Goal: Transaction & Acquisition: Purchase product/service

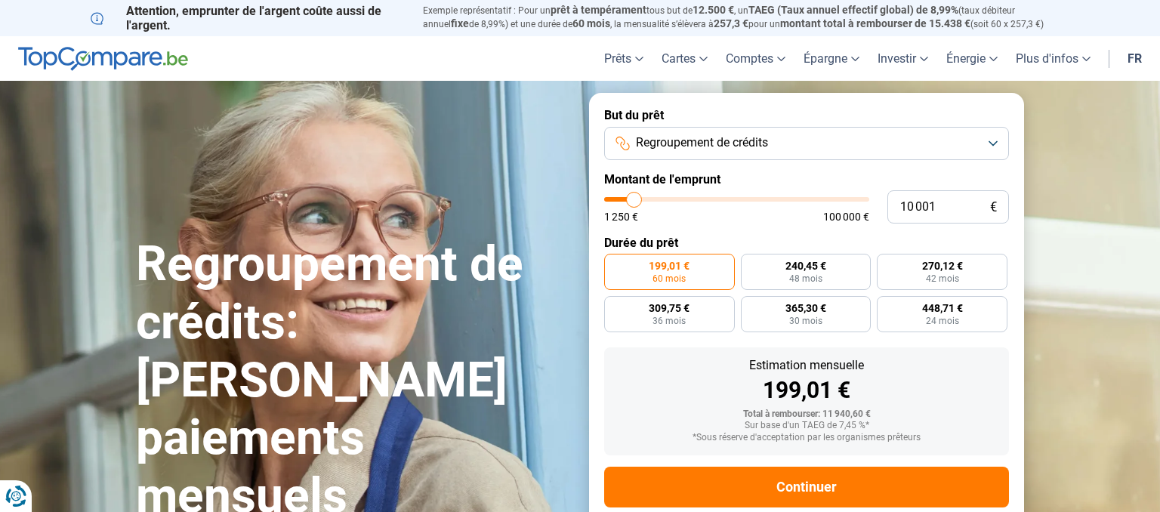
scroll to position [33, 0]
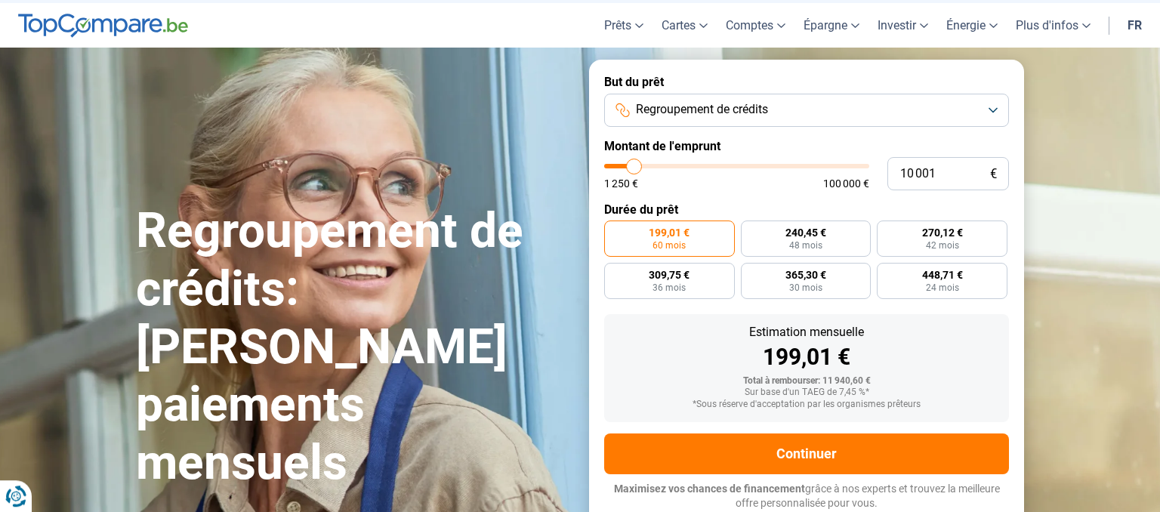
type input "46 250"
type input "46250"
click at [726, 165] on input "range" at bounding box center [736, 166] width 265 height 5
radio input "false"
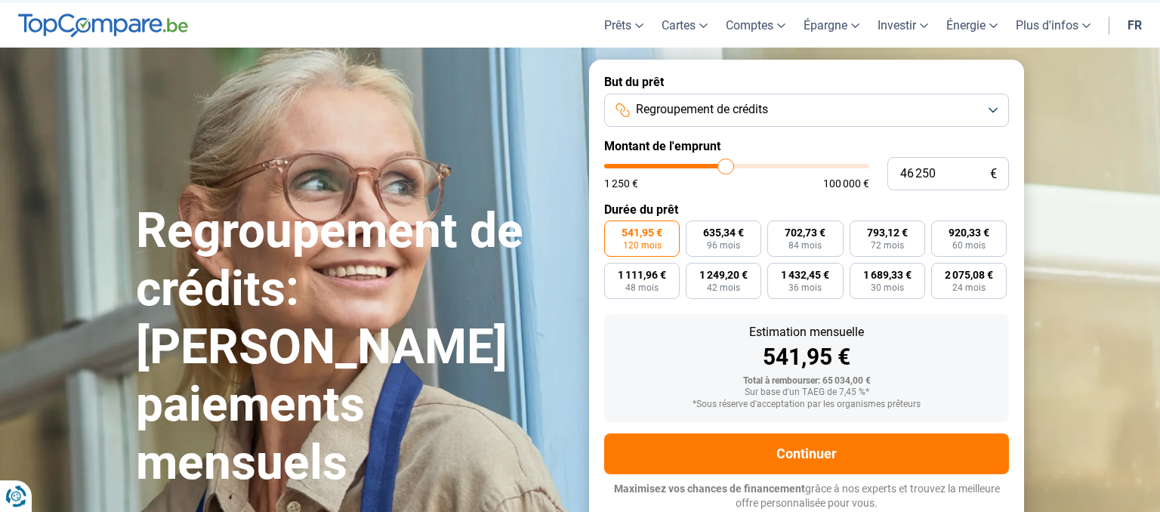
type input "57 500"
type input "57500"
click at [754, 168] on input "range" at bounding box center [736, 166] width 265 height 5
type input "70 500"
type input "70750"
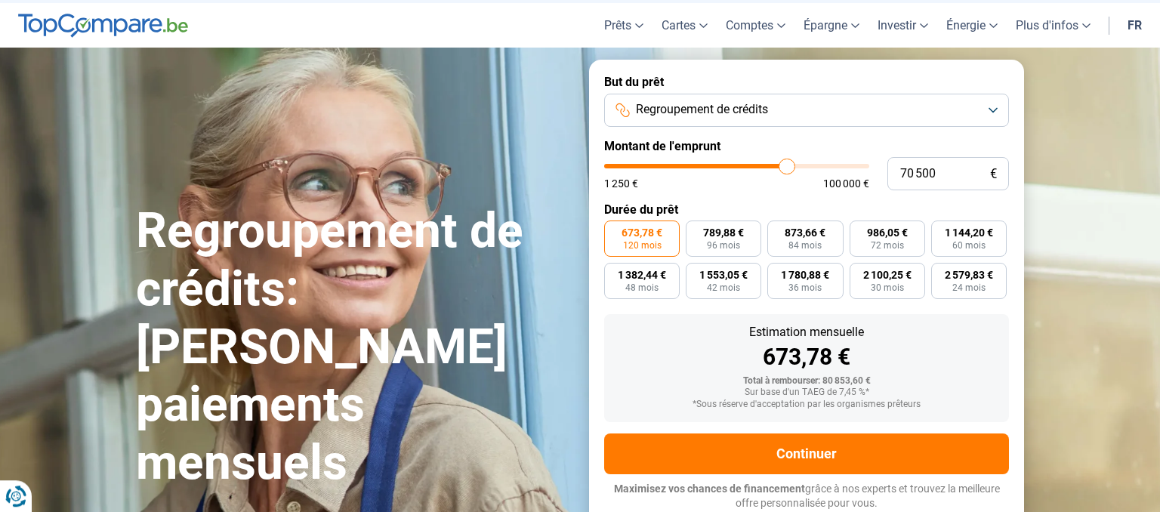
click at [787, 165] on input "range" at bounding box center [736, 166] width 265 height 5
type input "65 250"
type input "65500"
click at [774, 167] on input "range" at bounding box center [736, 166] width 265 height 5
type input "60 000"
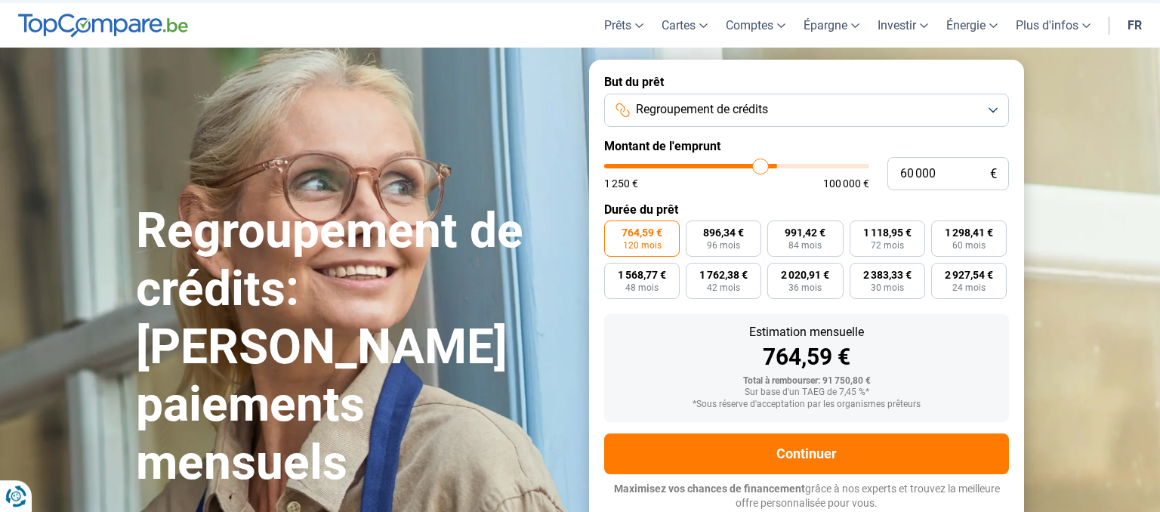
type input "60000"
click at [761, 165] on input "range" at bounding box center [736, 166] width 265 height 5
type input "64 750"
type input "65000"
click at [773, 166] on input "range" at bounding box center [736, 166] width 265 height 5
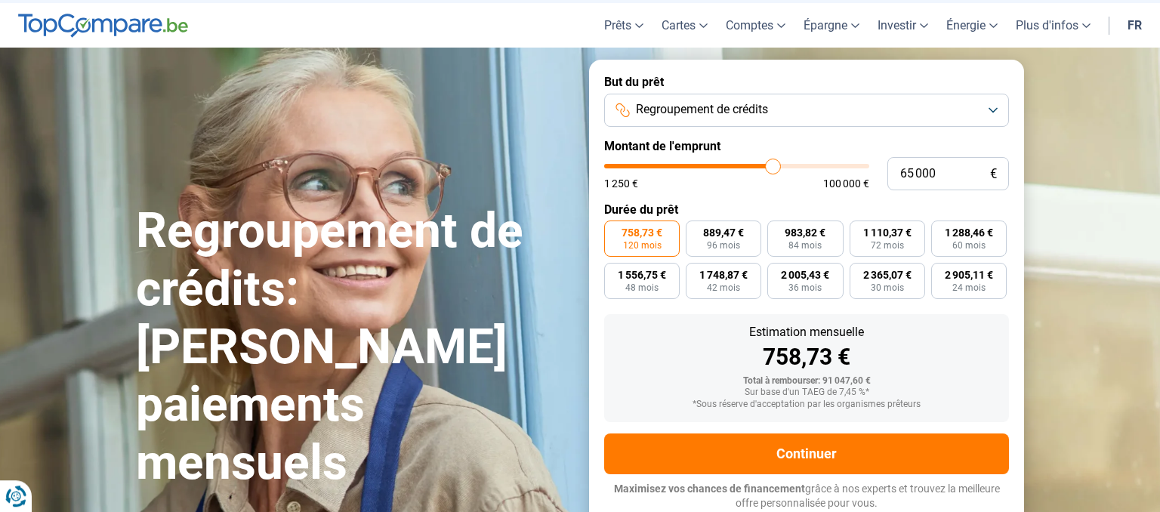
type input "67 750"
type input "67750"
type input "68 000"
type input "68000"
click at [781, 166] on input "range" at bounding box center [736, 166] width 265 height 5
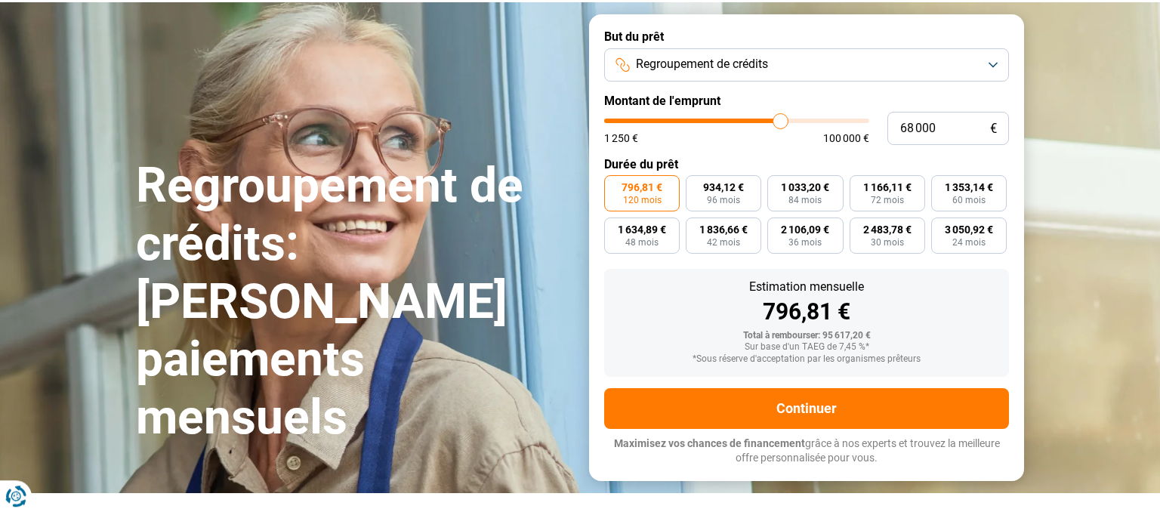
scroll to position [113, 0]
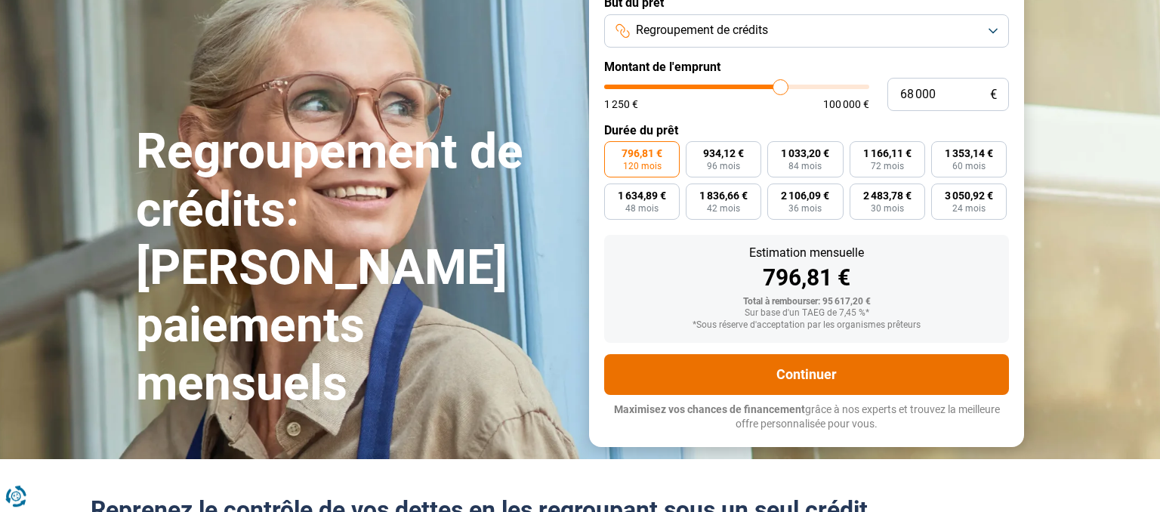
click at [793, 379] on button "Continuer" at bounding box center [806, 374] width 405 height 41
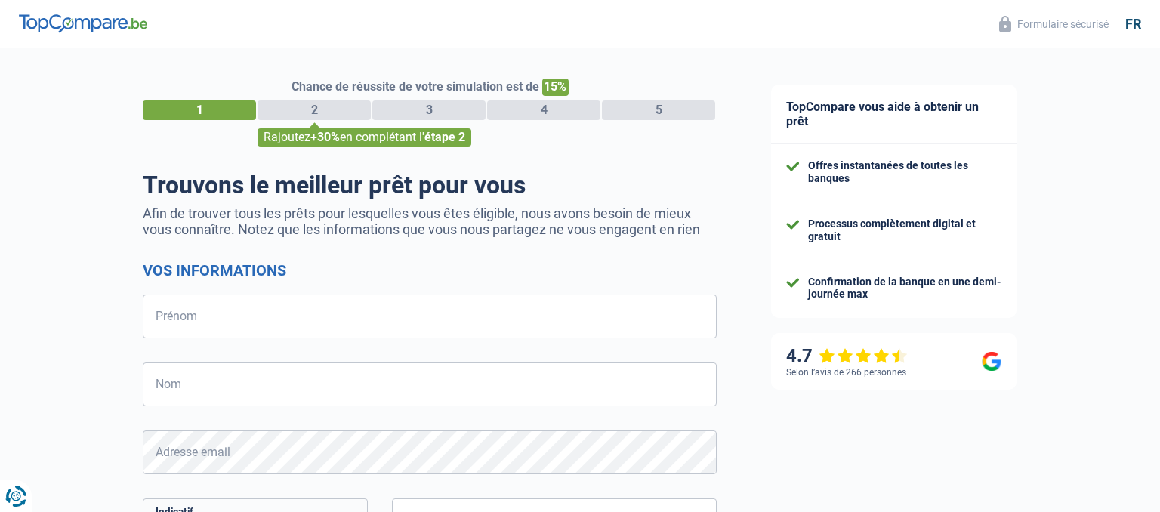
select select "32"
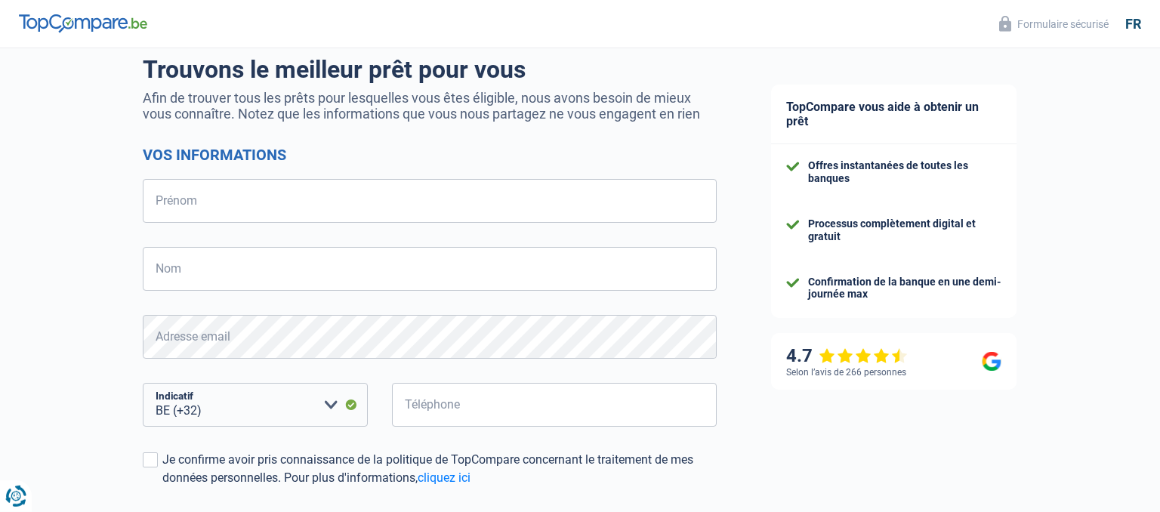
scroll to position [159, 0]
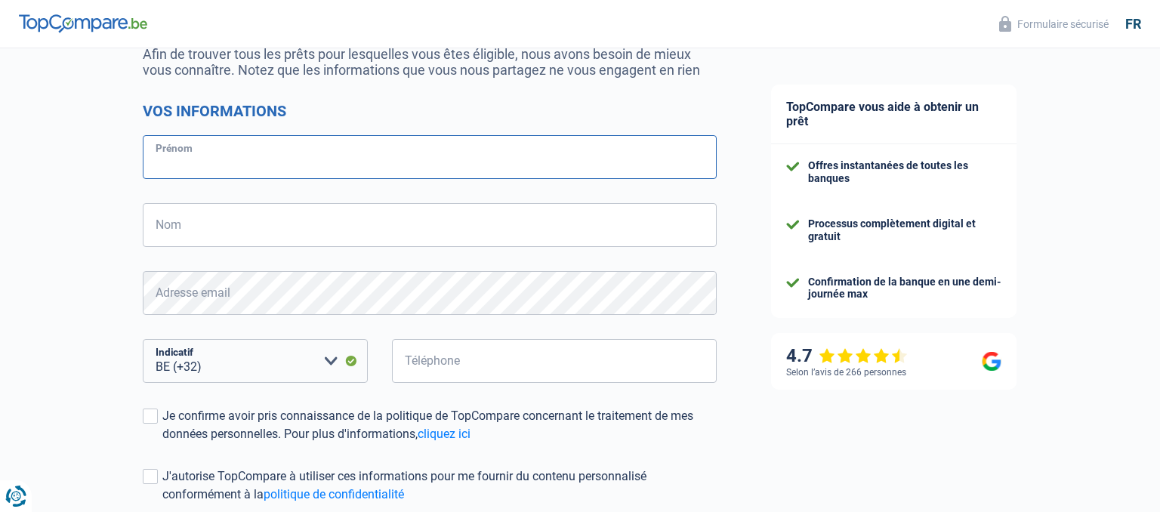
click at [235, 153] on input "Prénom" at bounding box center [430, 157] width 574 height 44
type input "[PERSON_NAME]"
click at [209, 233] on input "Nom" at bounding box center [430, 225] width 574 height 44
type input "Ista"
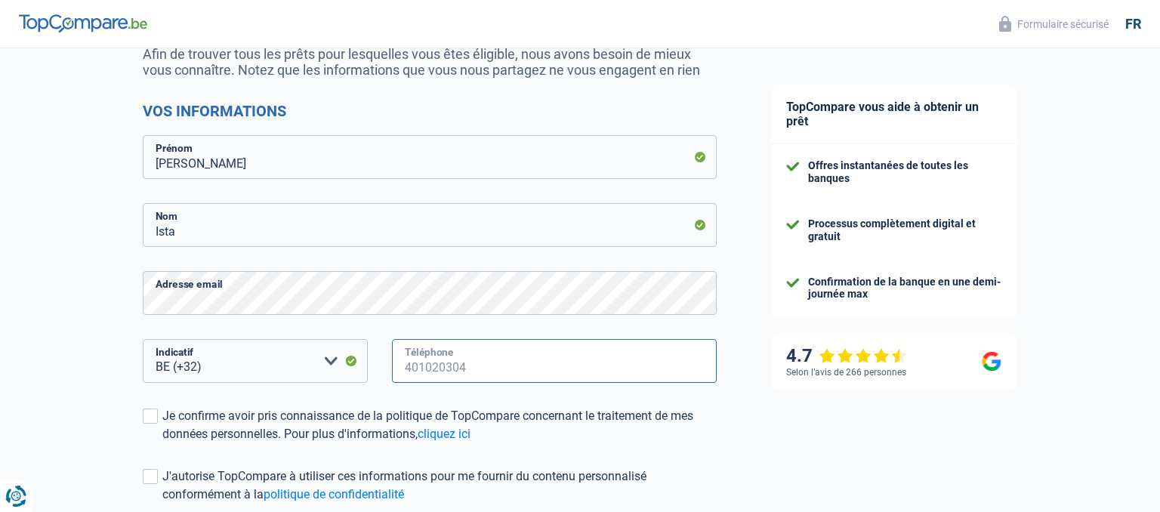
click at [483, 368] on input "Téléphone" at bounding box center [554, 361] width 325 height 44
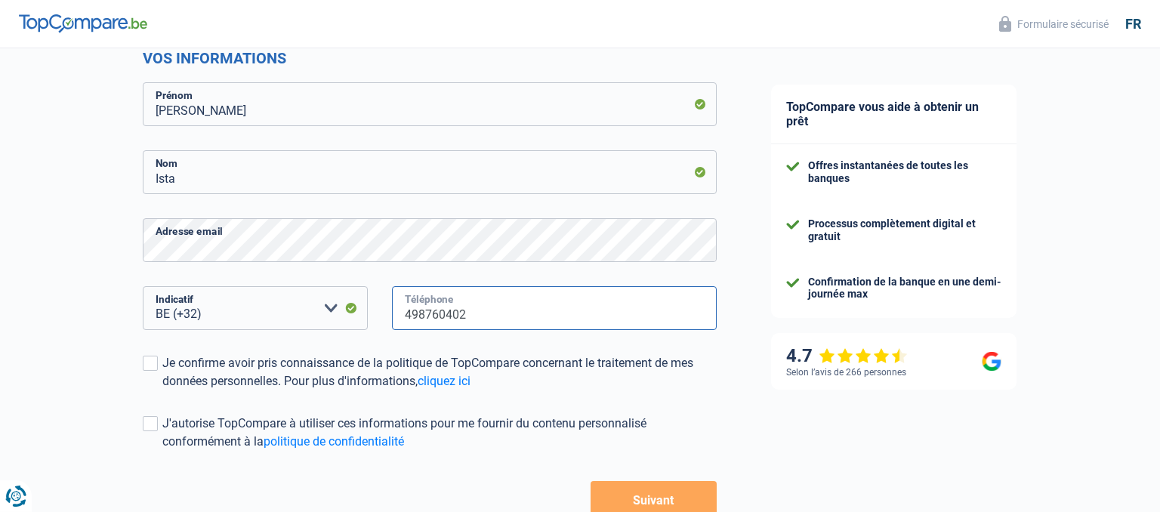
scroll to position [239, 0]
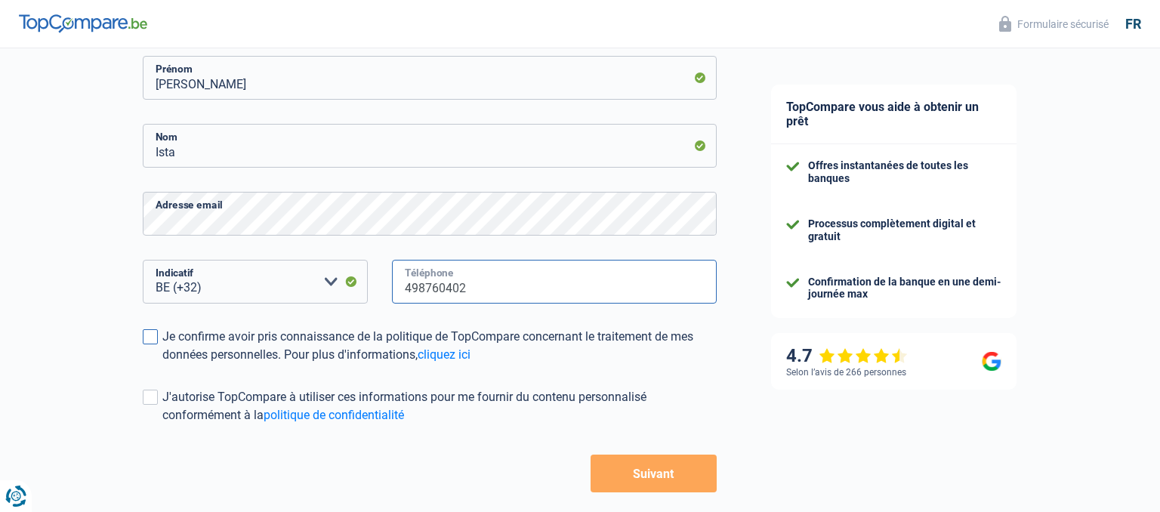
type input "498760402"
click at [150, 336] on span at bounding box center [150, 336] width 15 height 15
click at [162, 364] on input "Je confirme avoir pris connaissance de la politique de TopCompare concernant le…" at bounding box center [162, 364] width 0 height 0
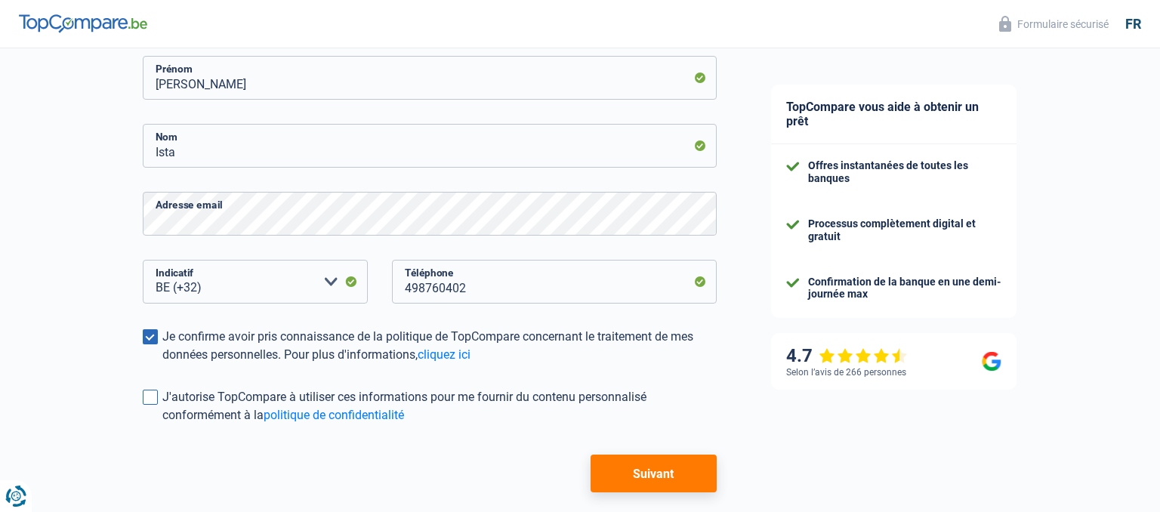
click at [150, 395] on span at bounding box center [150, 397] width 15 height 15
click at [162, 425] on input "J'autorise TopCompare à utiliser ces informations pour me fournir du contenu pe…" at bounding box center [162, 425] width 0 height 0
click at [647, 480] on button "Suivant" at bounding box center [654, 474] width 126 height 38
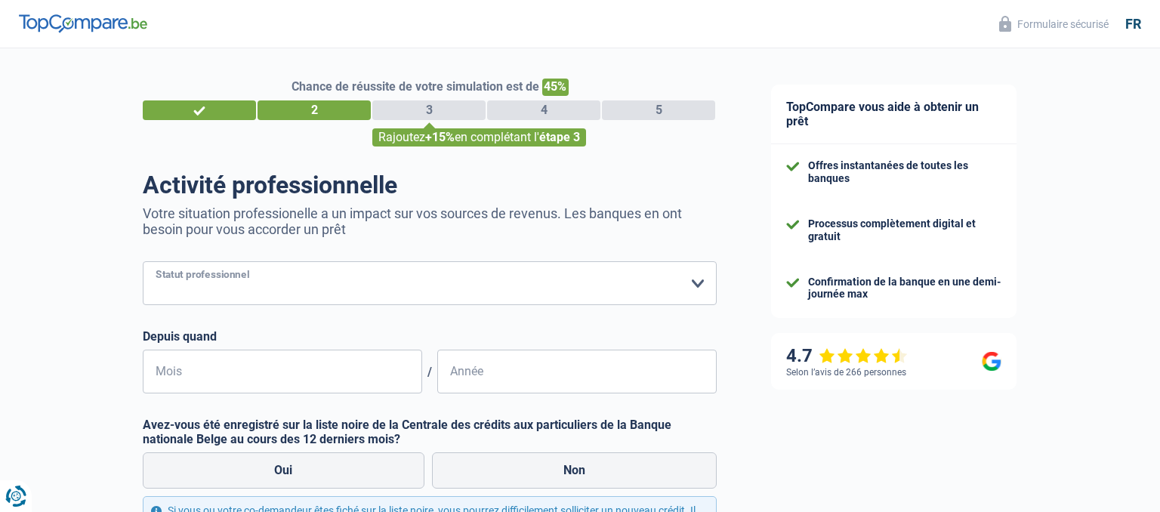
select select "publicEmployee"
click option "Employé public" at bounding box center [0, 0] width 0 height 0
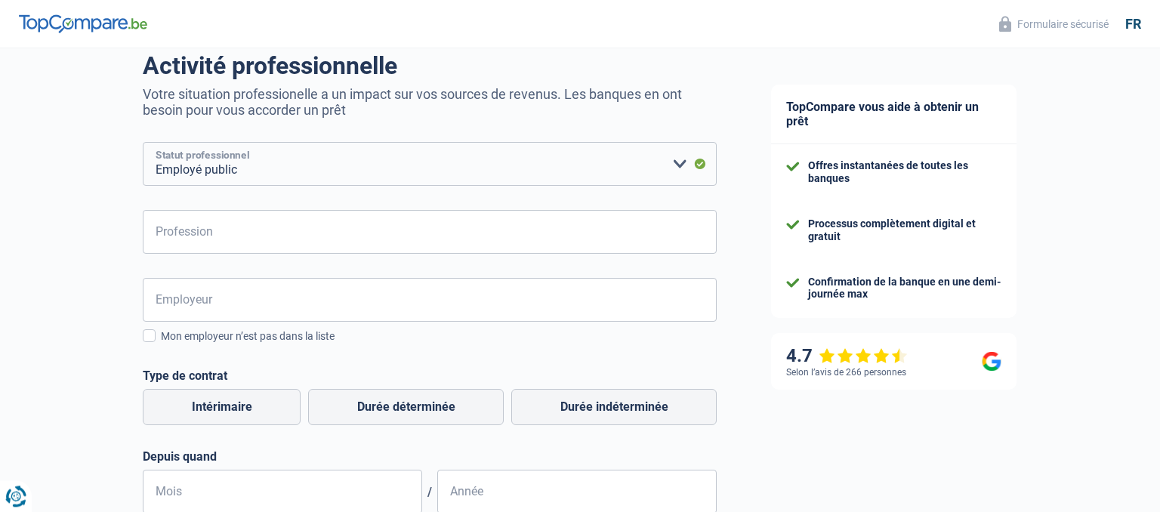
scroll to position [239, 0]
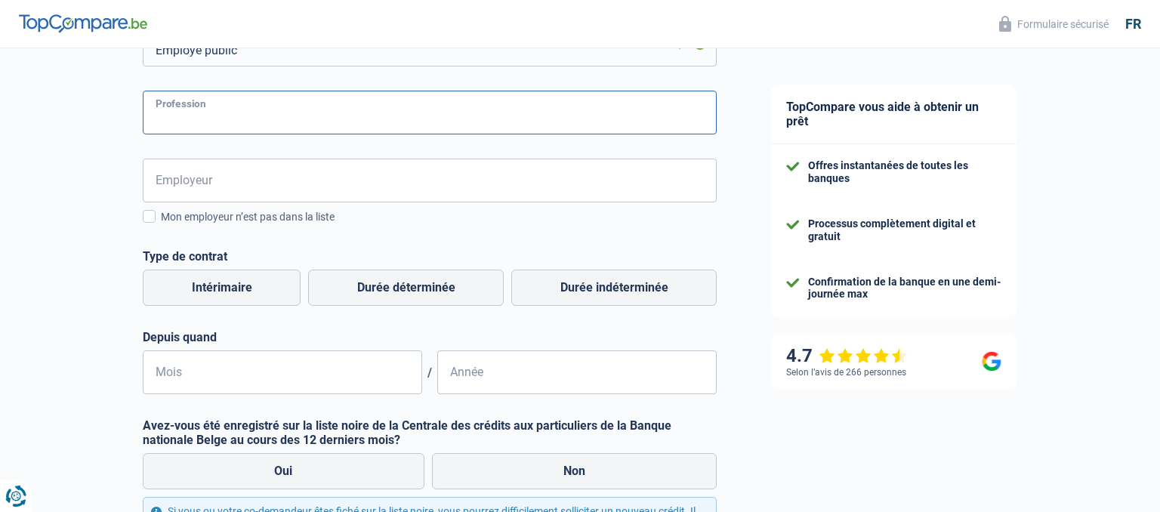
click at [266, 113] on input "Profession" at bounding box center [430, 113] width 574 height 44
type input "institutrice"
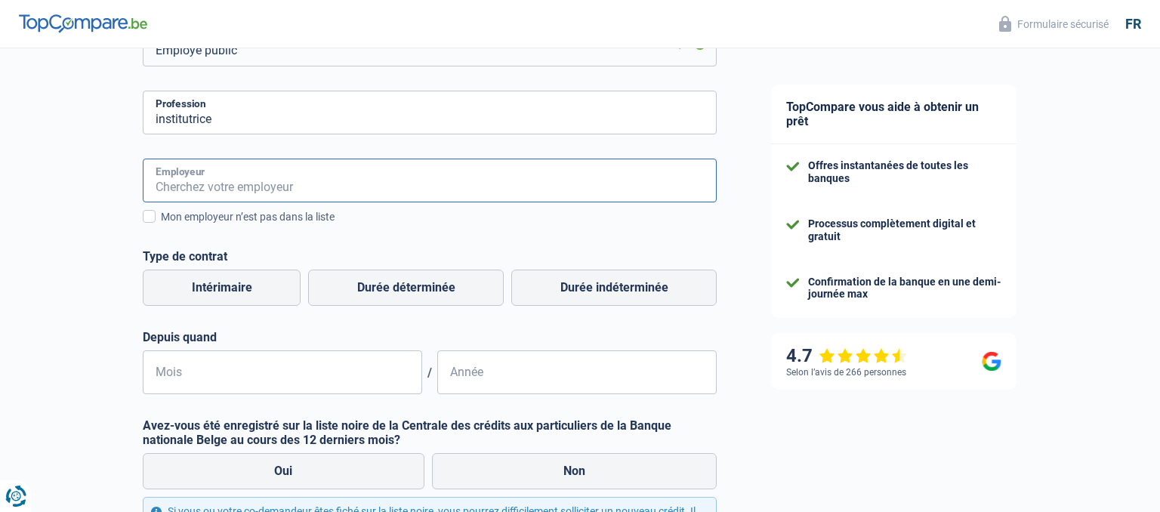
click at [276, 162] on input "Employeur" at bounding box center [430, 181] width 574 height 44
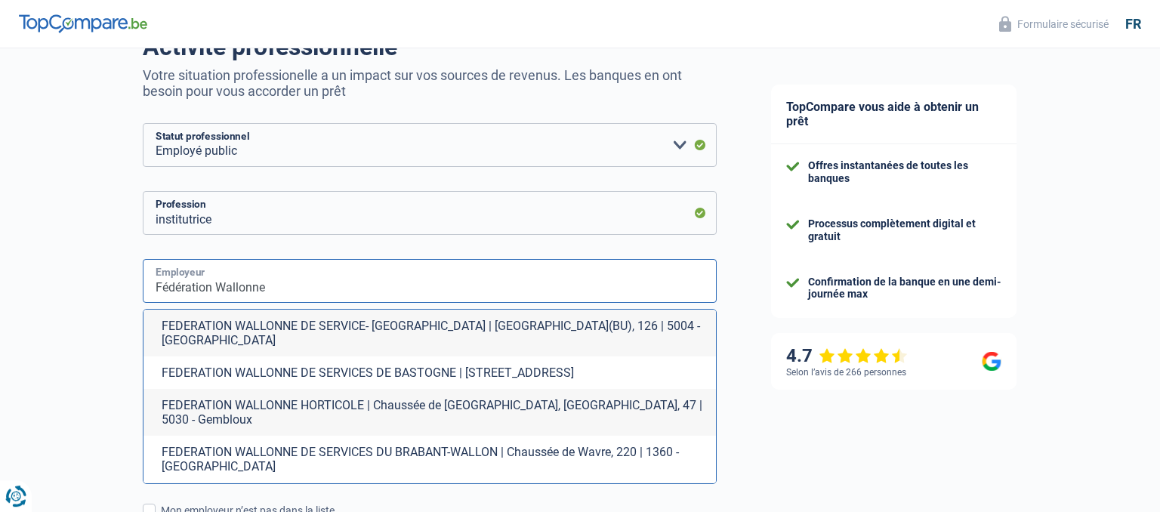
scroll to position [159, 0]
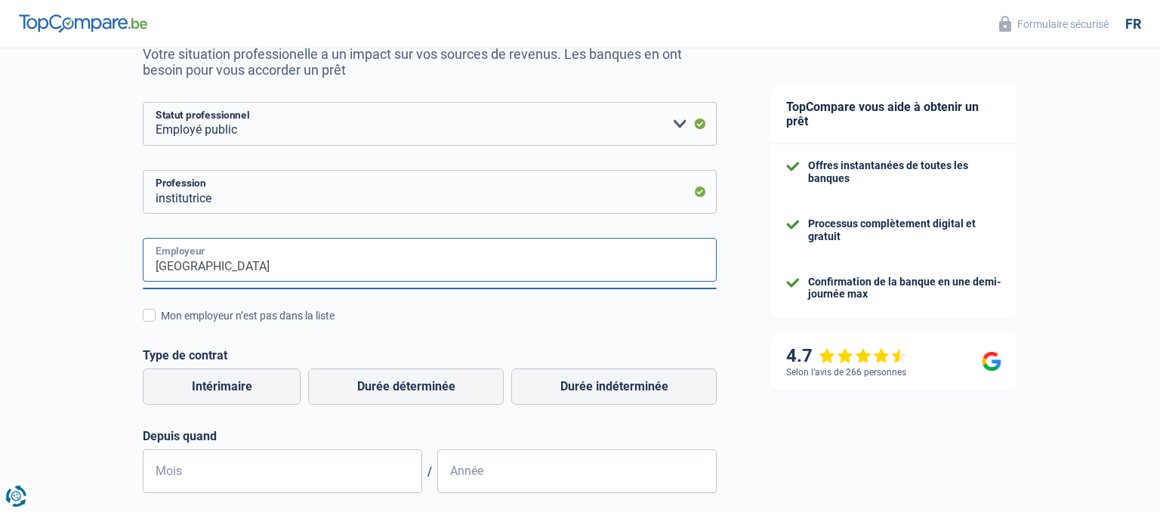
click at [440, 276] on input "[GEOGRAPHIC_DATA]" at bounding box center [430, 260] width 574 height 44
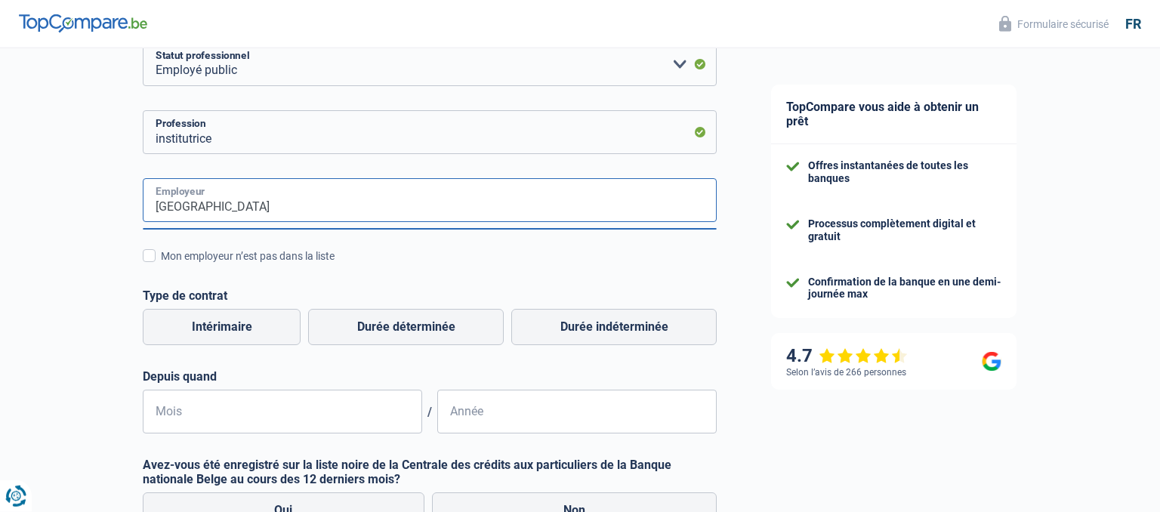
scroll to position [319, 0]
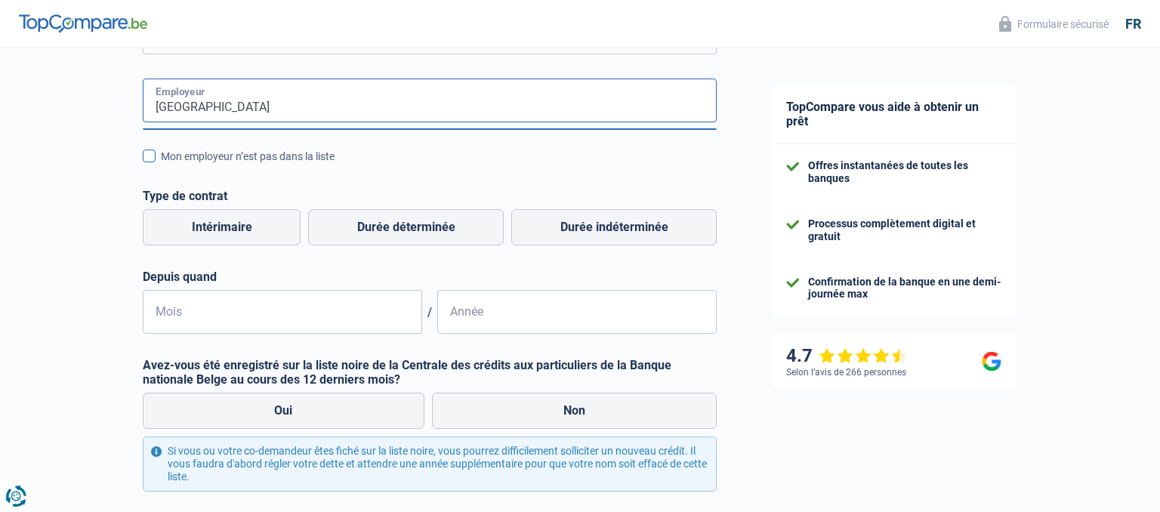
type input "[GEOGRAPHIC_DATA]"
click at [148, 158] on span at bounding box center [149, 156] width 13 height 13
click at [161, 165] on input "Mon employeur n’est pas dans la liste" at bounding box center [161, 165] width 0 height 0
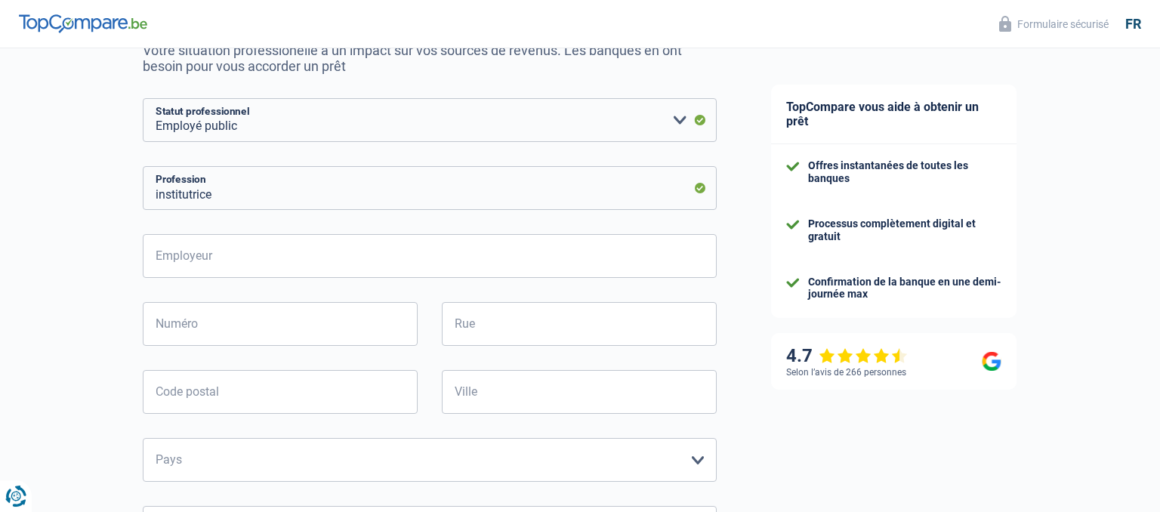
scroll to position [239, 0]
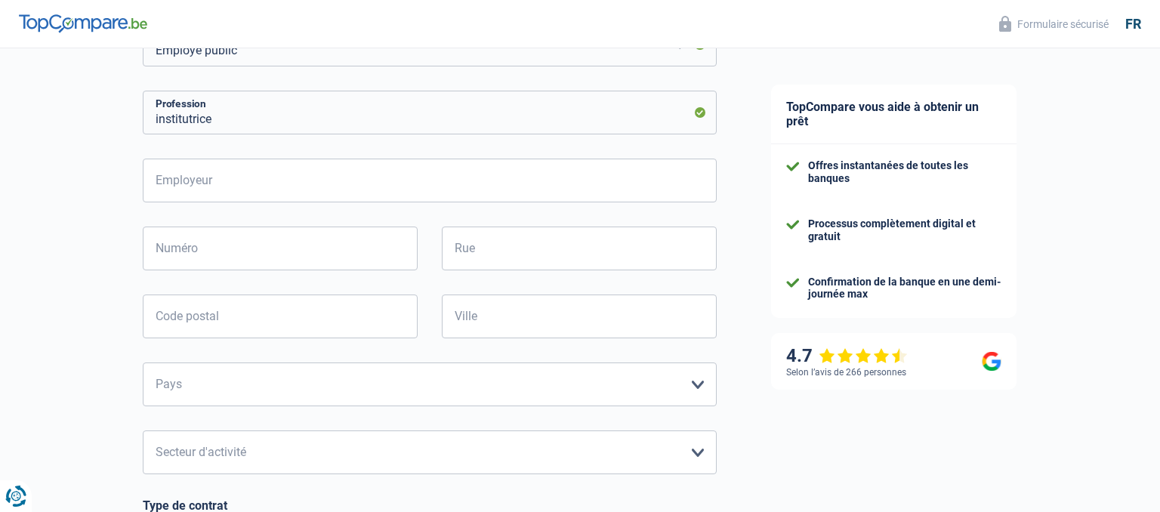
click at [229, 159] on form "Ouvrier Employé privé Employé public Invalide Indépendant Pensionné Chômeur Mut…" at bounding box center [430, 446] width 574 height 846
click at [224, 177] on input "Employeur" at bounding box center [430, 181] width 574 height 44
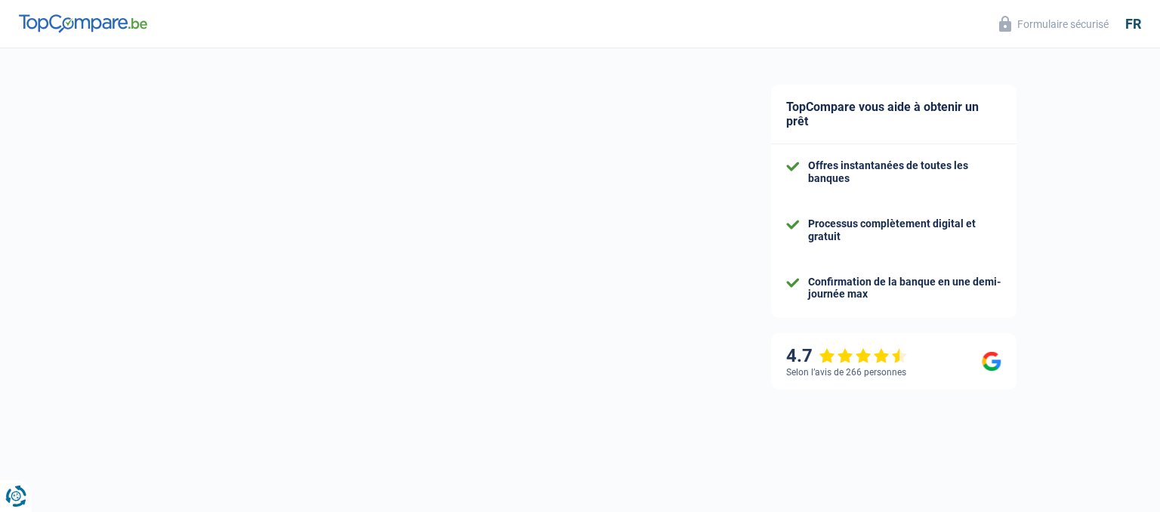
select select "32"
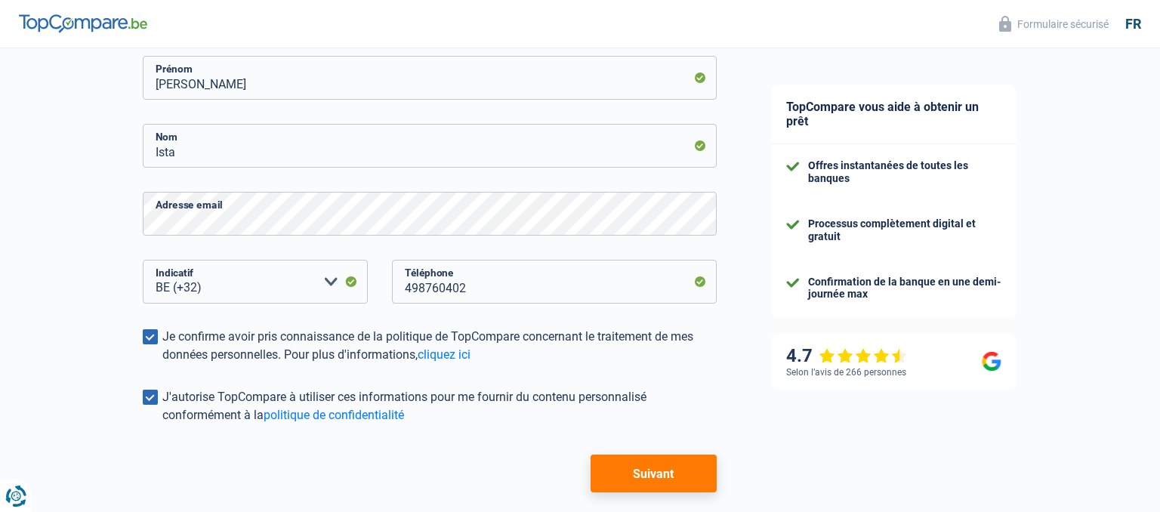
scroll to position [310, 0]
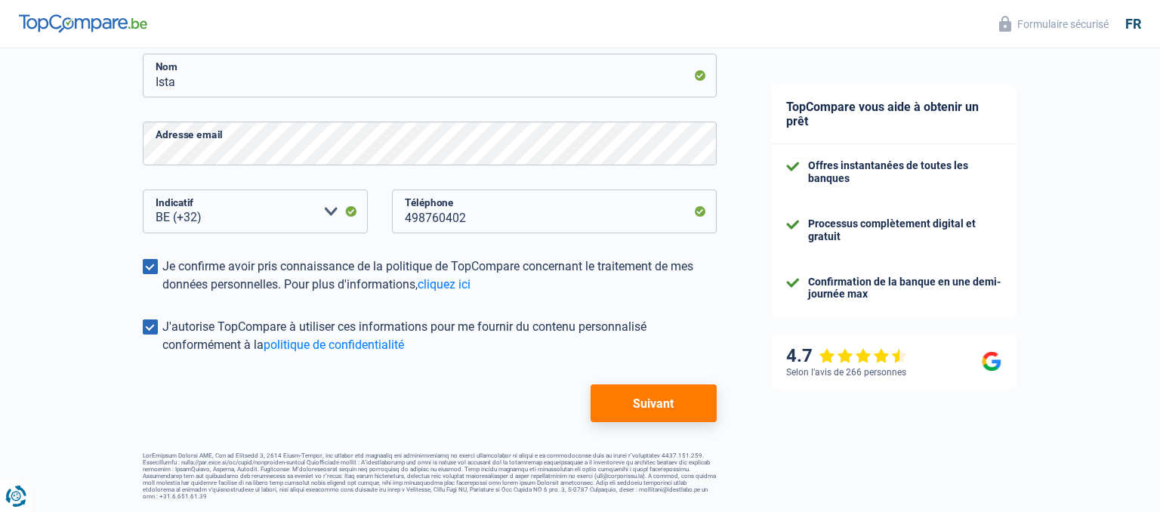
click at [633, 403] on button "Suivant" at bounding box center [654, 404] width 126 height 38
select select "publicEmployee"
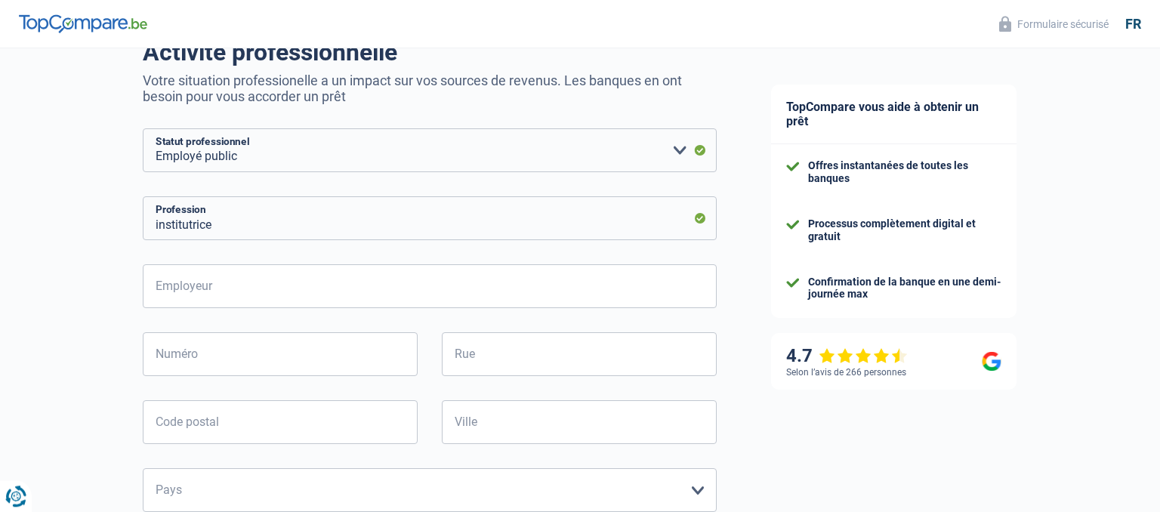
scroll to position [159, 0]
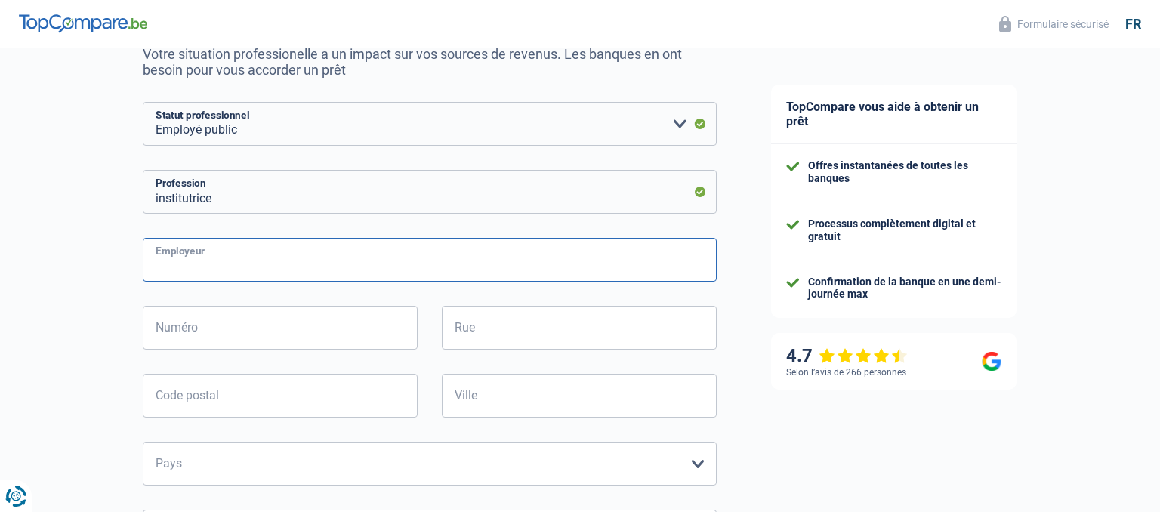
click at [243, 243] on input "Employeur" at bounding box center [430, 260] width 574 height 44
type input "Ministère Communauté française"
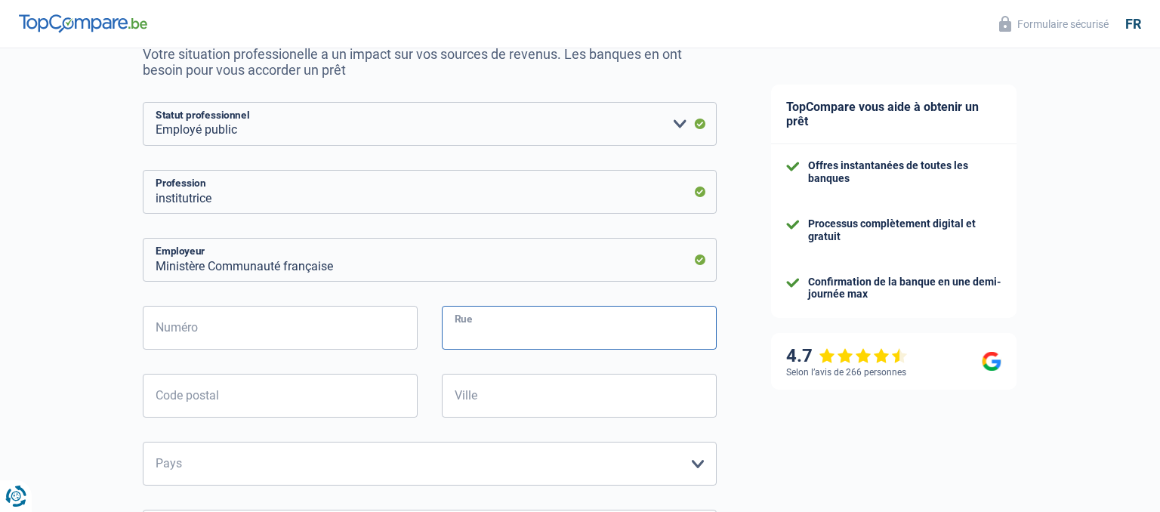
click at [494, 334] on input "Rue" at bounding box center [579, 328] width 275 height 44
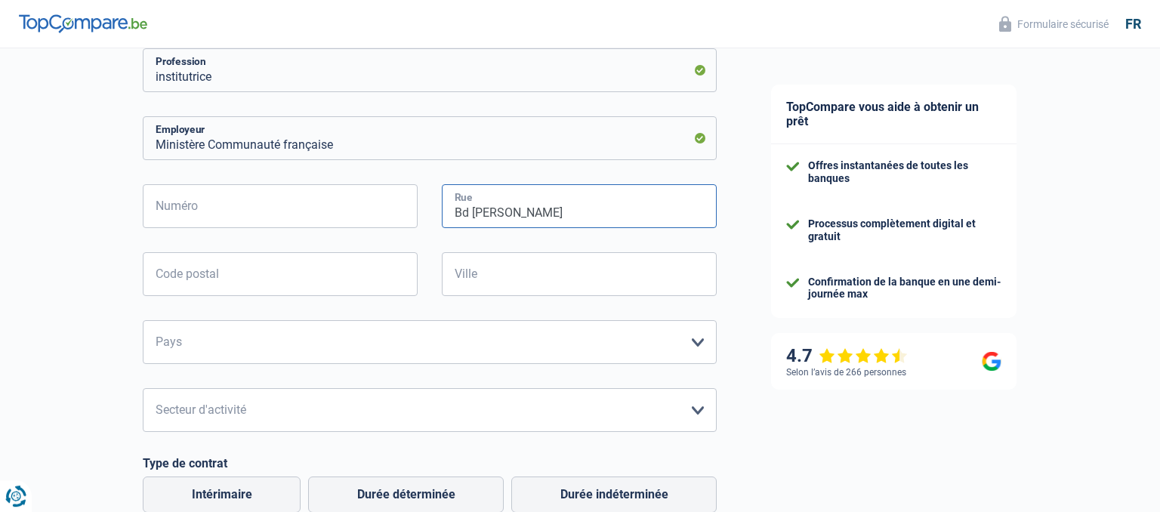
scroll to position [319, 0]
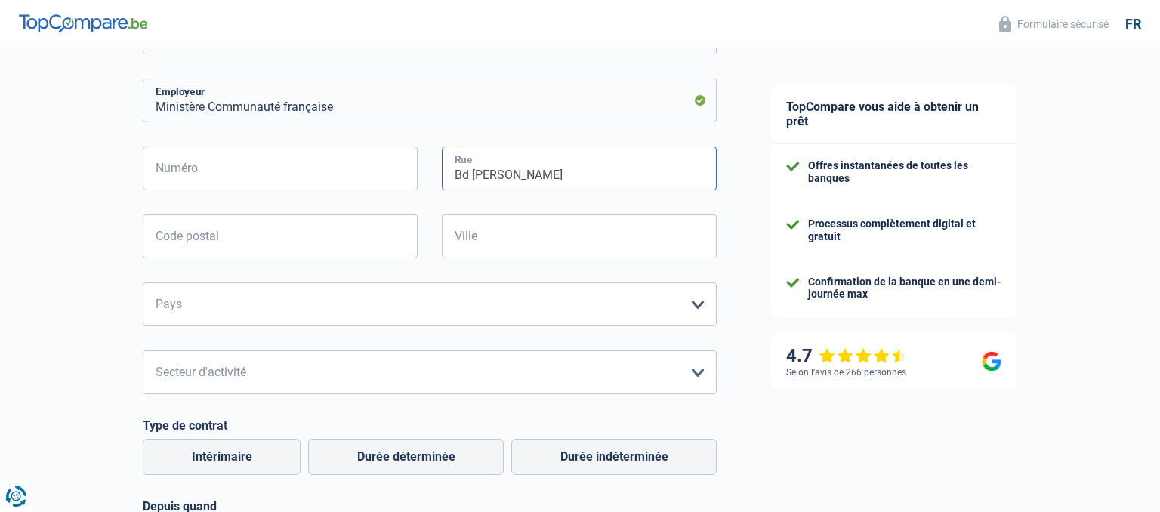
type input "Bd [PERSON_NAME]"
click at [225, 239] on input "Code postal" at bounding box center [280, 237] width 275 height 44
type input "1080"
click at [249, 156] on input "Numéro" at bounding box center [280, 169] width 275 height 44
type input "44"
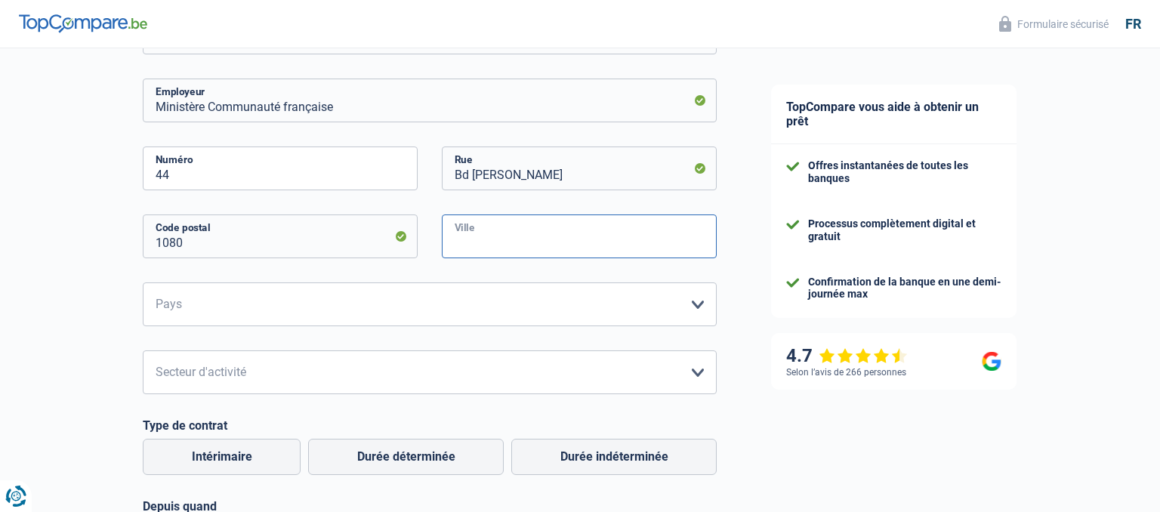
click at [542, 249] on input "Ville" at bounding box center [579, 237] width 275 height 44
type input "[GEOGRAPHIC_DATA]"
select select "BE"
click option "[GEOGRAPHIC_DATA]" at bounding box center [0, 0] width 0 height 0
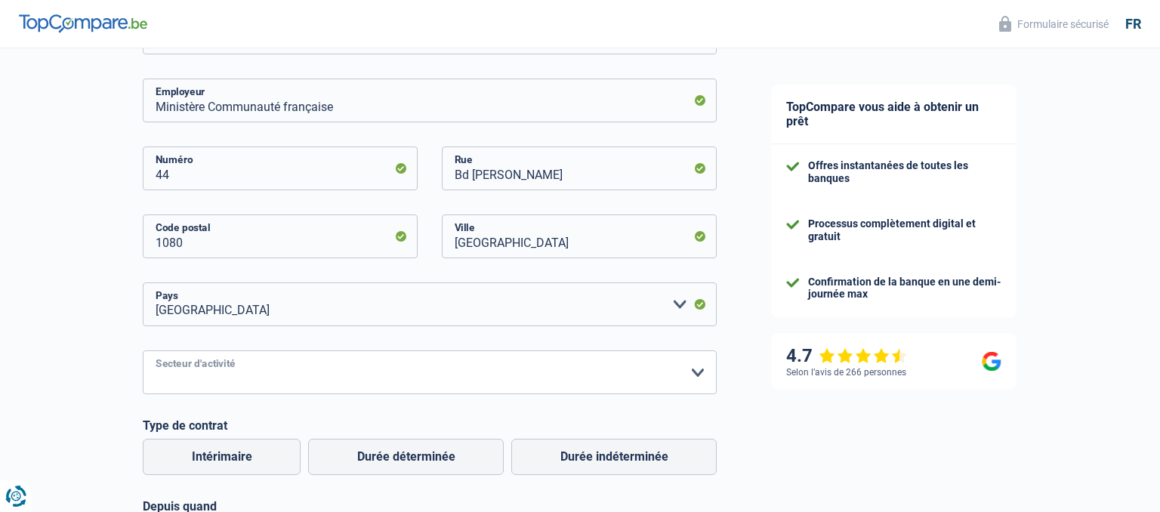
select select "stateUniversityEu"
click option "Etat/Université ou Union Européenne" at bounding box center [0, 0] width 0 height 0
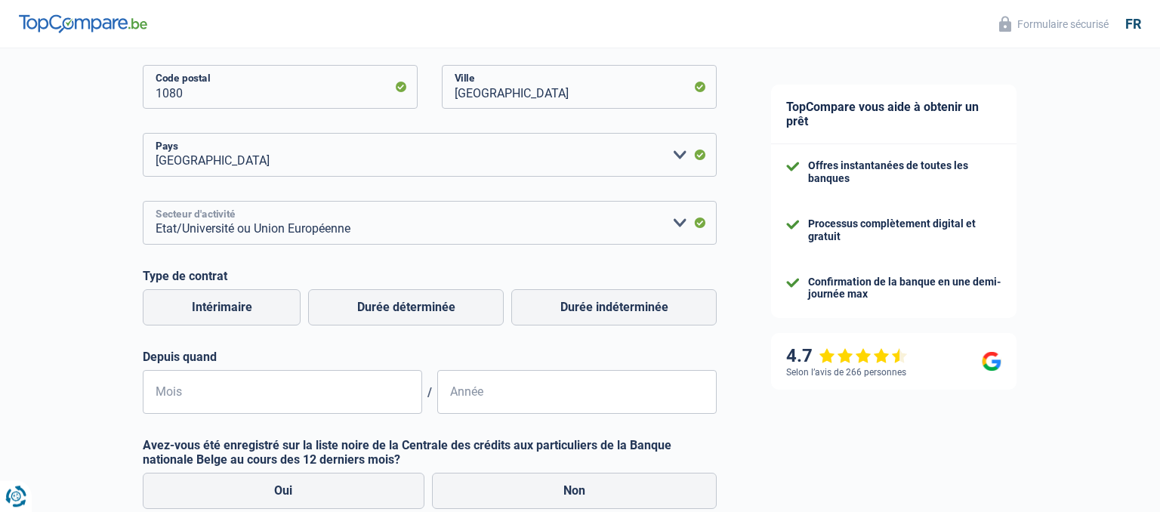
scroll to position [478, 0]
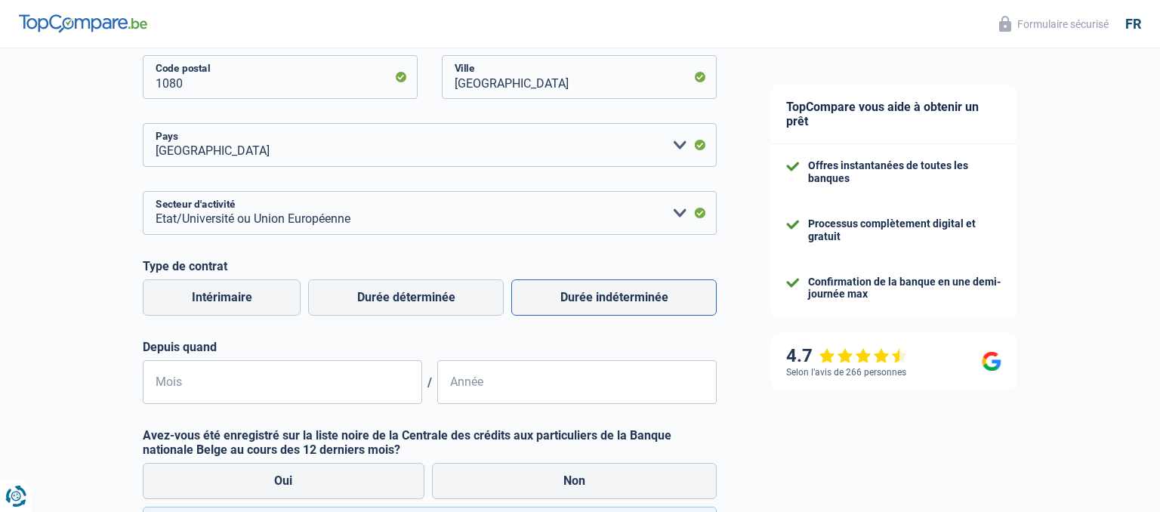
click at [606, 295] on label "Durée indéterminée" at bounding box center [613, 298] width 205 height 36
click at [606, 295] on input "Durée indéterminée" at bounding box center [613, 298] width 205 height 36
radio input "true"
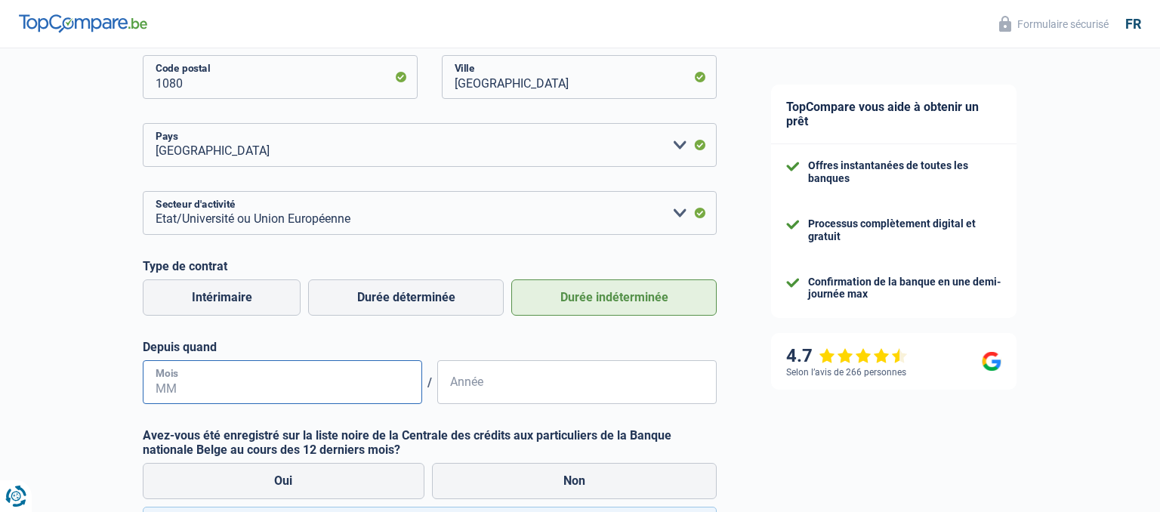
click at [320, 380] on input "Mois" at bounding box center [283, 382] width 280 height 44
click at [203, 394] on input "Mois" at bounding box center [283, 382] width 280 height 44
type input "03"
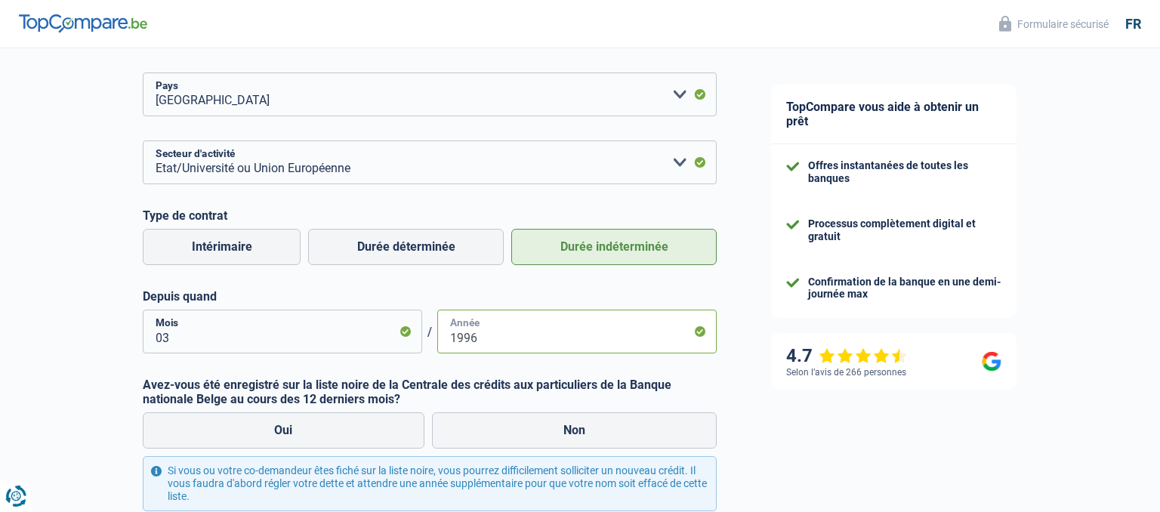
scroll to position [558, 0]
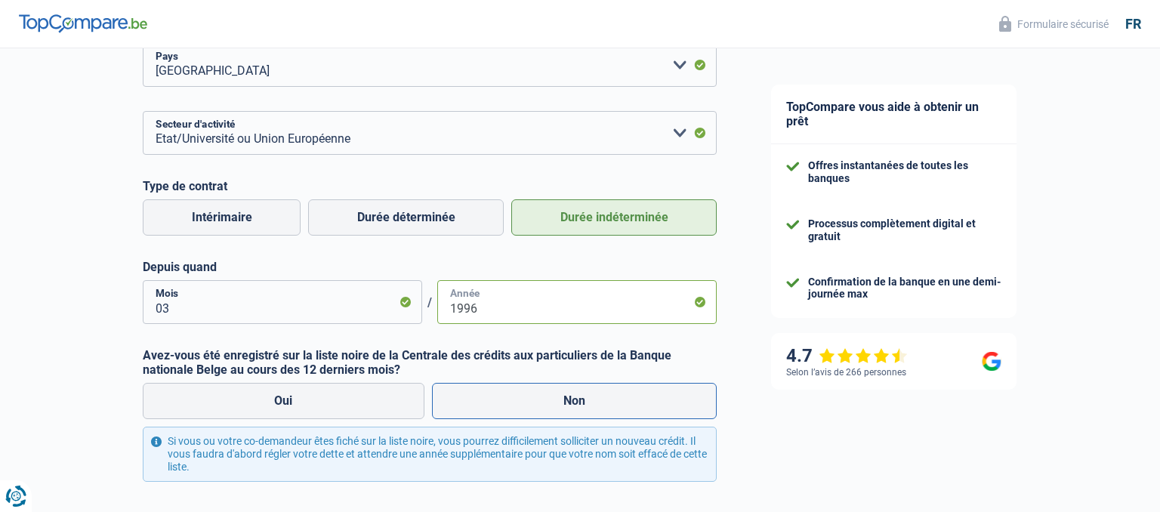
type input "1996"
click at [530, 412] on label "Non" at bounding box center [575, 401] width 286 height 36
click at [530, 412] on input "Non" at bounding box center [575, 401] width 286 height 36
radio input "true"
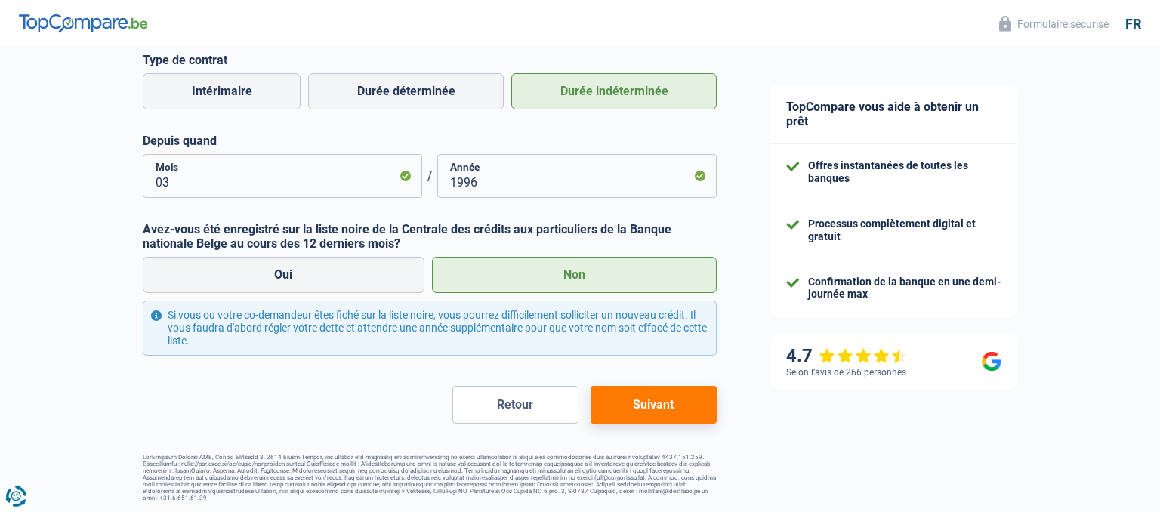
scroll to position [686, 0]
click at [641, 414] on button "Suivant" at bounding box center [654, 404] width 126 height 38
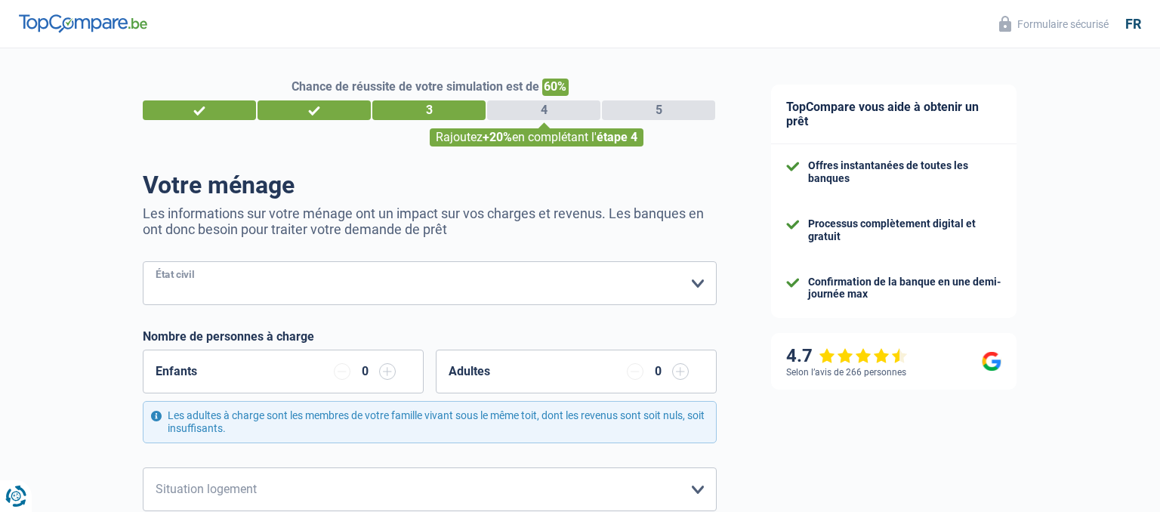
select select "married"
click option "[PERSON_NAME](e)" at bounding box center [0, 0] width 0 height 0
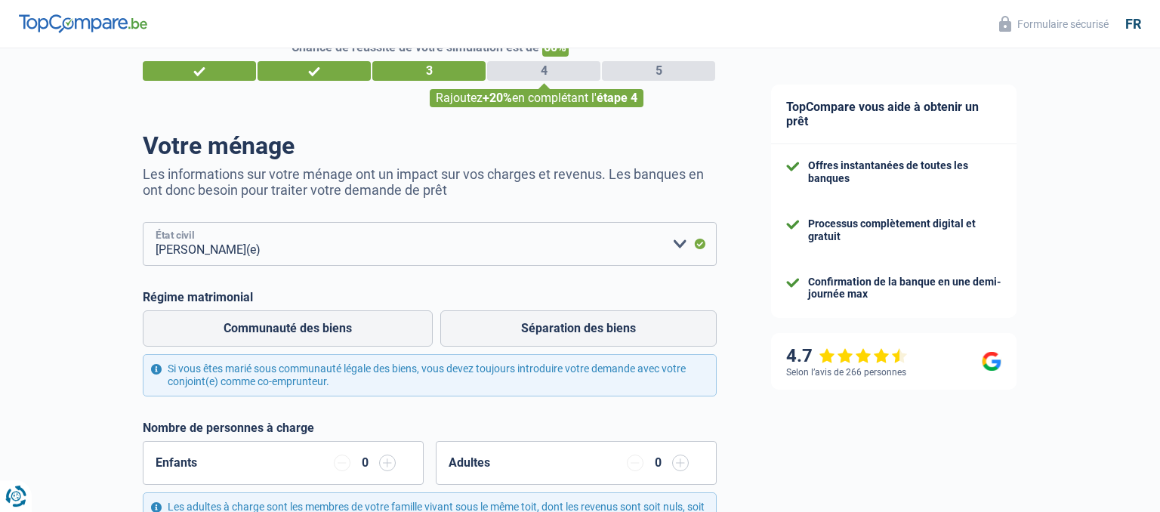
scroll to position [79, 0]
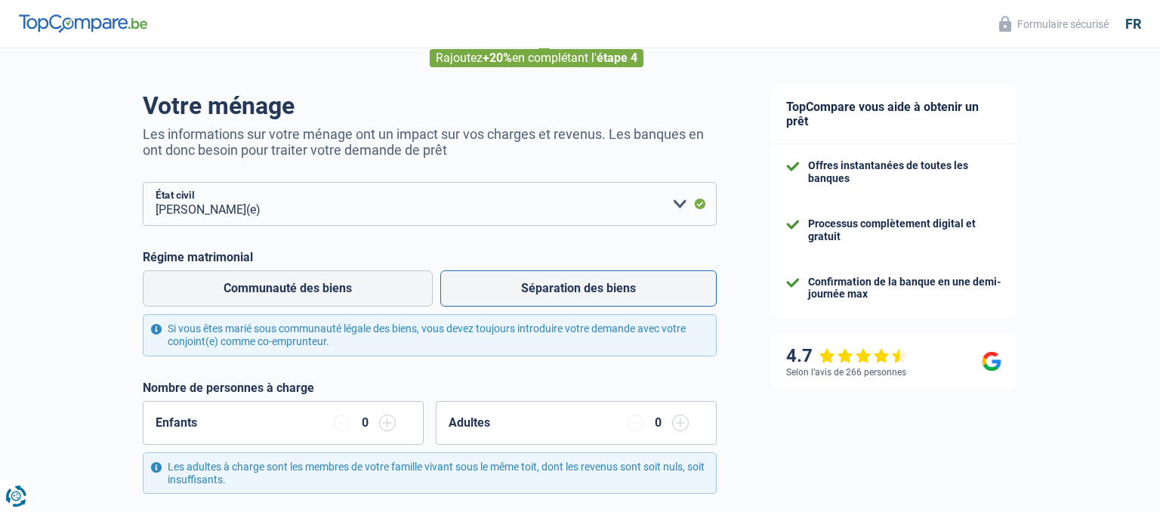
click at [644, 283] on label "Séparation des biens" at bounding box center [578, 288] width 276 height 36
click at [644, 283] on input "Séparation des biens" at bounding box center [578, 288] width 276 height 36
radio input "true"
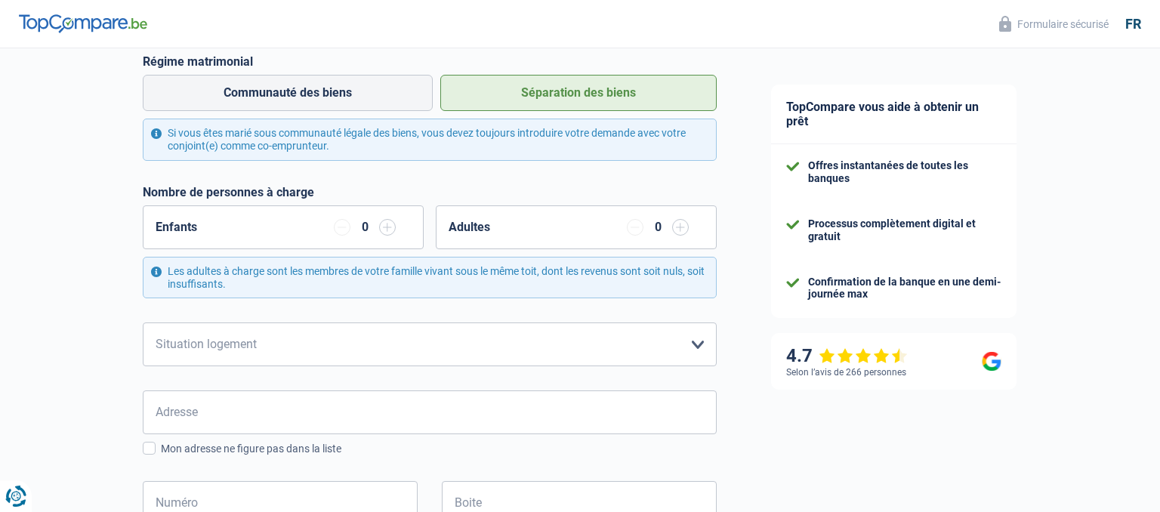
scroll to position [319, 0]
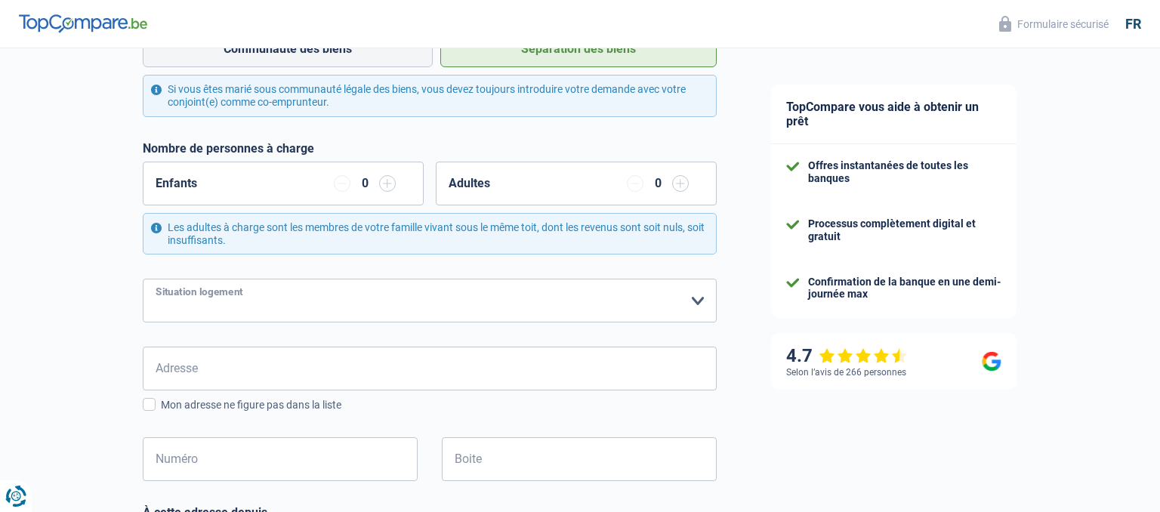
select select "rents"
click option "Locataire" at bounding box center [0, 0] width 0 height 0
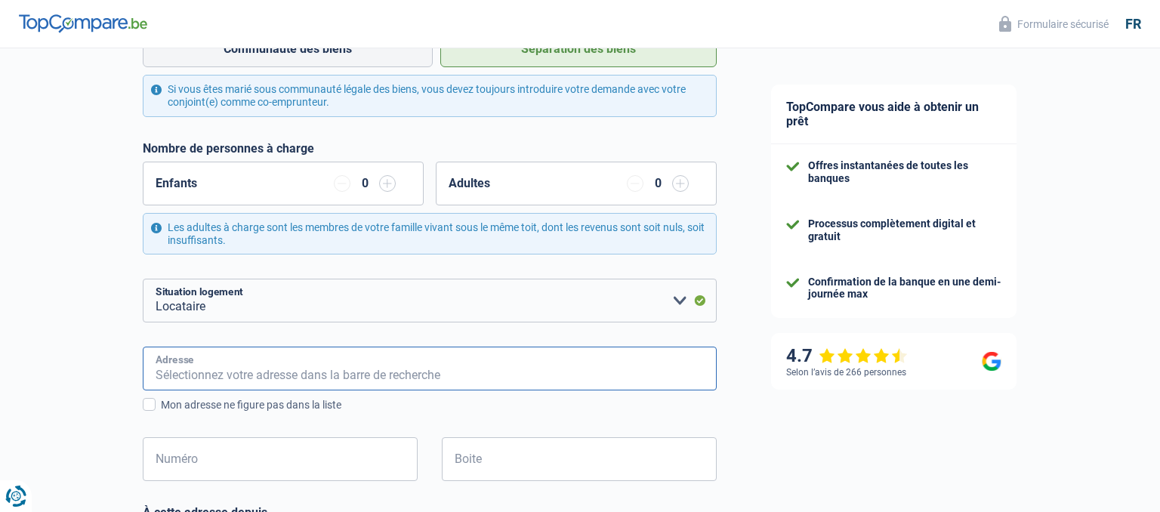
click at [282, 375] on input "Adresse" at bounding box center [430, 369] width 574 height 44
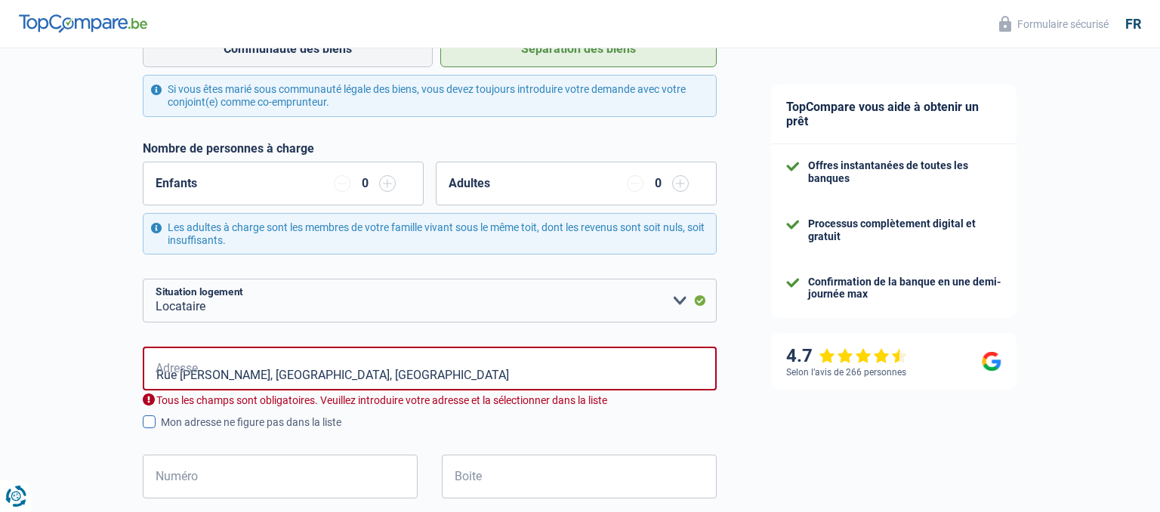
type input "[STREET_ADDRESS][PERSON_NAME]"
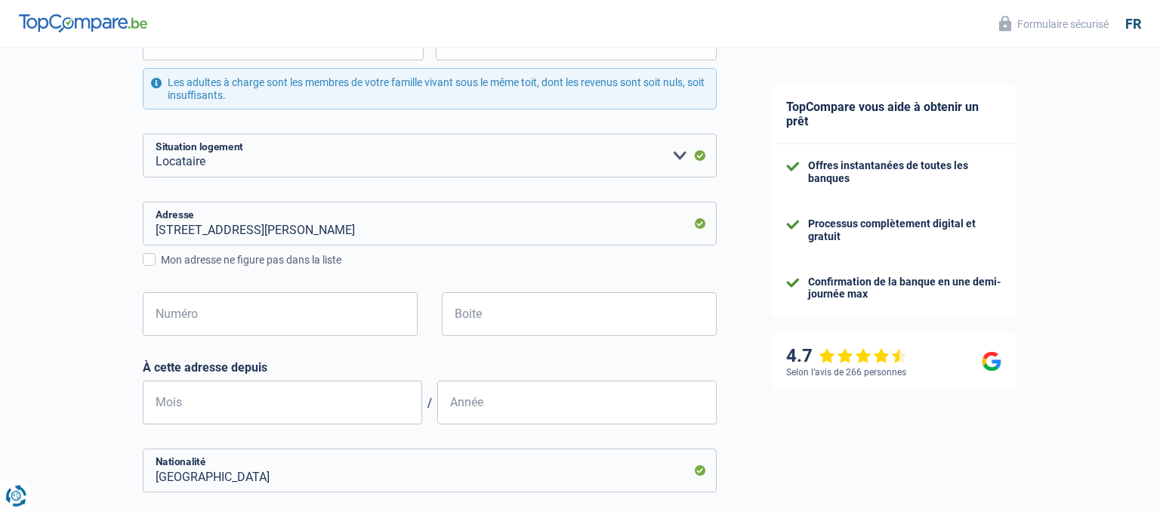
scroll to position [478, 0]
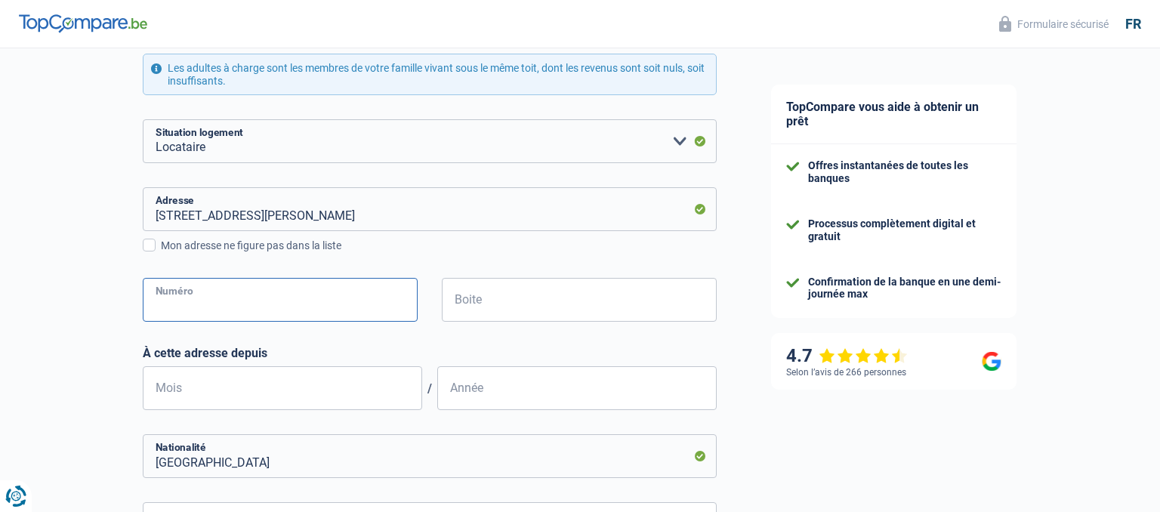
click at [281, 316] on input "Numéro" at bounding box center [280, 300] width 275 height 44
type input "7d"
click at [527, 292] on input "Boite" at bounding box center [579, 300] width 275 height 44
type input "23"
click at [316, 388] on input "Mois" at bounding box center [283, 388] width 280 height 44
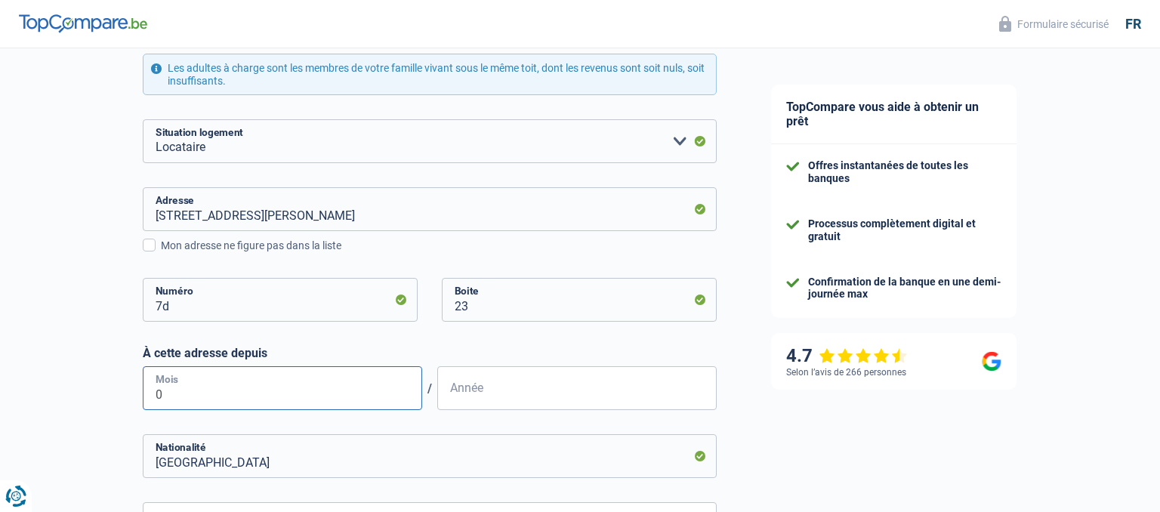
type input "03"
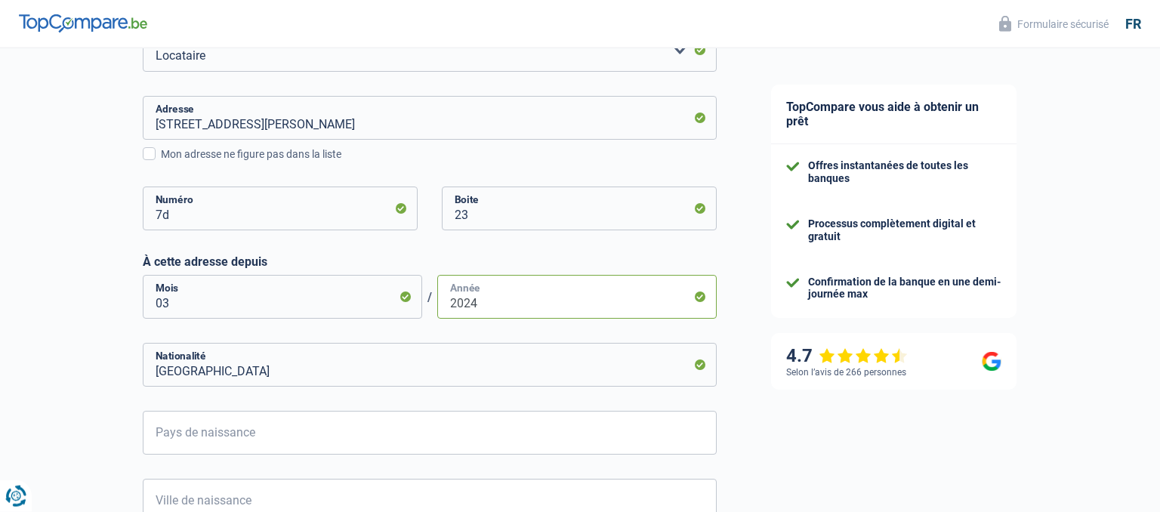
scroll to position [798, 0]
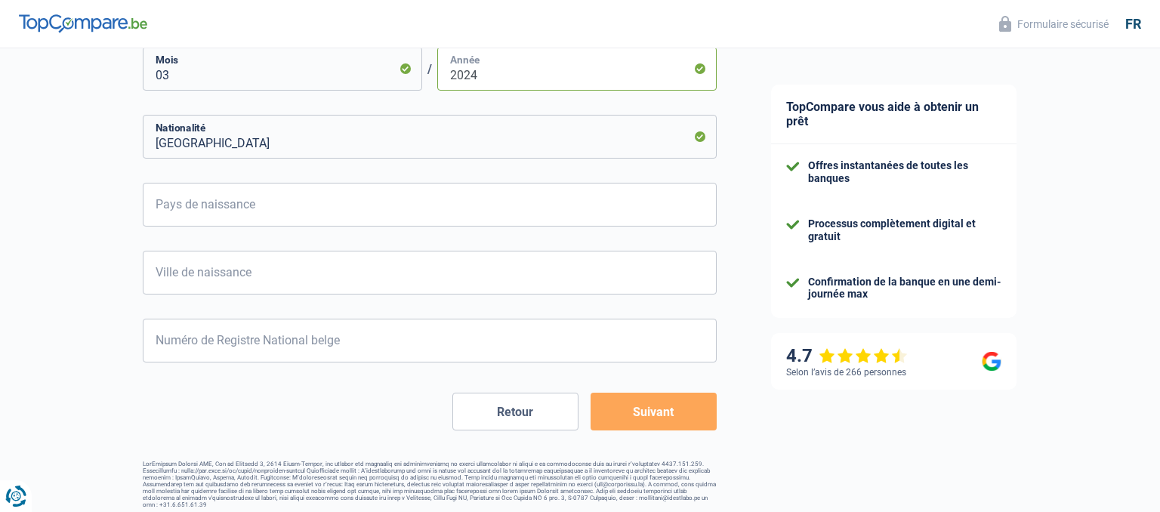
type input "2024"
click at [310, 225] on input "Pays de naissance" at bounding box center [430, 205] width 574 height 44
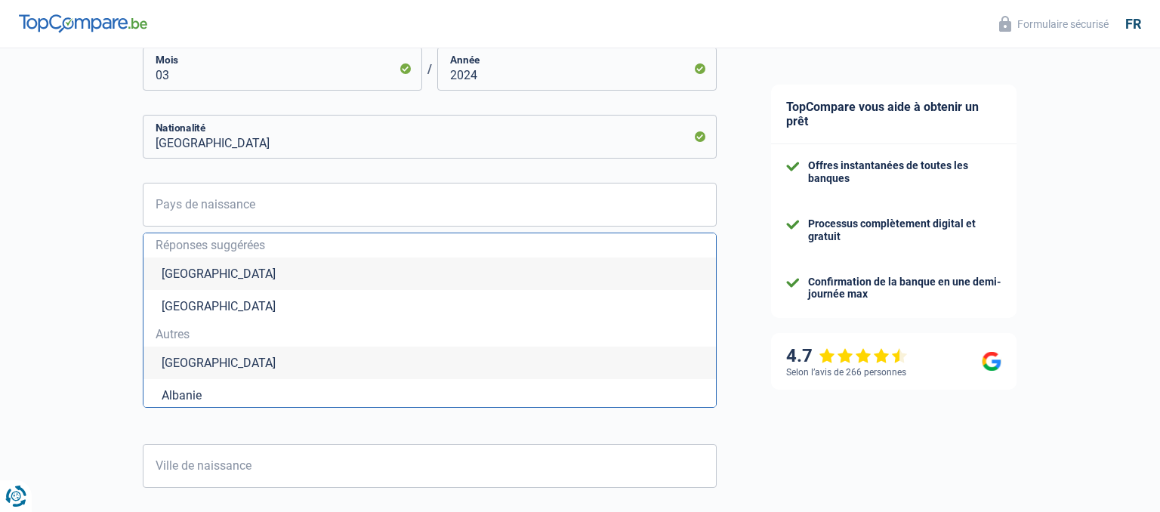
click at [289, 278] on li "[GEOGRAPHIC_DATA]" at bounding box center [430, 274] width 573 height 32
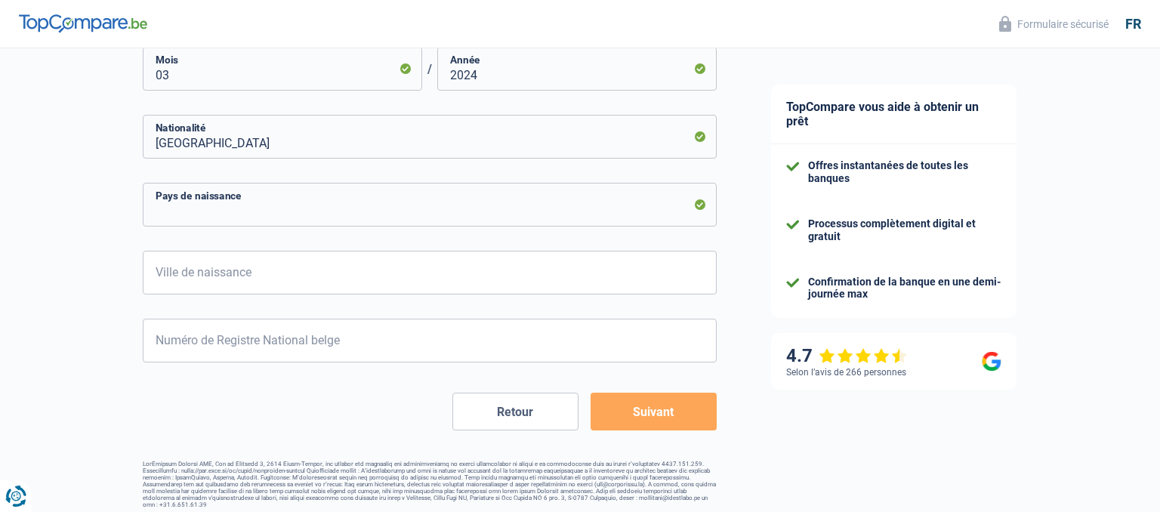
type input "[GEOGRAPHIC_DATA]"
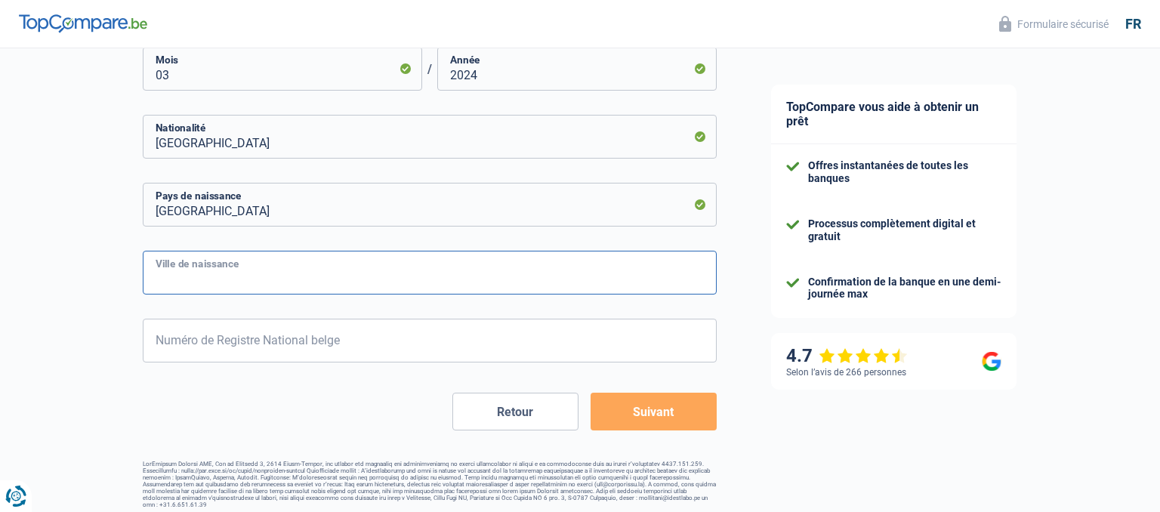
click at [289, 277] on input "Ville de naissance" at bounding box center [430, 273] width 574 height 44
type input "l"
type input "[GEOGRAPHIC_DATA]"
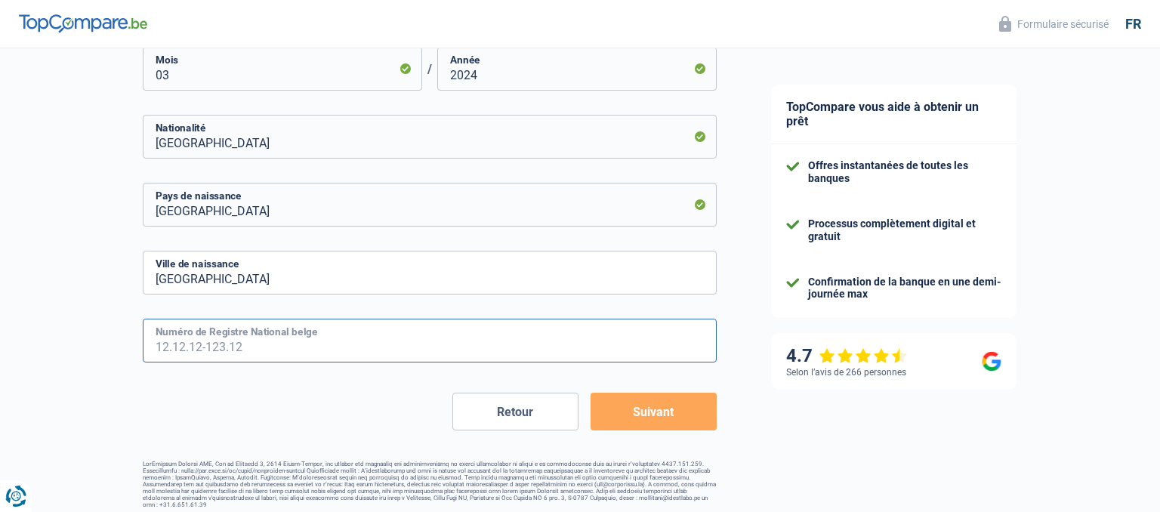
click at [292, 341] on input "Numéro de Registre National belge" at bounding box center [430, 341] width 574 height 44
type input "74.08.10-122.24"
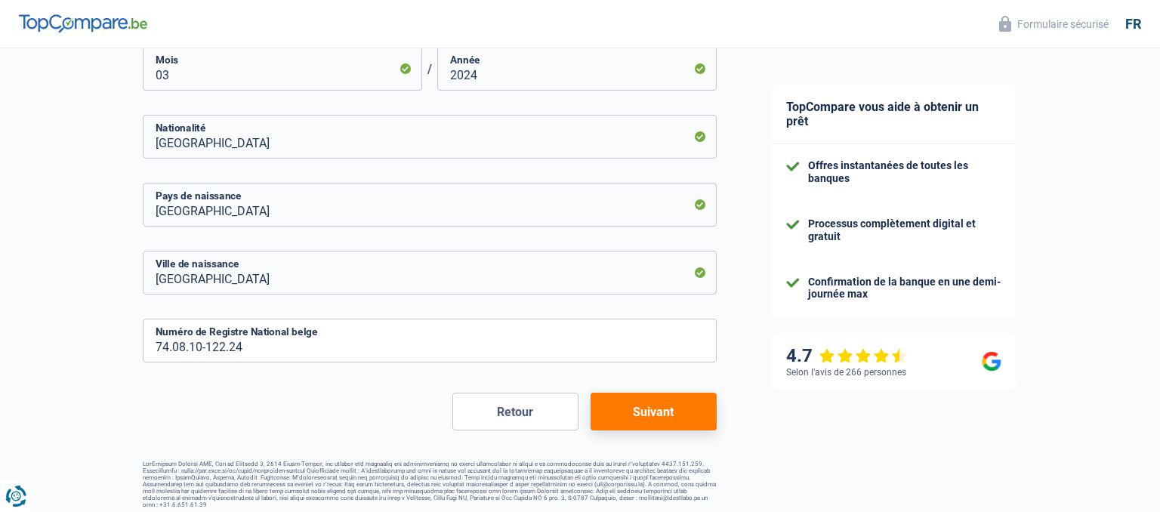
click at [649, 412] on button "Suivant" at bounding box center [654, 412] width 126 height 38
select select "netSalary"
select select "mealVouchers"
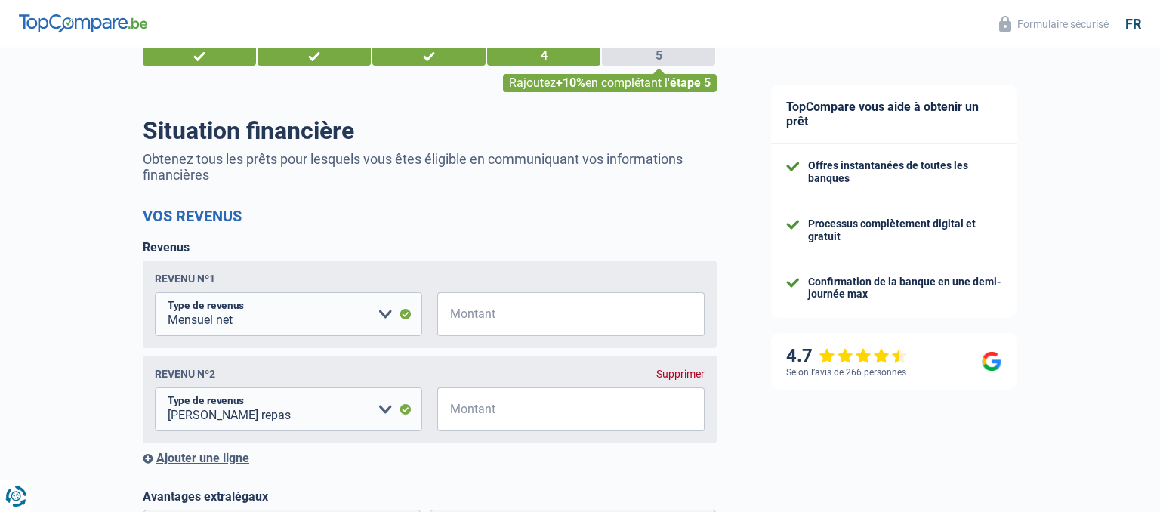
scroll to position [79, 0]
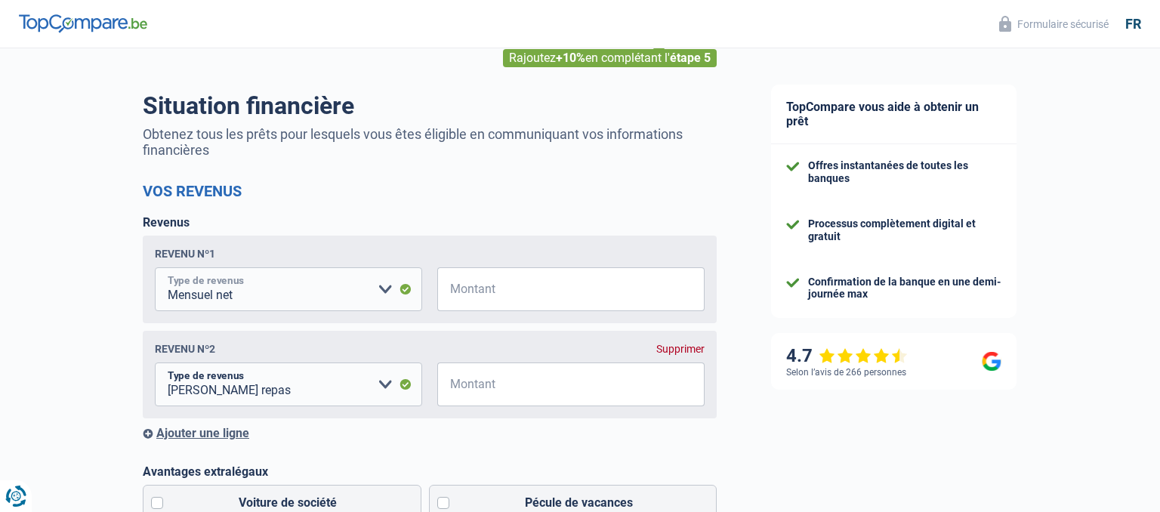
click option "Mensuel net" at bounding box center [0, 0] width 0 height 0
click at [486, 283] on input "Montant" at bounding box center [580, 289] width 249 height 44
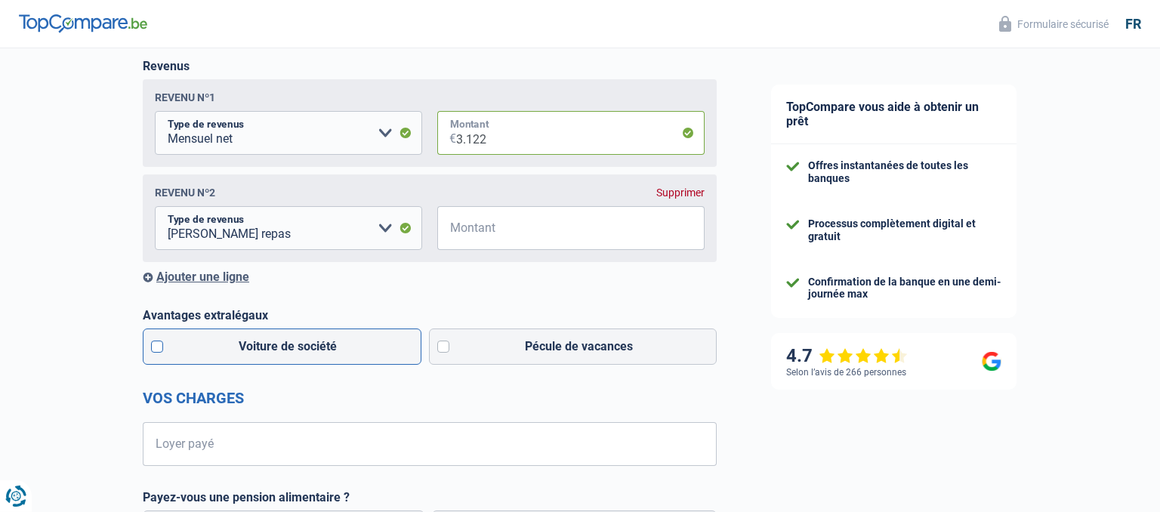
scroll to position [239, 0]
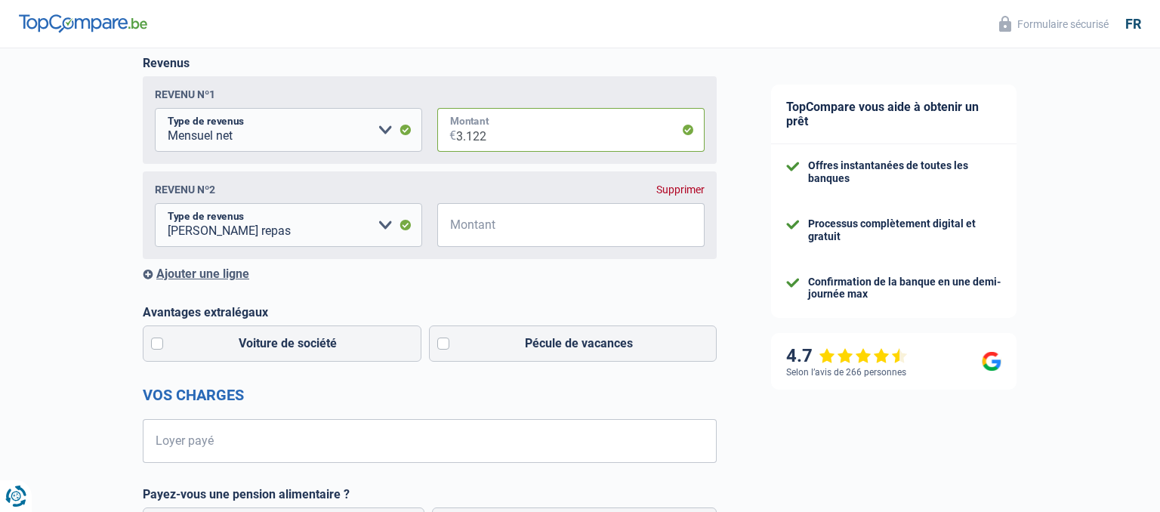
type input "3.122"
click at [155, 203] on select "Allocation d'handicap Allocations chômage Allocations familiales Chèques repas …" at bounding box center [288, 225] width 267 height 44
select select "mutualityIndemnity"
click option "Indemnité mutuelle" at bounding box center [0, 0] width 0 height 0
click at [409, 227] on select "Allocation d'handicap Allocations chômage Allocations familiales Chèques repas …" at bounding box center [288, 225] width 267 height 44
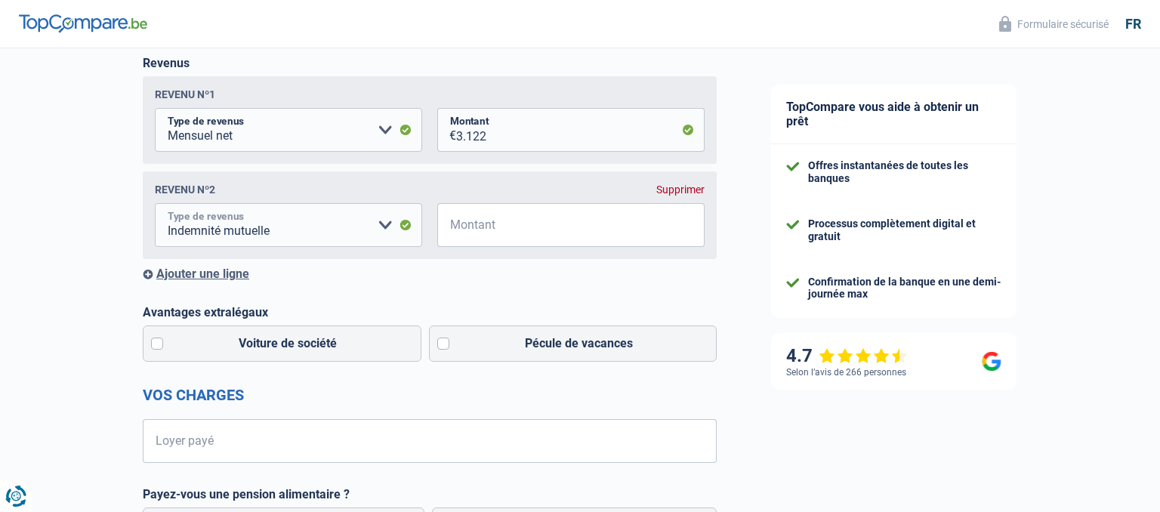
click at [409, 229] on select "Allocation d'handicap Allocations chômage Allocations familiales Chèques repas …" at bounding box center [288, 225] width 267 height 44
click at [687, 194] on div "Supprimer" at bounding box center [680, 190] width 48 height 12
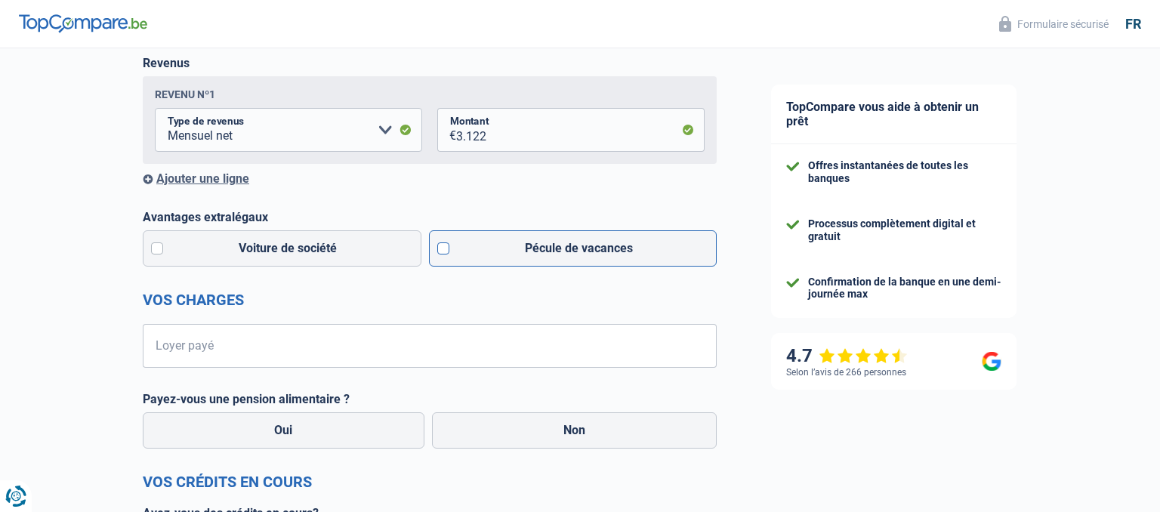
click at [451, 252] on label "Pécule de vacances" at bounding box center [573, 248] width 289 height 36
click at [451, 252] on input "Pécule de vacances" at bounding box center [573, 248] width 289 height 36
checkbox input "true"
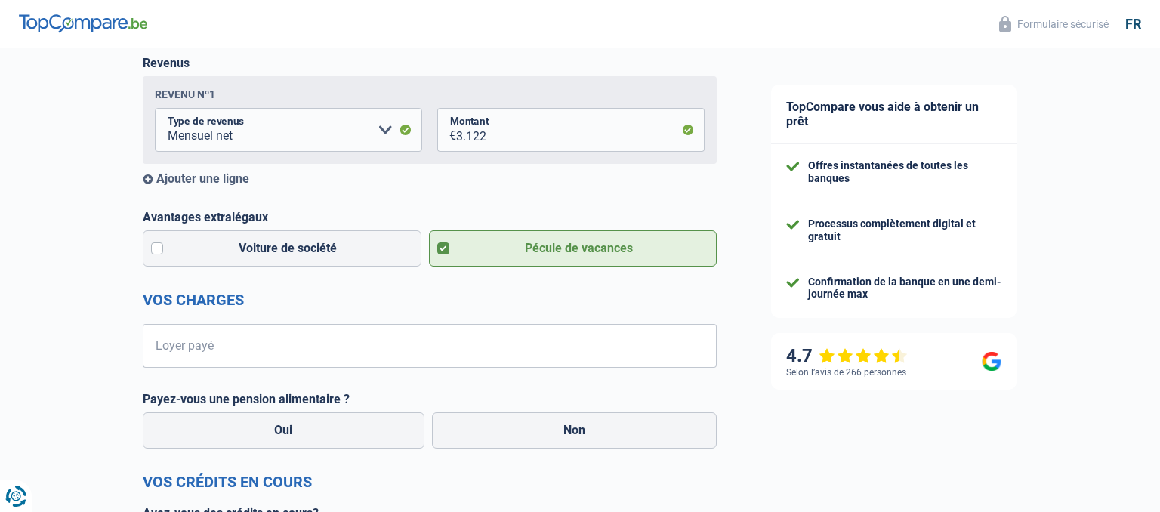
scroll to position [319, 0]
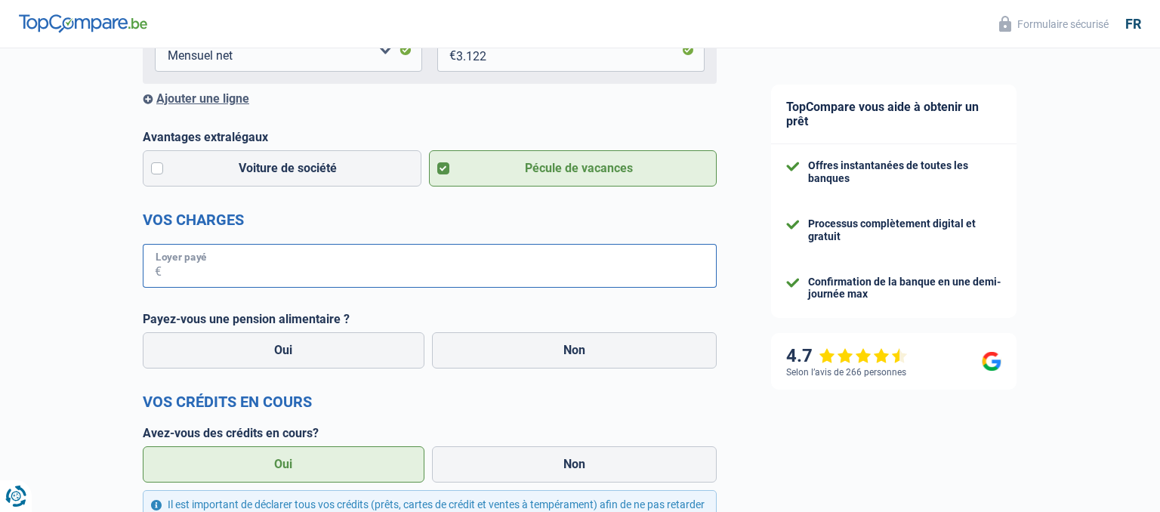
click at [298, 273] on input "Loyer payé" at bounding box center [439, 266] width 555 height 44
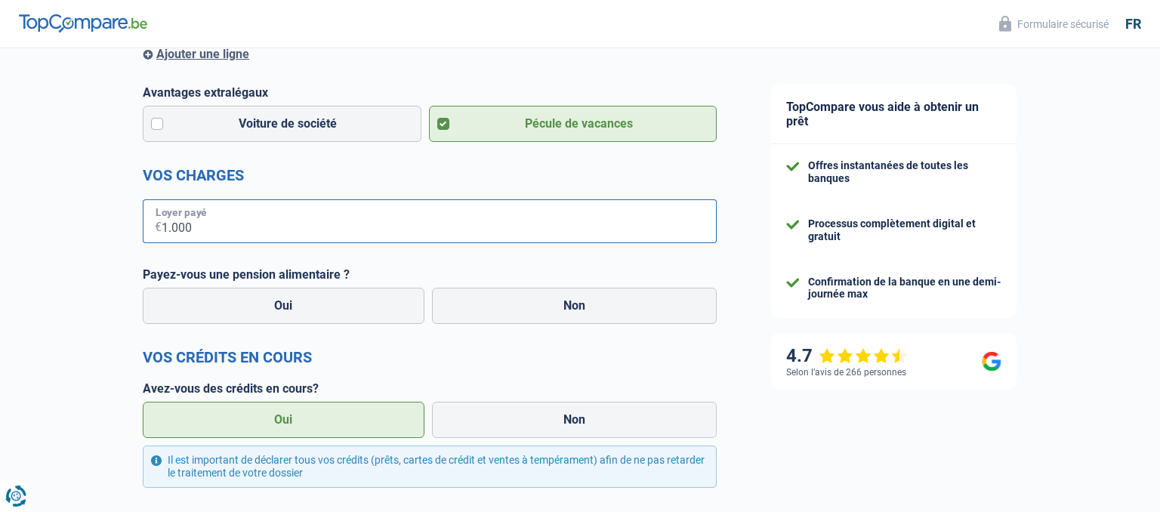
scroll to position [399, 0]
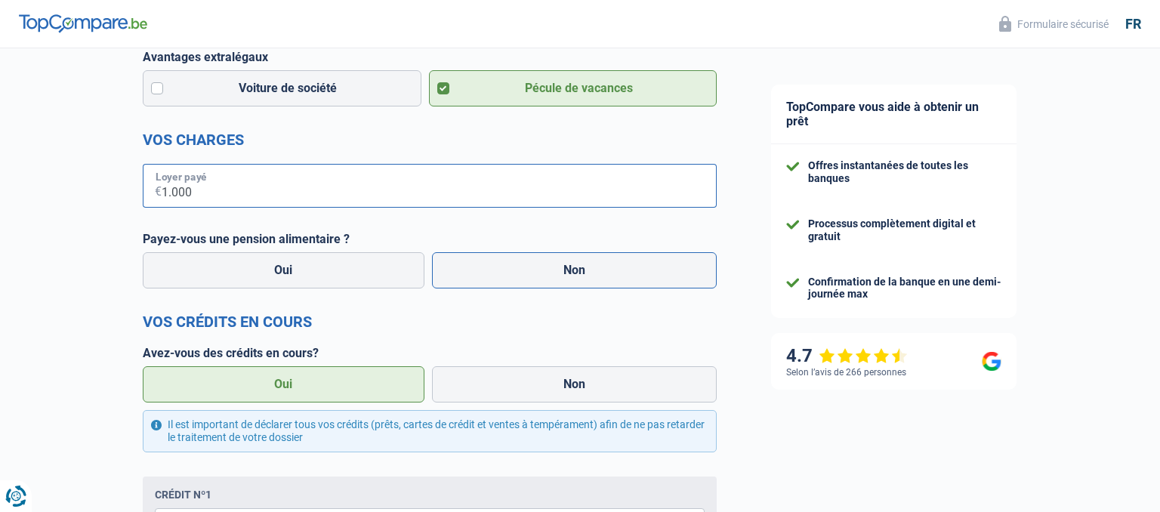
type input "1.000"
click at [564, 277] on label "Non" at bounding box center [575, 270] width 286 height 36
click at [564, 277] on input "Non" at bounding box center [575, 270] width 286 height 36
radio input "true"
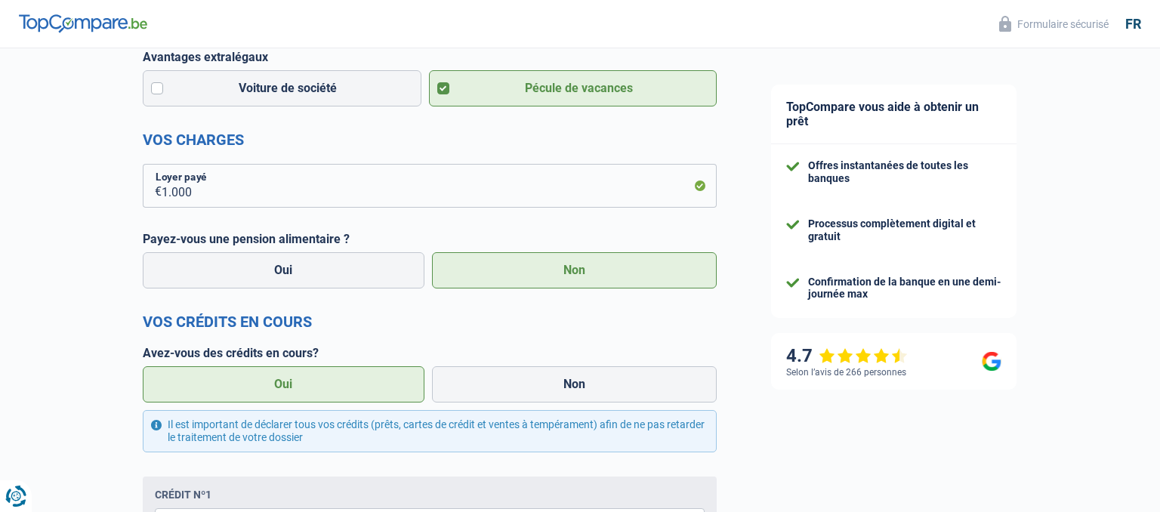
click at [293, 379] on label "Oui" at bounding box center [284, 384] width 282 height 36
click at [293, 379] on input "Oui" at bounding box center [284, 384] width 282 height 36
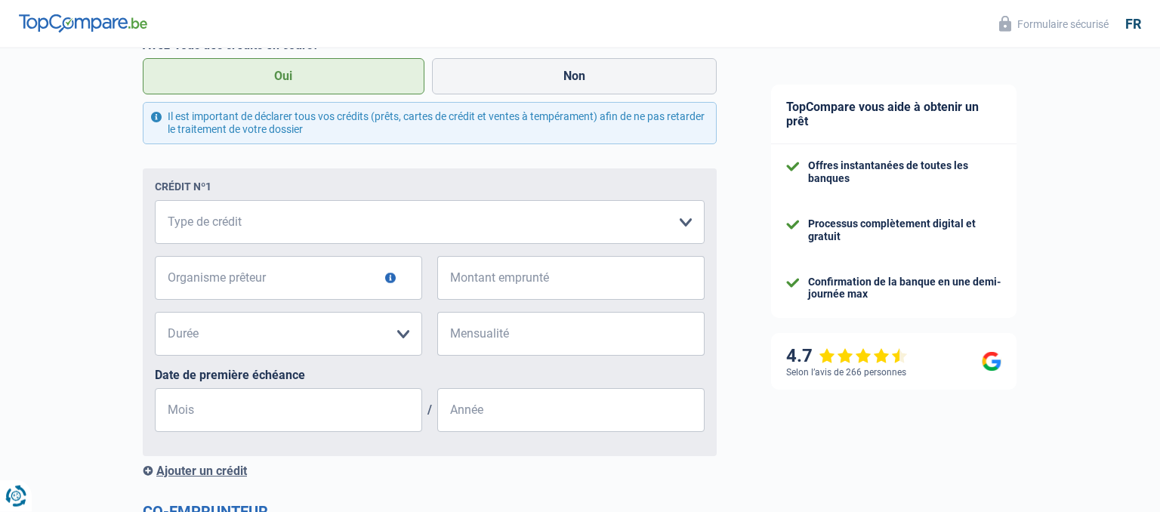
scroll to position [718, 0]
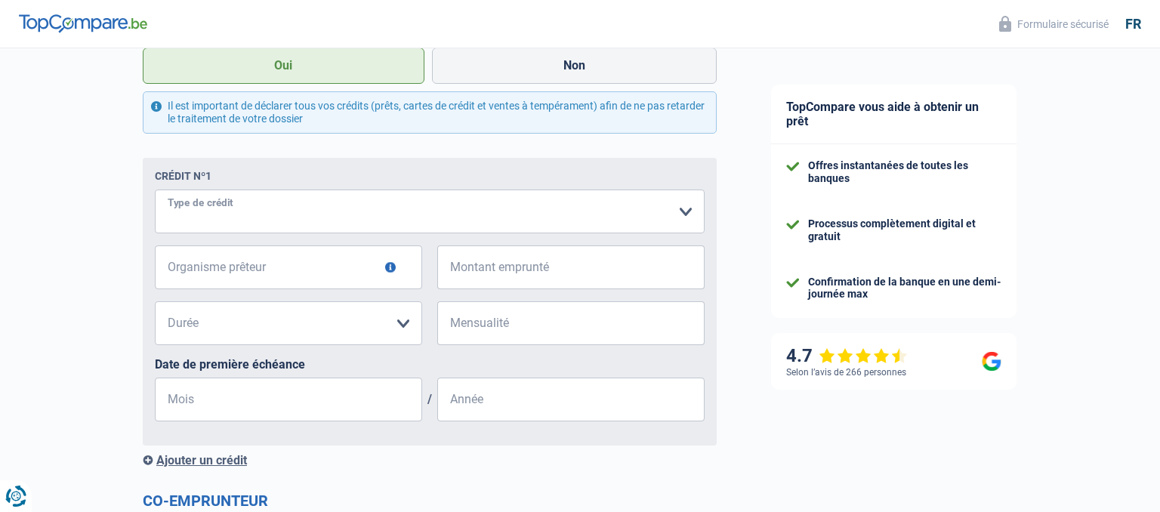
select select "mortgage"
click option "Prêt hypothécaire" at bounding box center [0, 0] width 0 height 0
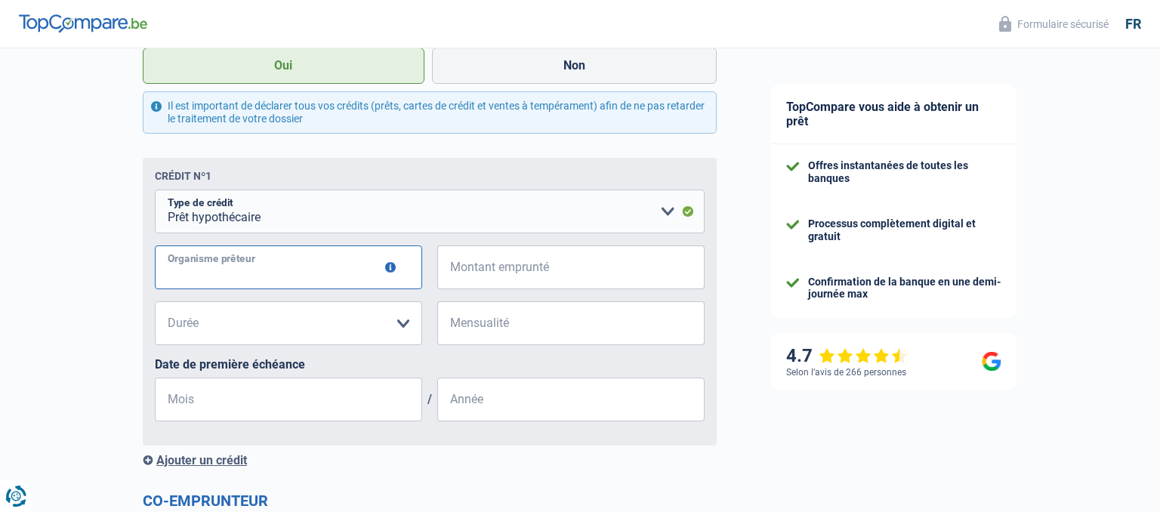
click at [223, 273] on input "Organisme prêteur" at bounding box center [288, 268] width 267 height 44
type input "record credit"
click at [518, 275] on input "Montant emprunté" at bounding box center [580, 268] width 249 height 44
type input "100.000"
select select "120"
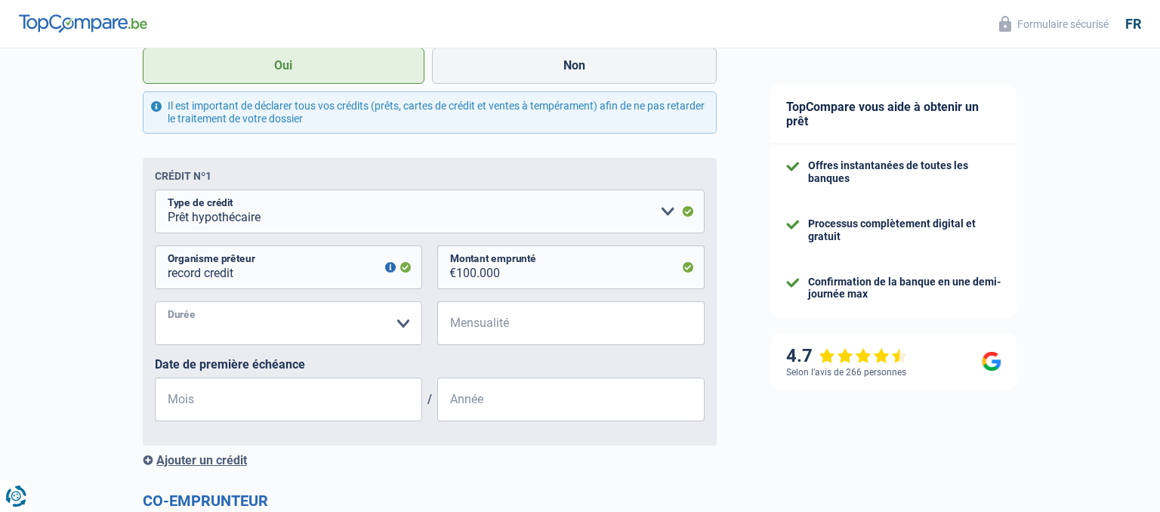
click option "120 mois" at bounding box center [0, 0] width 0 height 0
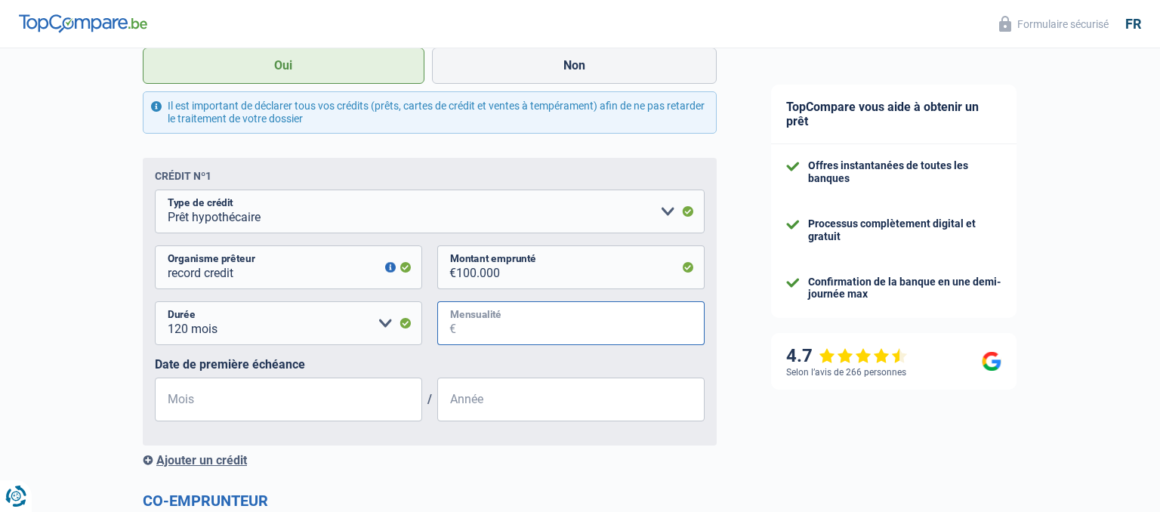
click at [496, 326] on input "Mensualité" at bounding box center [580, 323] width 249 height 44
type input "300"
click at [365, 400] on input "Mois" at bounding box center [288, 400] width 267 height 44
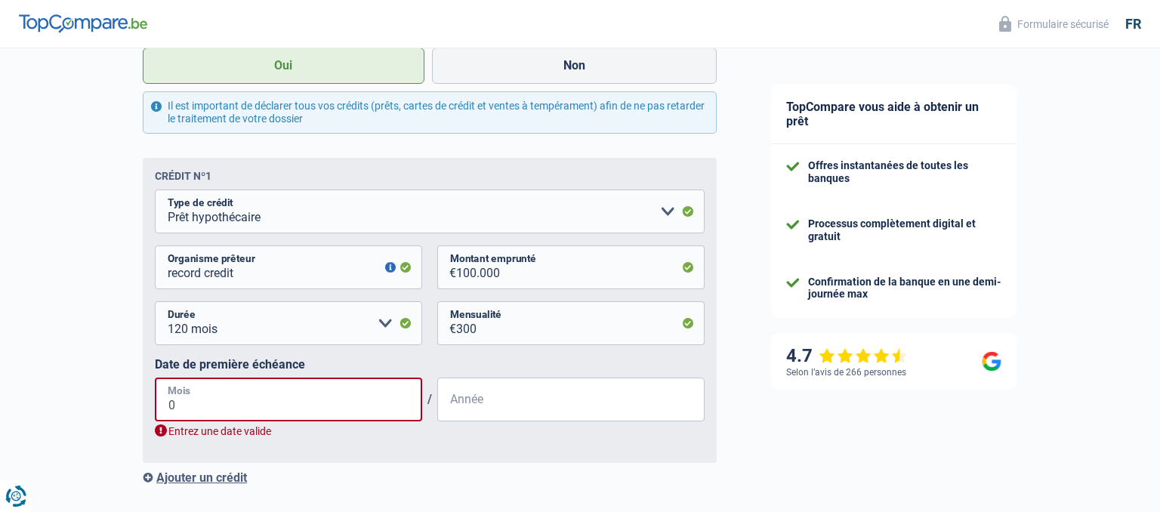
type input "07"
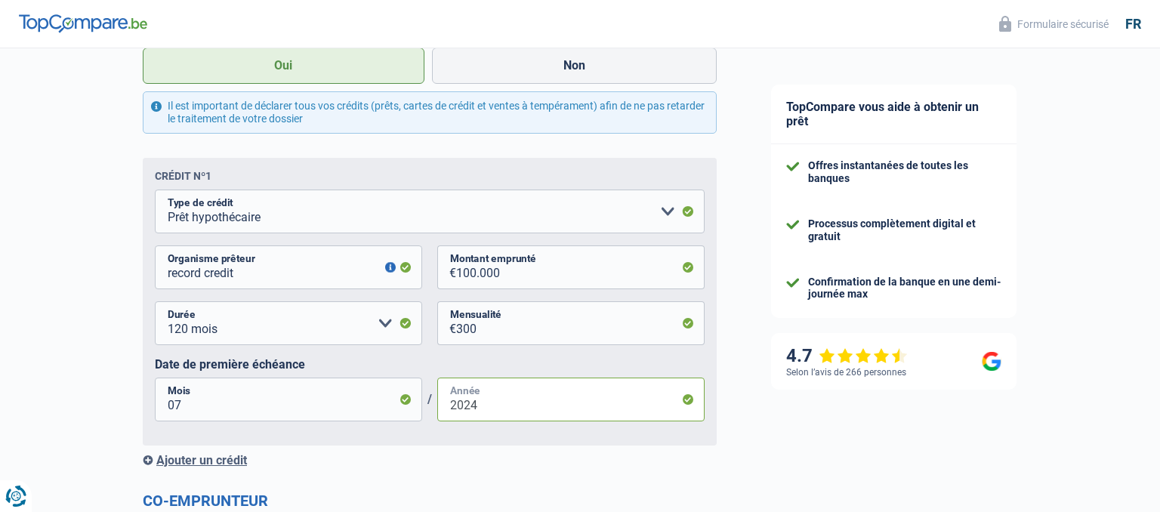
scroll to position [877, 0]
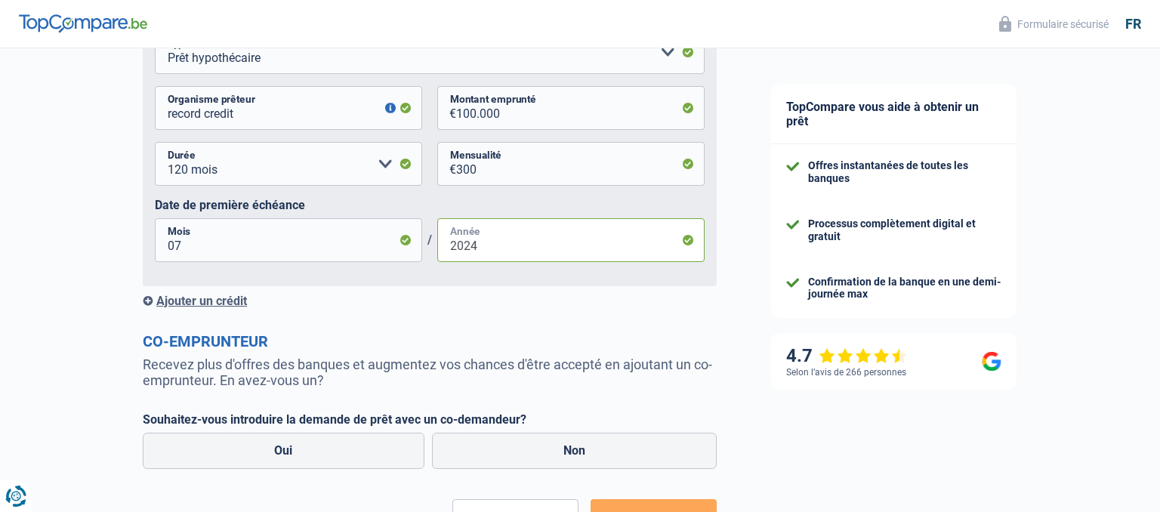
type input "2024"
click at [204, 307] on div "Ajouter un crédit" at bounding box center [430, 301] width 574 height 14
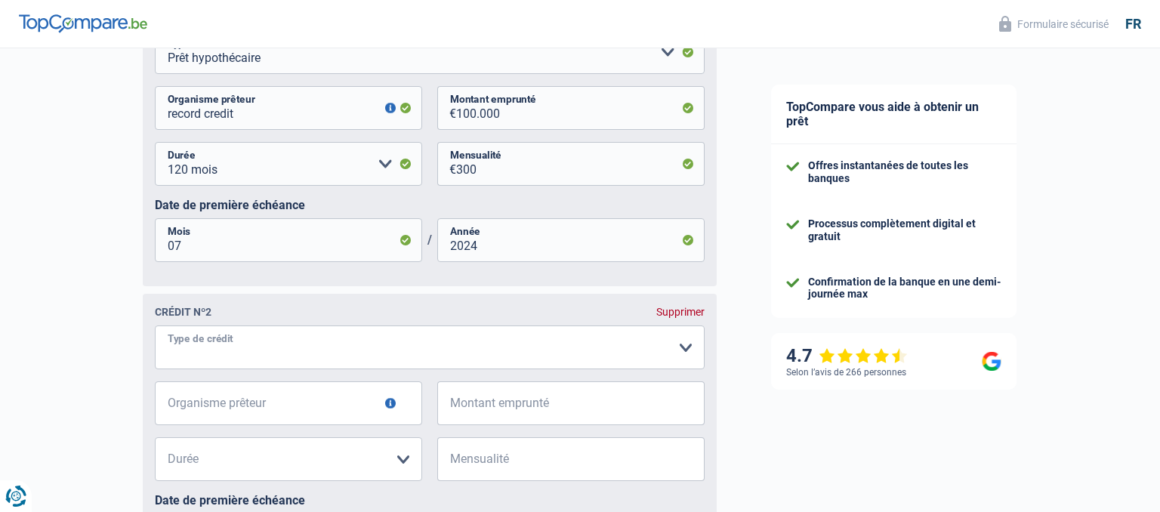
select select "carLoan"
click option "Prêt voiture" at bounding box center [0, 0] width 0 height 0
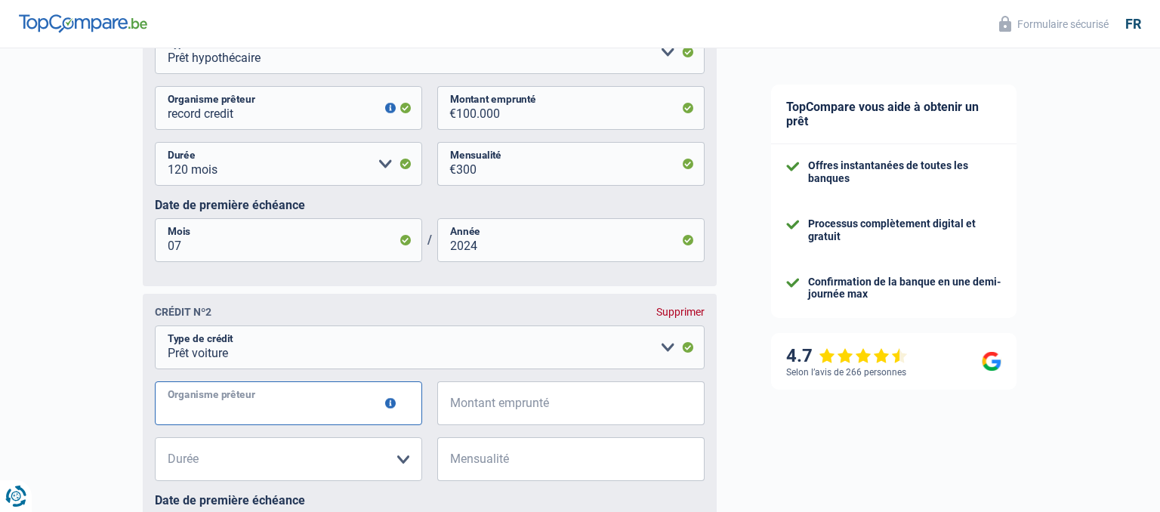
click at [258, 412] on input "Organisme prêteur" at bounding box center [288, 403] width 267 height 44
type input "[GEOGRAPHIC_DATA]"
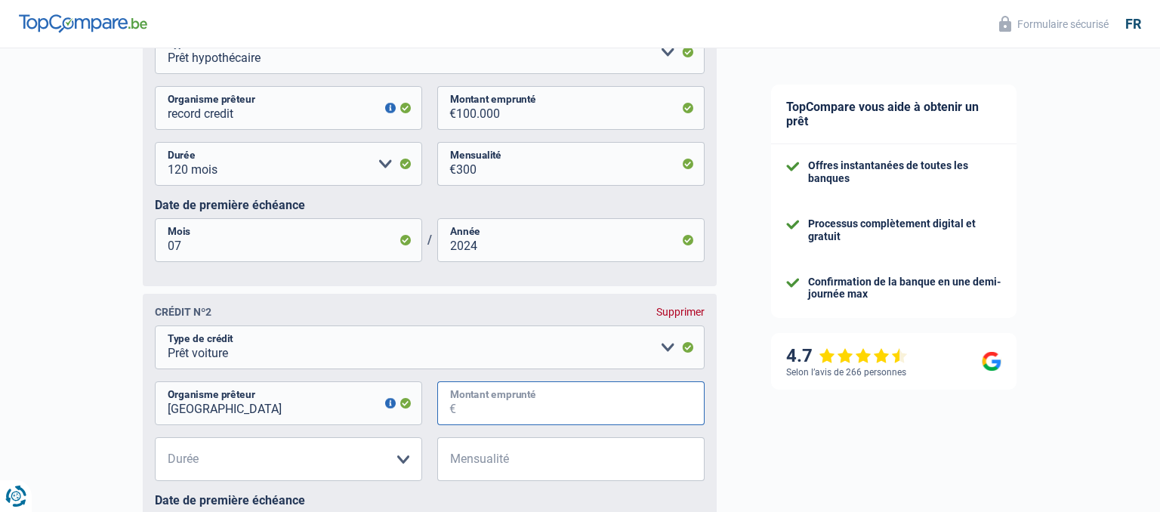
click at [457, 416] on input "Montant emprunté" at bounding box center [580, 403] width 249 height 44
type input "31.000"
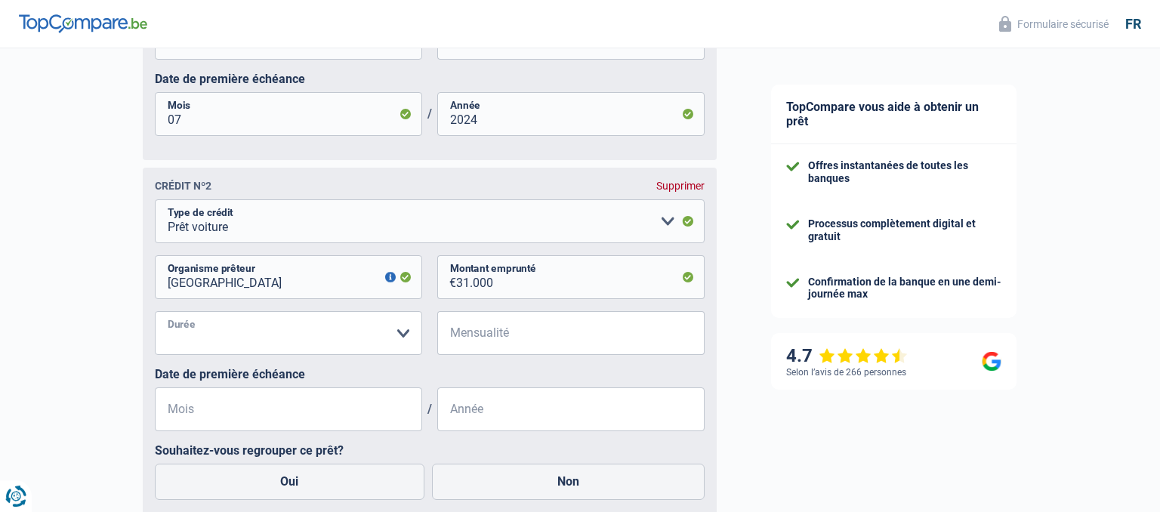
scroll to position [1036, 0]
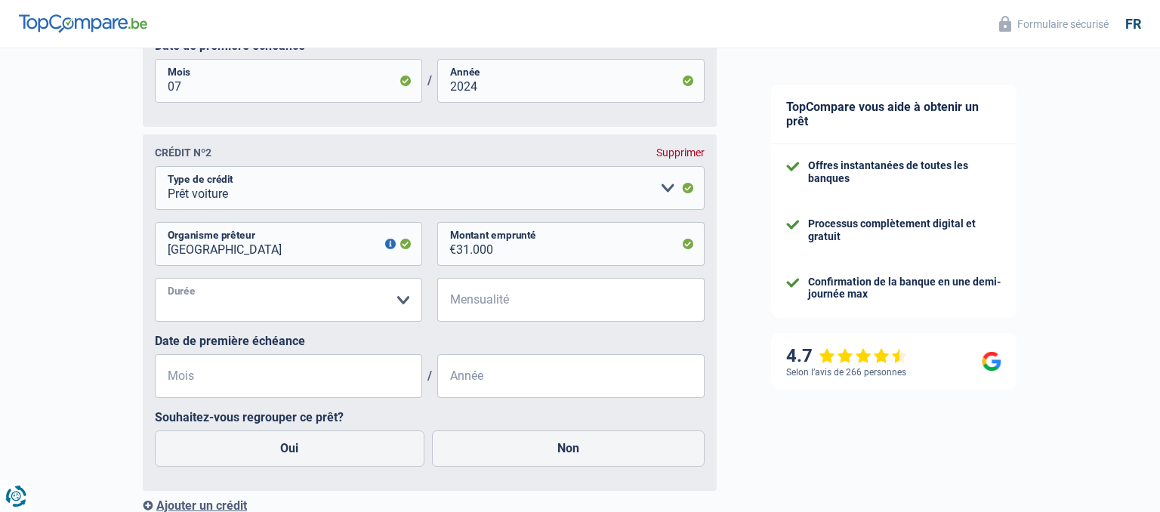
select select "84"
click option "84 mois" at bounding box center [0, 0] width 0 height 0
click at [551, 298] on input "Mensualité" at bounding box center [580, 300] width 249 height 44
drag, startPoint x: 502, startPoint y: 304, endPoint x: 390, endPoint y: 277, distance: 115.6
click at [456, 278] on input "5.133" at bounding box center [580, 300] width 249 height 44
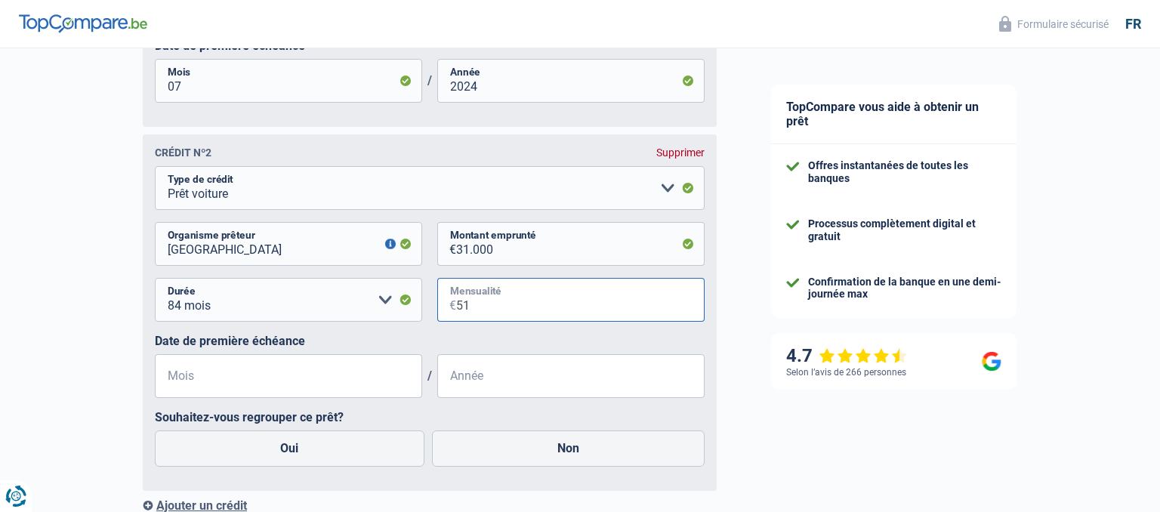
type input "513"
click at [231, 387] on input "Mois" at bounding box center [288, 376] width 267 height 44
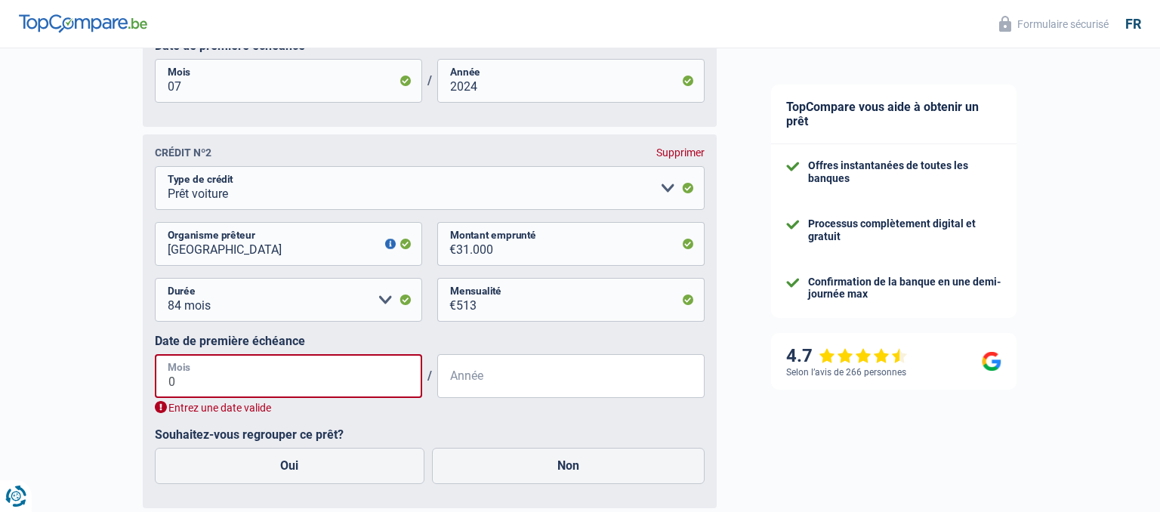
type input "08"
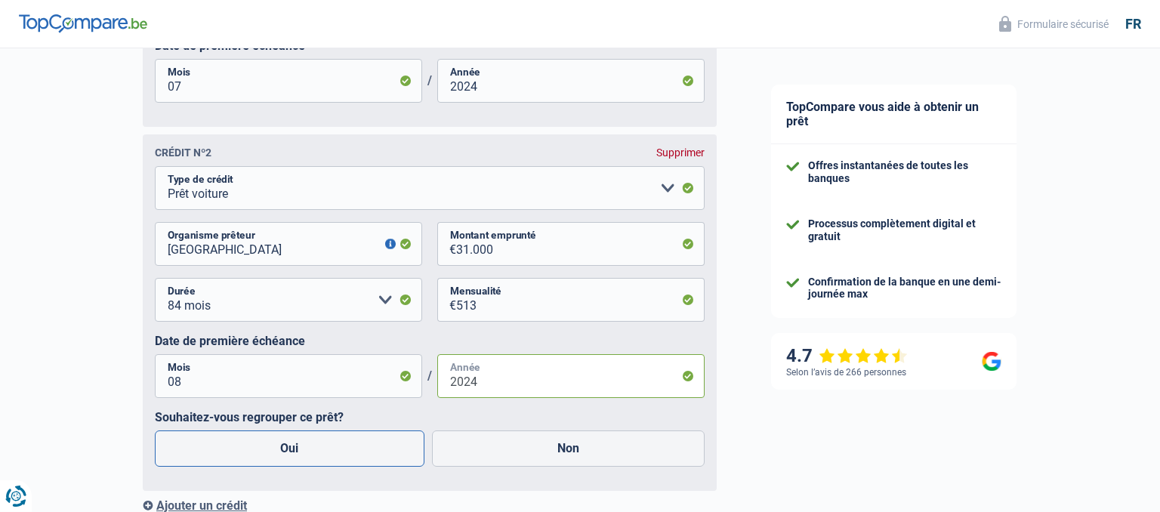
scroll to position [1117, 0]
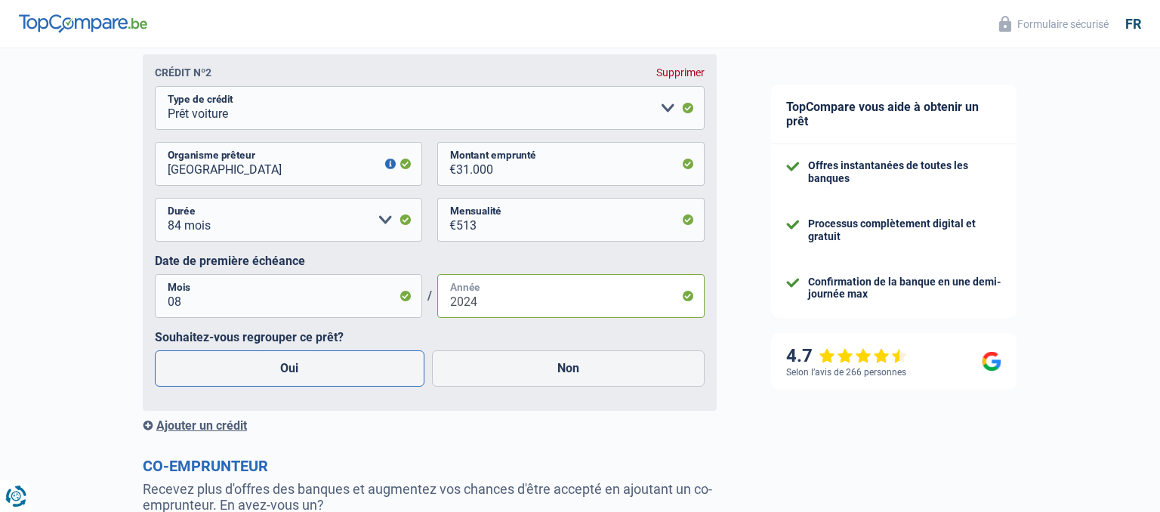
type input "2024"
click at [264, 362] on label "Oui" at bounding box center [290, 369] width 270 height 36
click at [264, 362] on input "Oui" at bounding box center [290, 369] width 270 height 36
radio input "true"
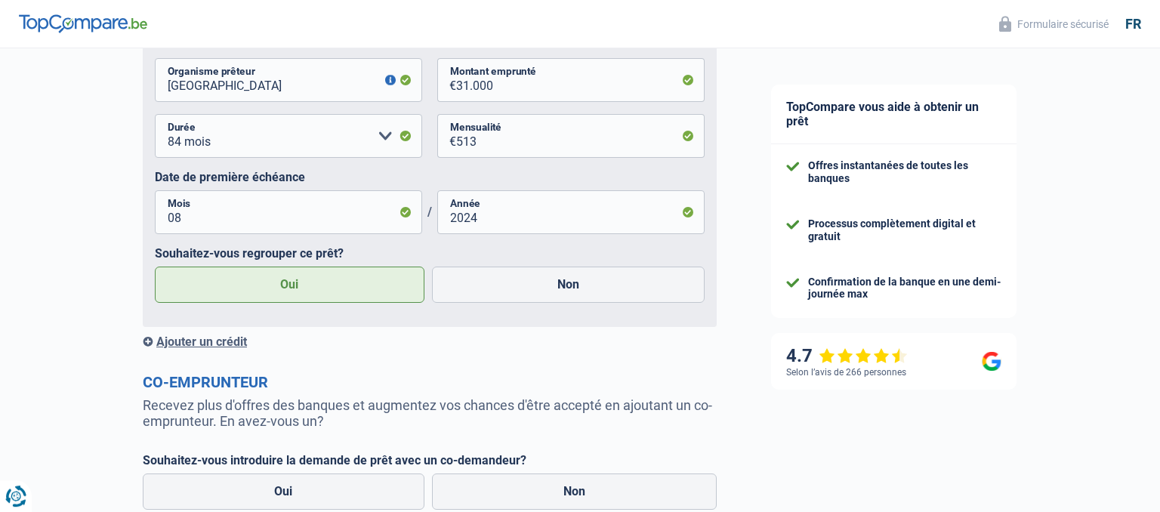
scroll to position [1356, 0]
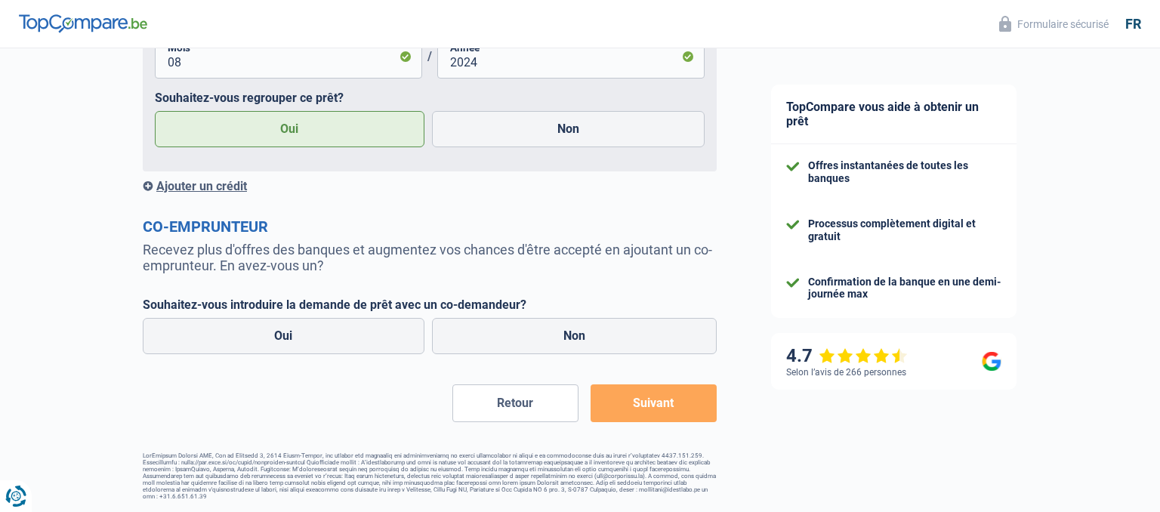
click at [206, 191] on div "Ajouter un crédit" at bounding box center [430, 186] width 574 height 14
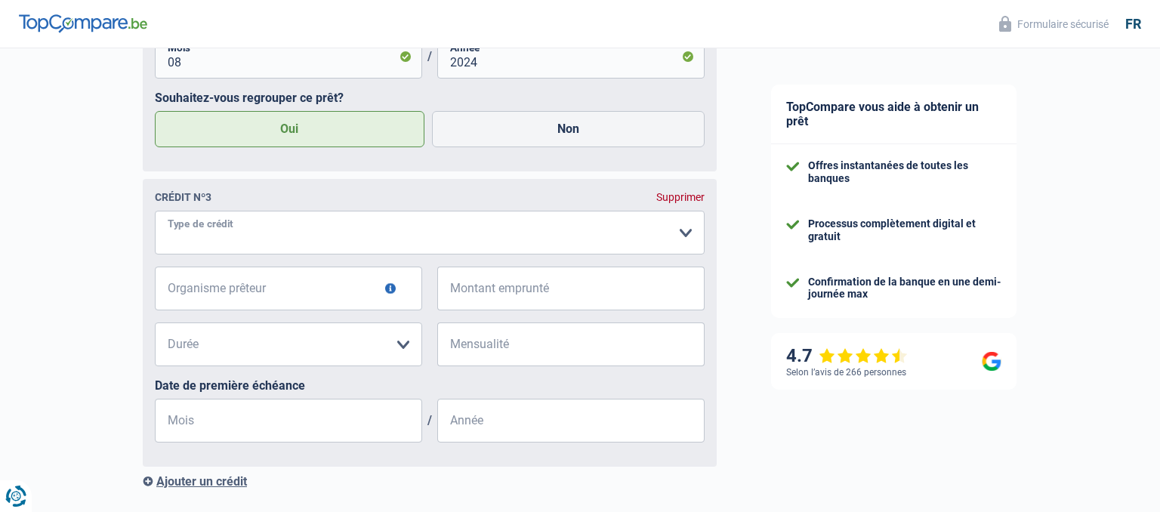
select select "personalLoan"
click option "Prêt à tempérament" at bounding box center [0, 0] width 0 height 0
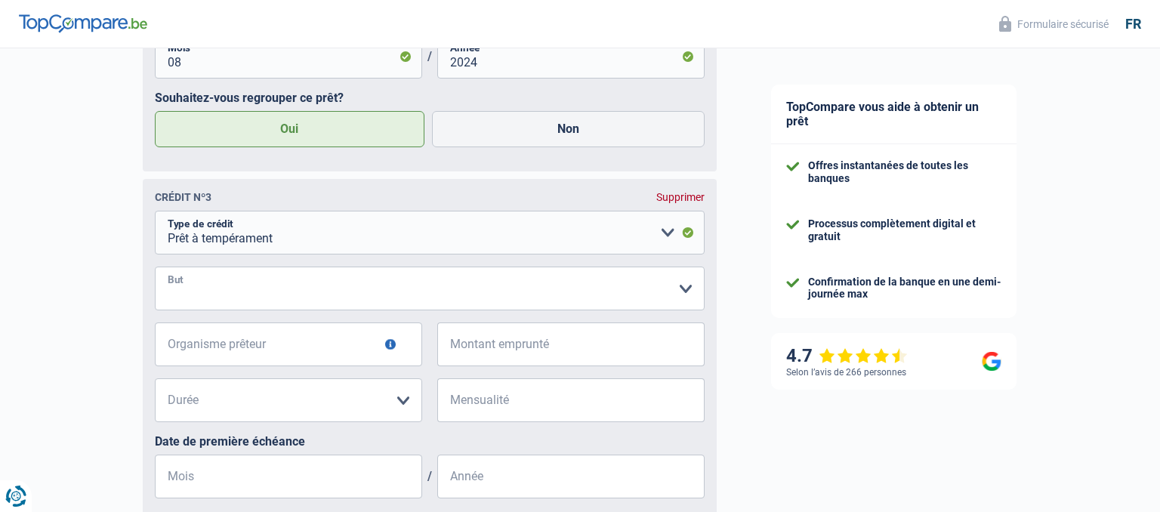
click at [155, 267] on select "Confort maison: meubles, textile, peinture, électroménager, outillage non-profe…" at bounding box center [430, 289] width 550 height 44
select select "other"
click option "Autre" at bounding box center [0, 0] width 0 height 0
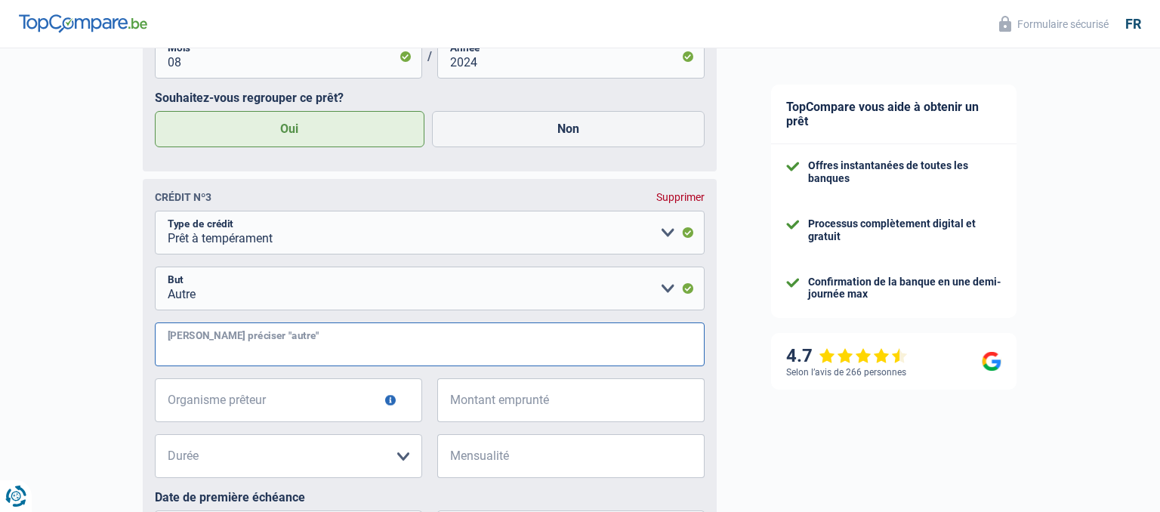
click at [236, 347] on input "[PERSON_NAME] préciser "autre"" at bounding box center [430, 345] width 550 height 44
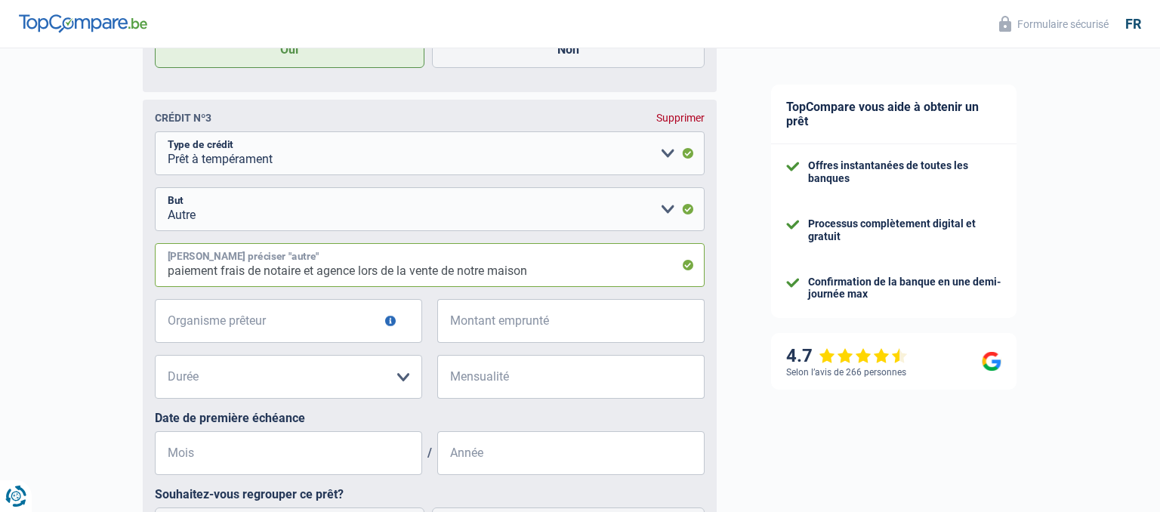
scroll to position [1515, 0]
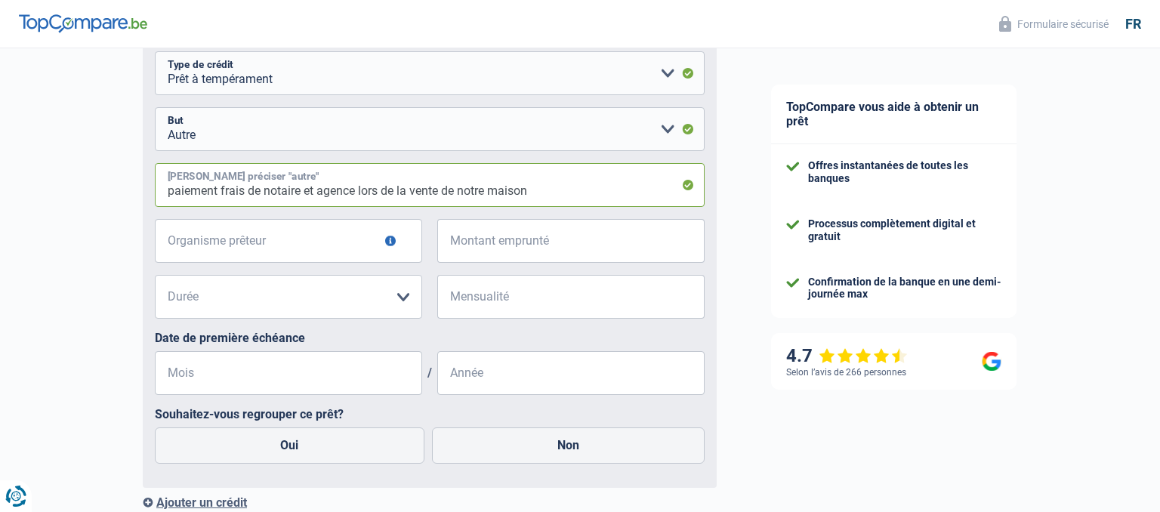
type input "paiement frais de notaire et agence lors de la vente de notre maison"
click at [394, 246] on button "button" at bounding box center [390, 241] width 11 height 11
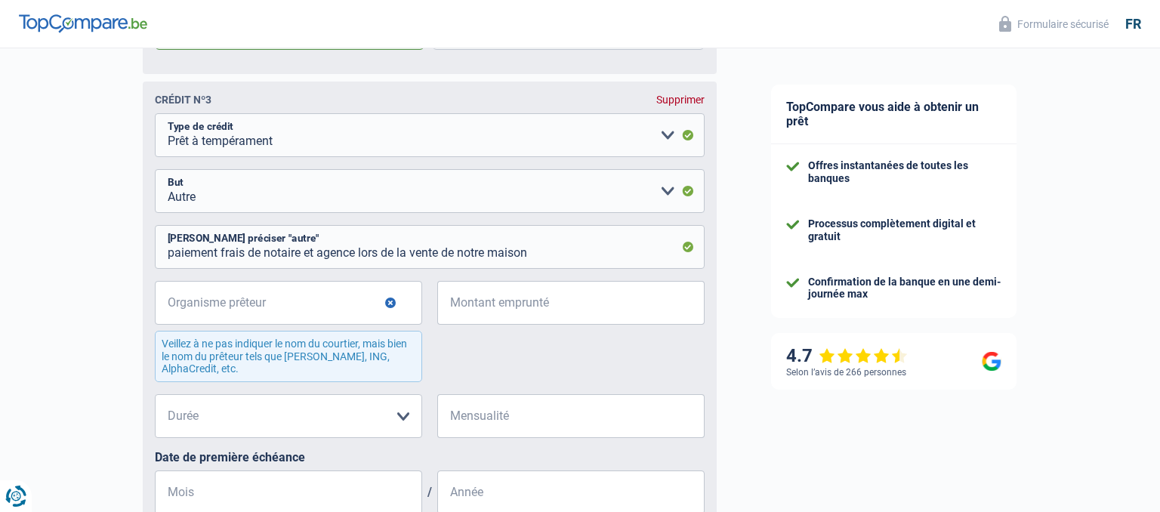
scroll to position [1573, 0]
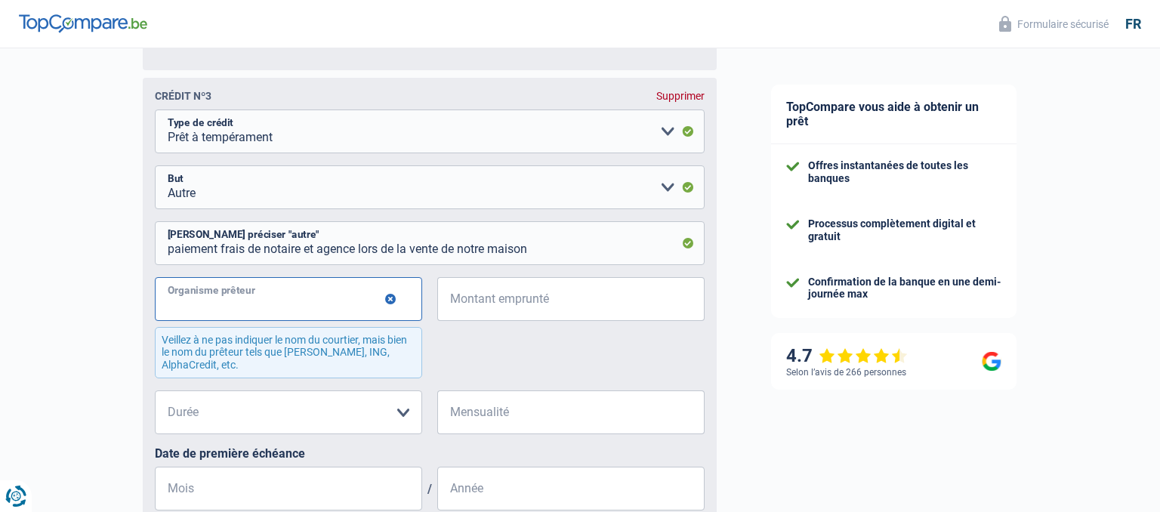
click at [234, 299] on input "Organisme prêteur" at bounding box center [288, 299] width 267 height 44
type input "europabank"
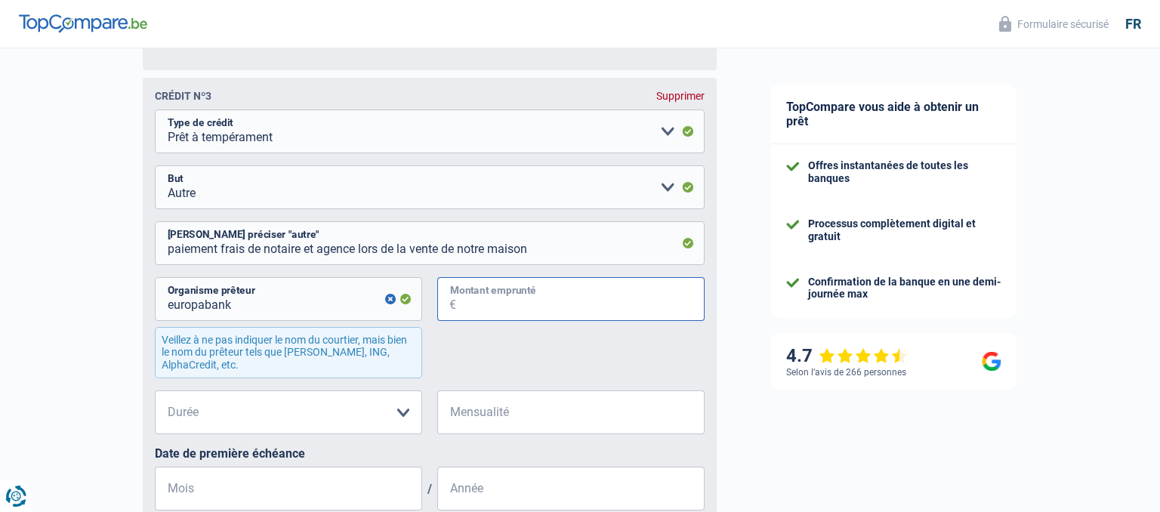
click at [478, 309] on input "Montant emprunté" at bounding box center [580, 299] width 249 height 44
type input "17.000"
click option "60 mois" at bounding box center [0, 0] width 0 height 0
select select "48"
click option "48 mois" at bounding box center [0, 0] width 0 height 0
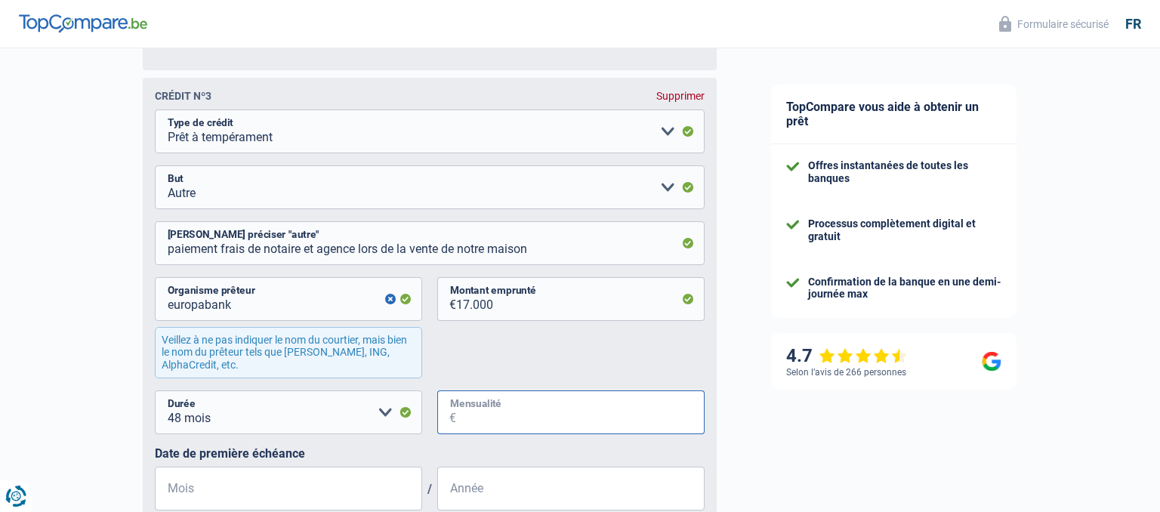
click at [458, 412] on input "Mensualité" at bounding box center [580, 413] width 249 height 44
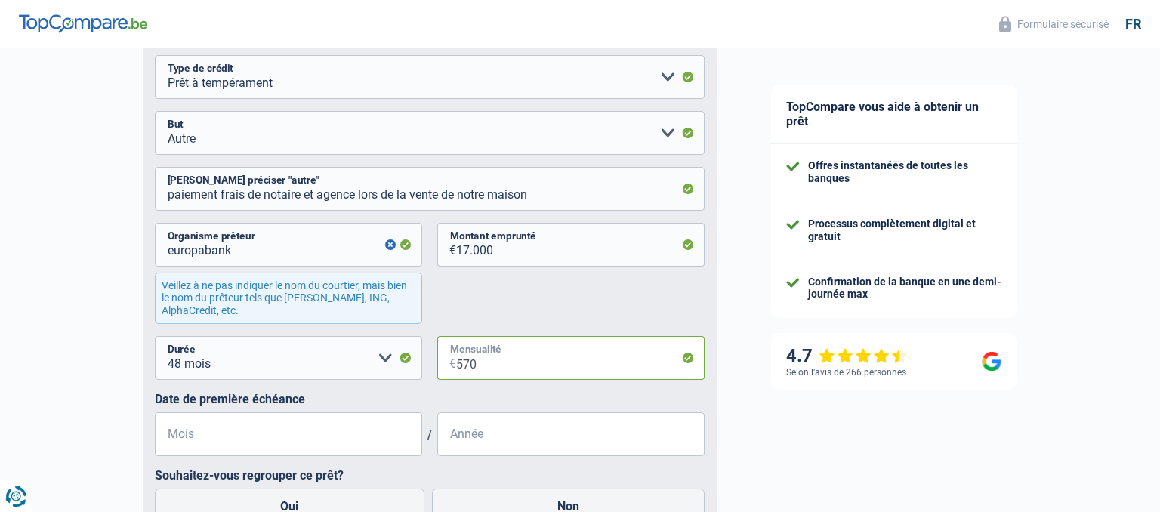
scroll to position [1653, 0]
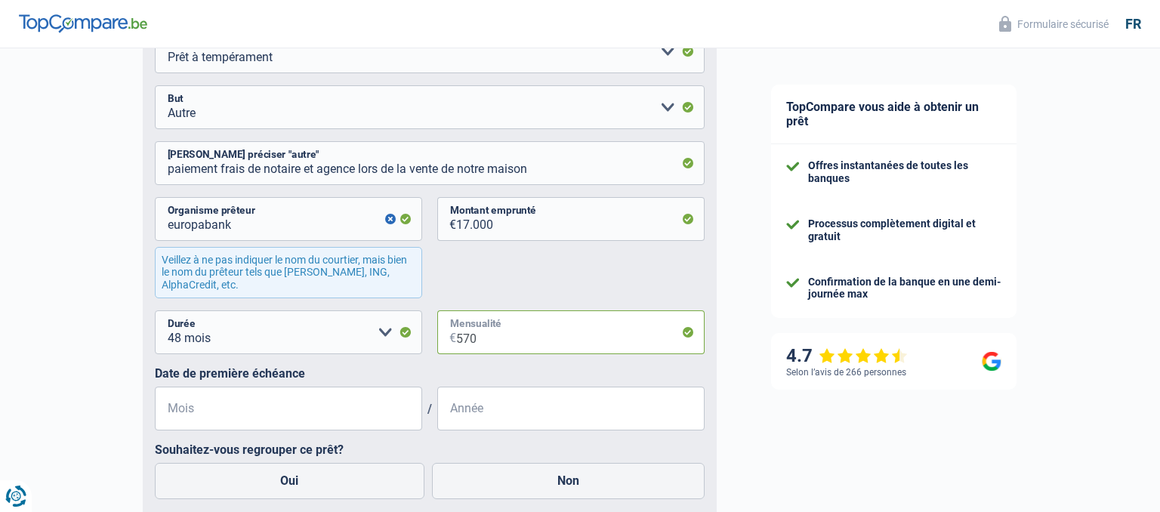
type input "570"
click at [330, 415] on input "Mois" at bounding box center [288, 409] width 267 height 44
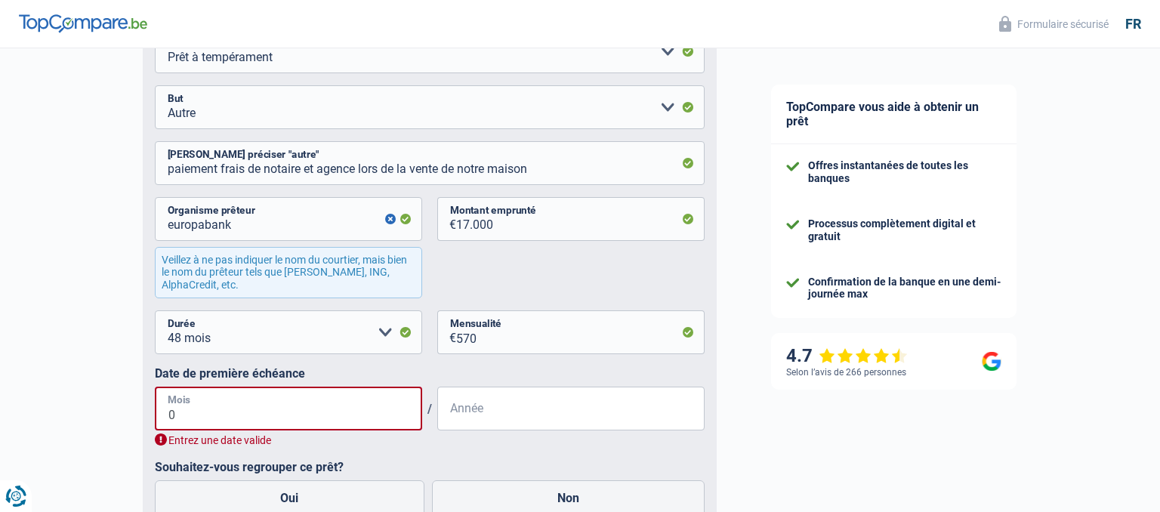
type input "03"
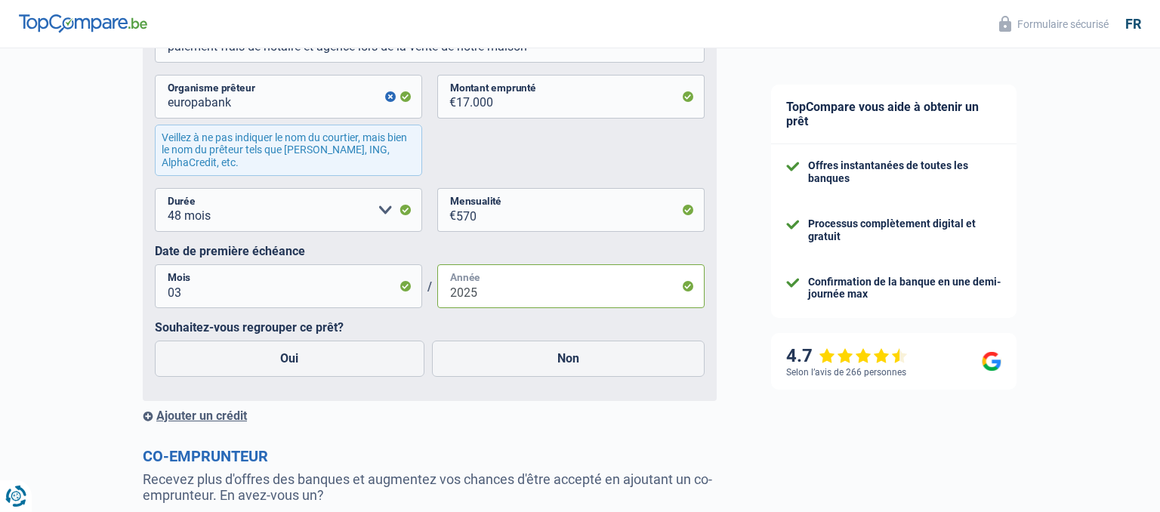
scroll to position [1812, 0]
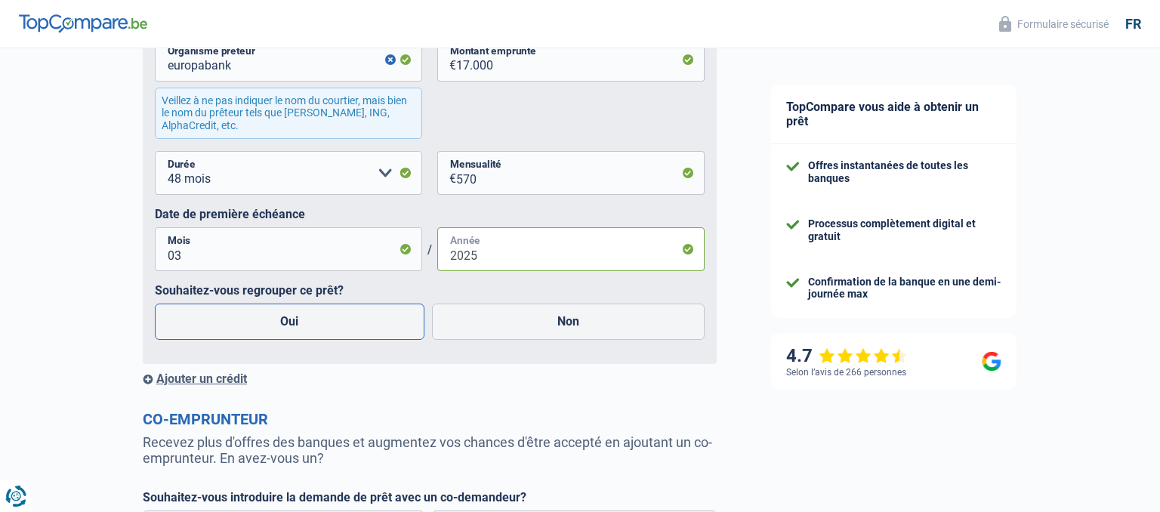
type input "2025"
click at [308, 326] on label "Oui" at bounding box center [290, 322] width 270 height 36
click at [308, 326] on input "Oui" at bounding box center [290, 322] width 270 height 36
radio input "true"
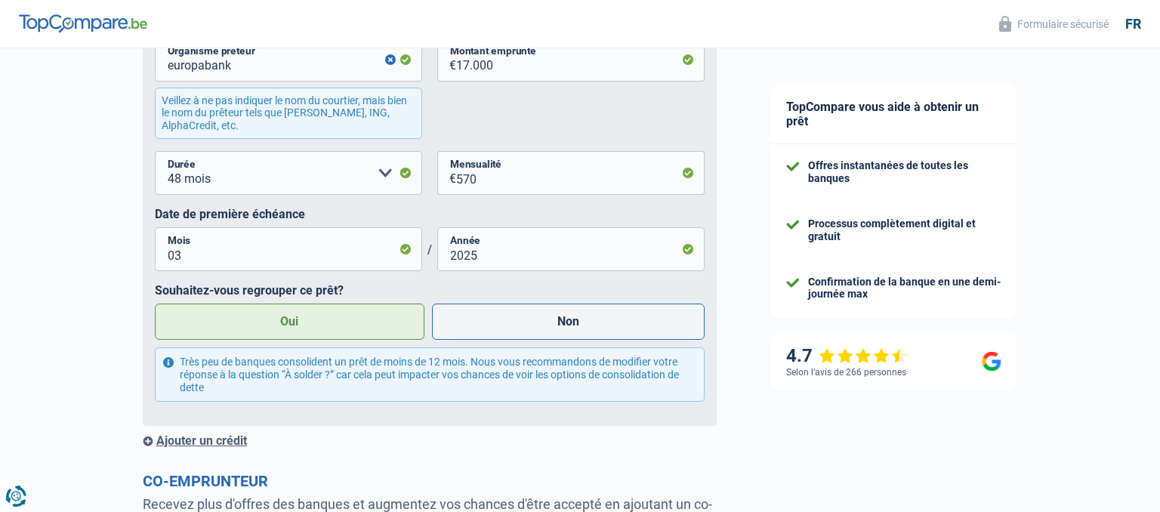
click at [513, 333] on label "Non" at bounding box center [568, 322] width 273 height 36
click at [513, 333] on input "Non" at bounding box center [568, 322] width 273 height 36
radio input "true"
radio input "false"
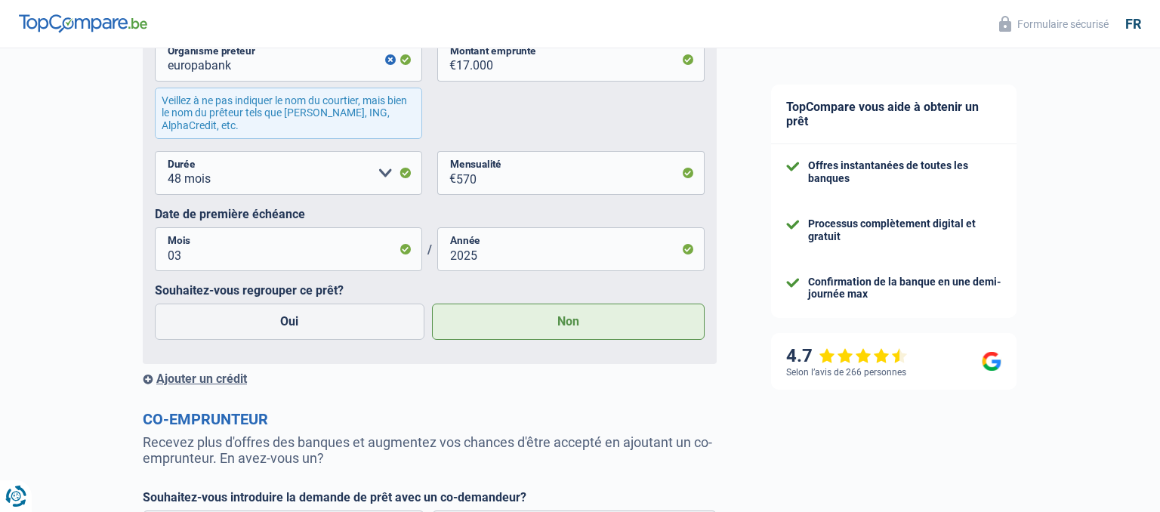
click at [201, 381] on div "Ajouter un crédit" at bounding box center [430, 379] width 574 height 14
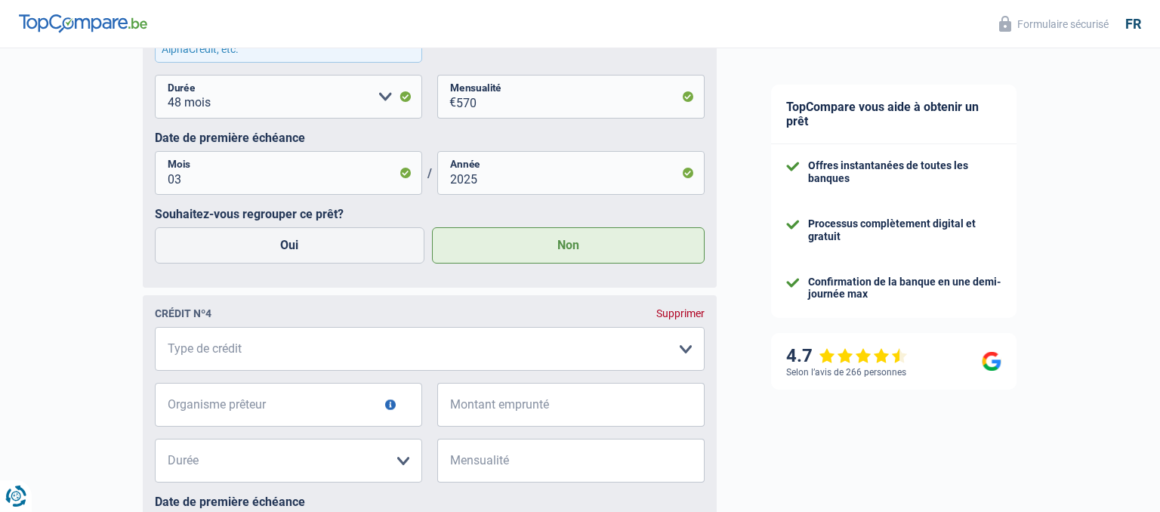
scroll to position [1892, 0]
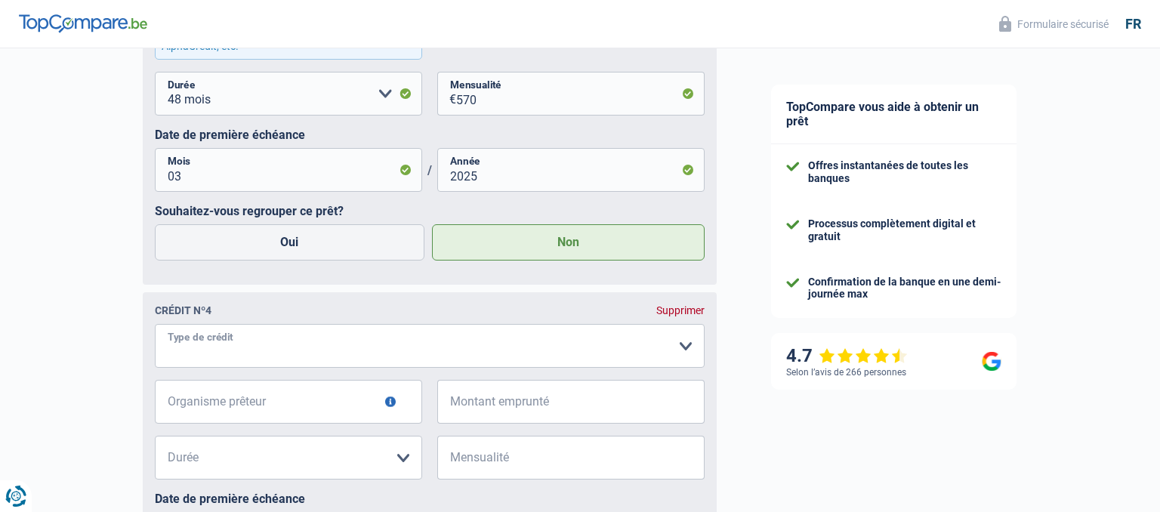
select select "cardOrCredit"
click option "Carte ou ouverture de crédit" at bounding box center [0, 0] width 0 height 0
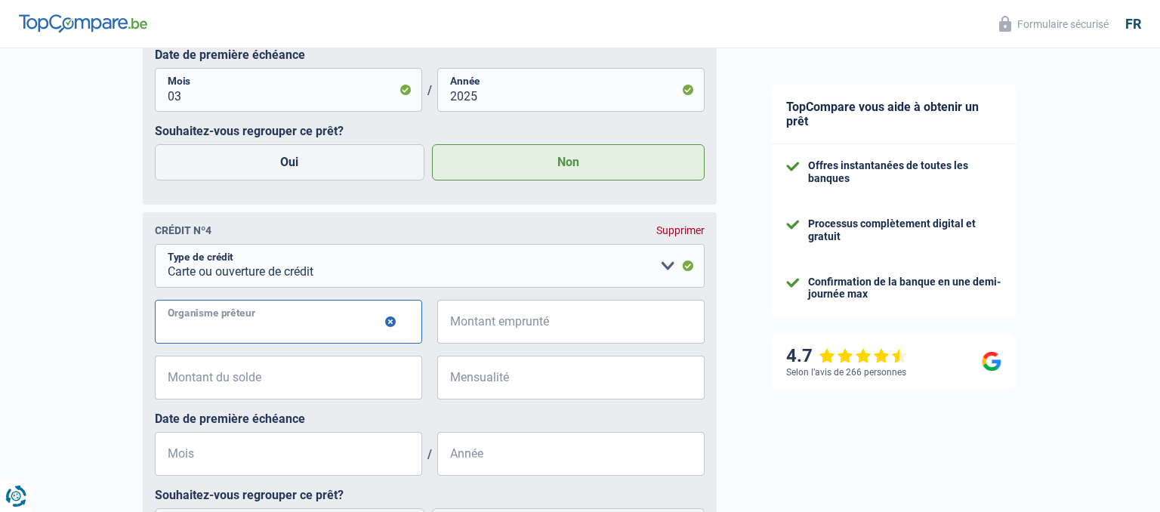
click at [252, 325] on input "Organisme prêteur" at bounding box center [288, 322] width 267 height 44
type input "[GEOGRAPHIC_DATA]"
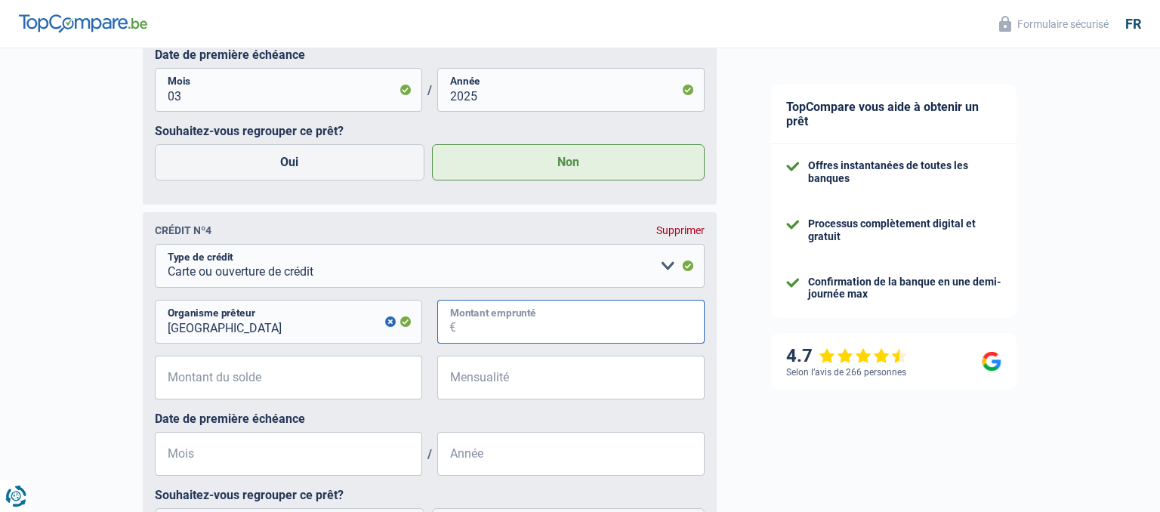
click at [508, 340] on input "Montant emprunté" at bounding box center [580, 322] width 249 height 44
type input "5.000"
click at [351, 382] on input "Montant du solde" at bounding box center [298, 378] width 249 height 44
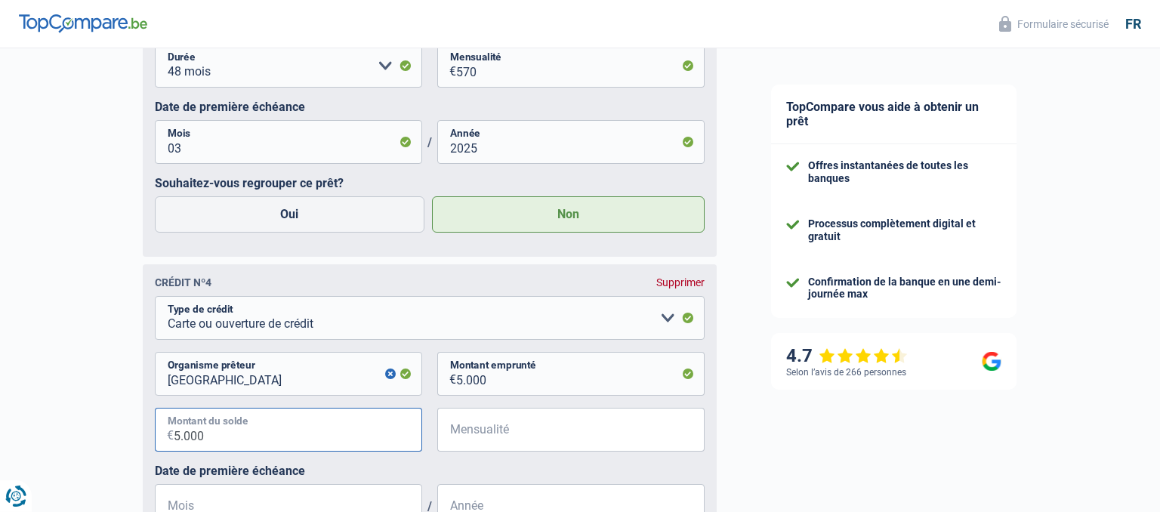
scroll to position [1892, 0]
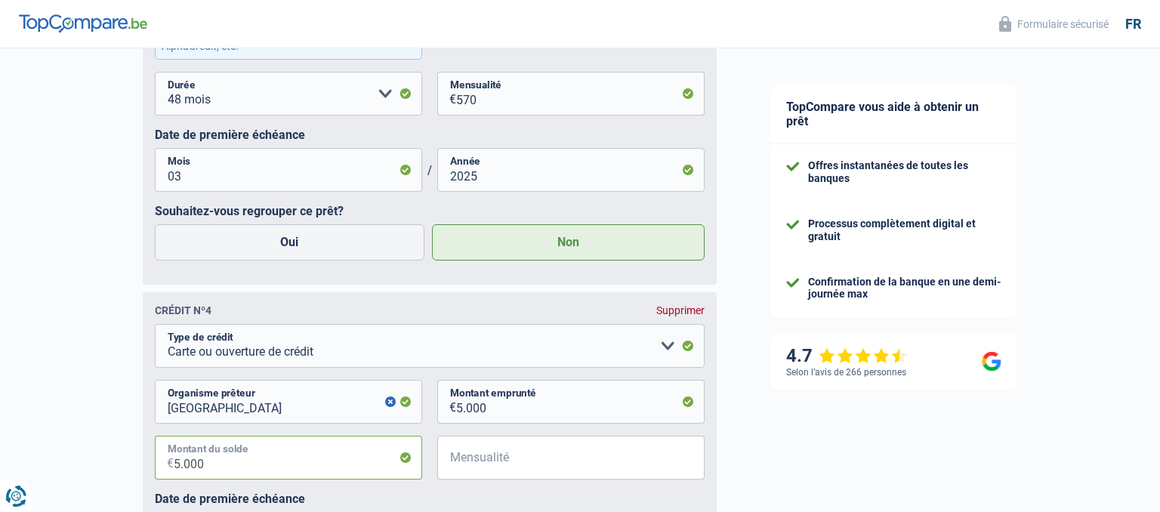
type input "5.000"
click at [457, 451] on input "Mensualité" at bounding box center [580, 458] width 249 height 44
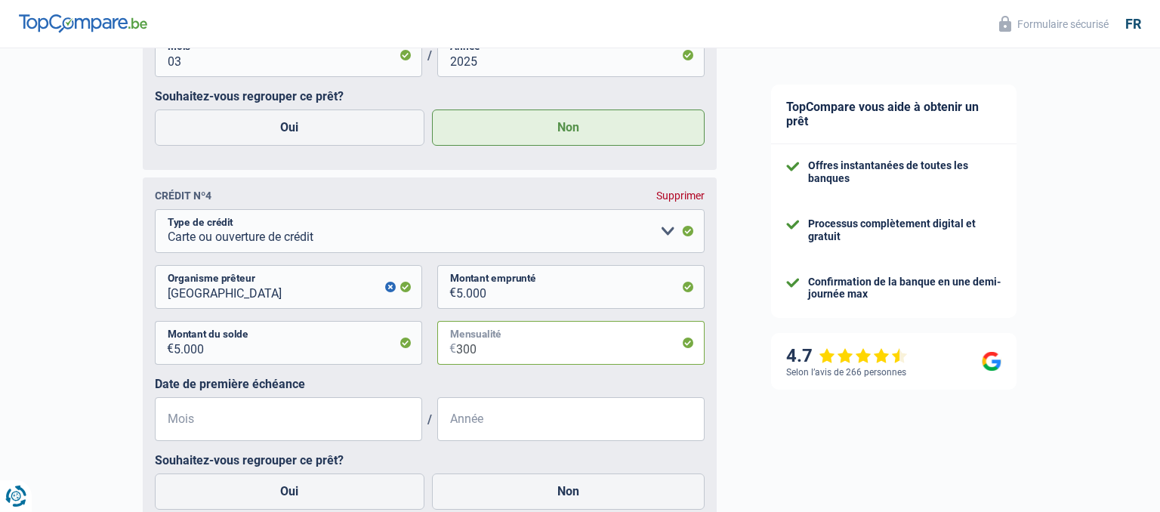
scroll to position [2052, 0]
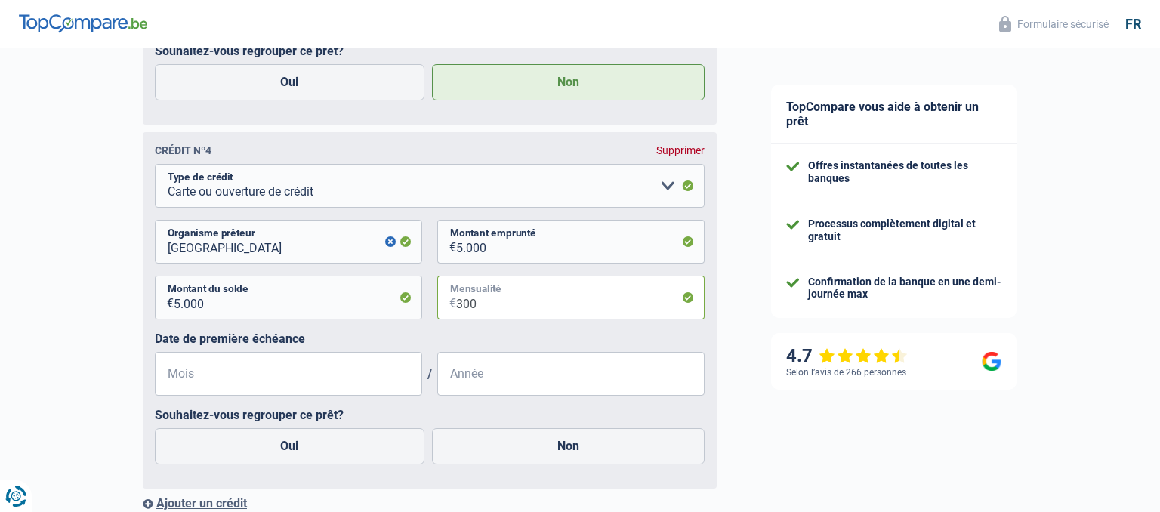
type input "300"
click at [287, 382] on input "Mois" at bounding box center [288, 374] width 267 height 44
click at [480, 346] on label "Date de première échéance" at bounding box center [430, 339] width 550 height 14
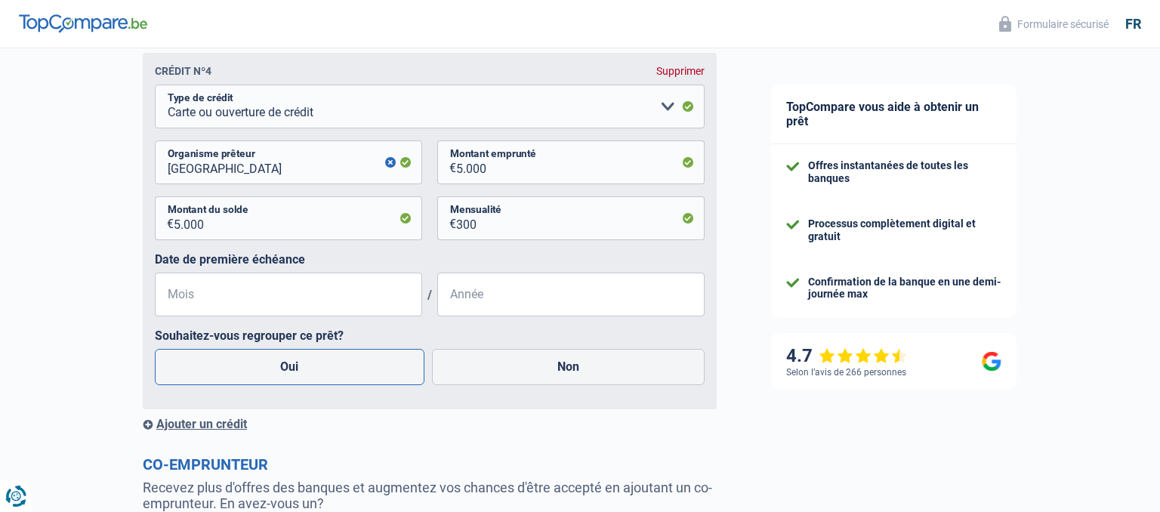
click at [361, 383] on label "Oui" at bounding box center [290, 367] width 270 height 36
click at [361, 383] on input "Oui" at bounding box center [290, 367] width 270 height 36
radio input "true"
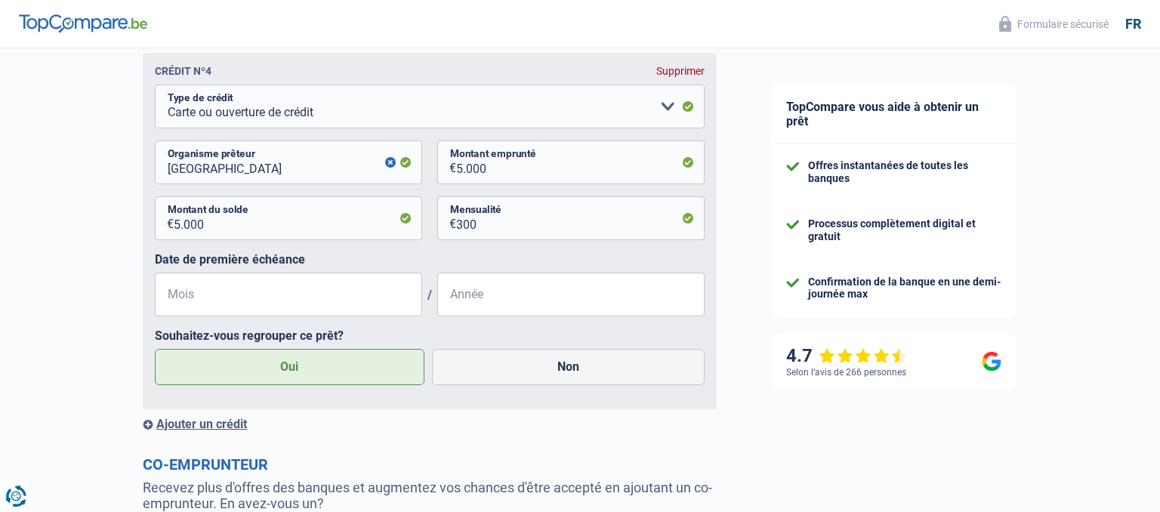
click at [204, 431] on div "Ajouter un crédit" at bounding box center [430, 424] width 574 height 14
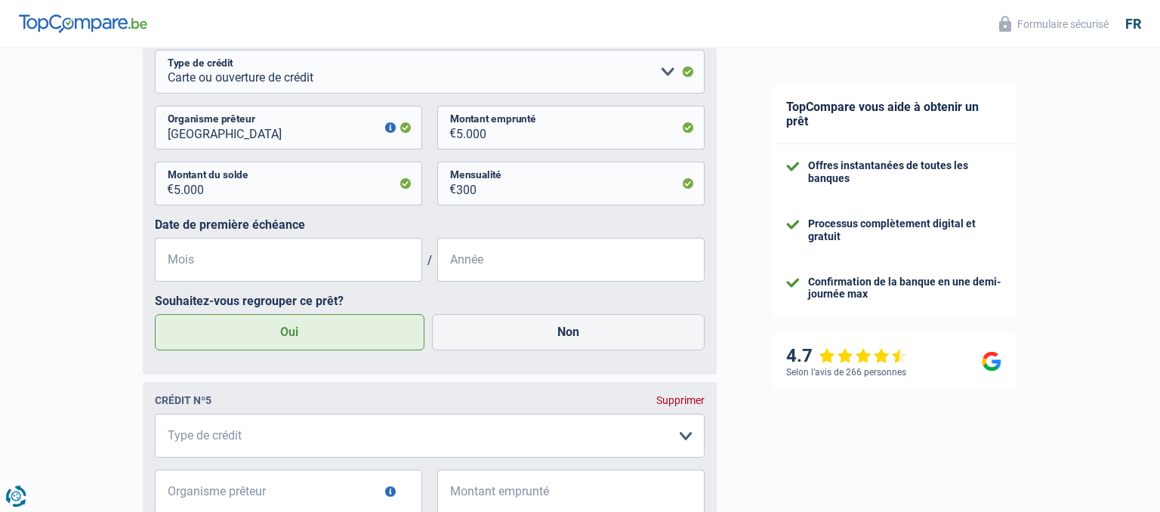
scroll to position [2211, 0]
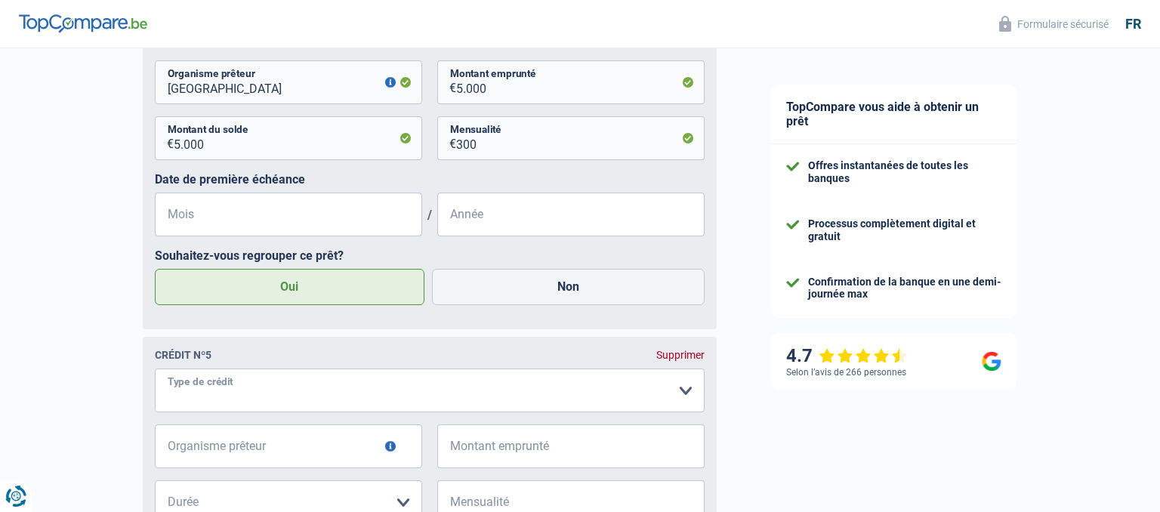
select select "cardOrCredit"
click option "Carte ou ouverture de crédit" at bounding box center [0, 0] width 0 height 0
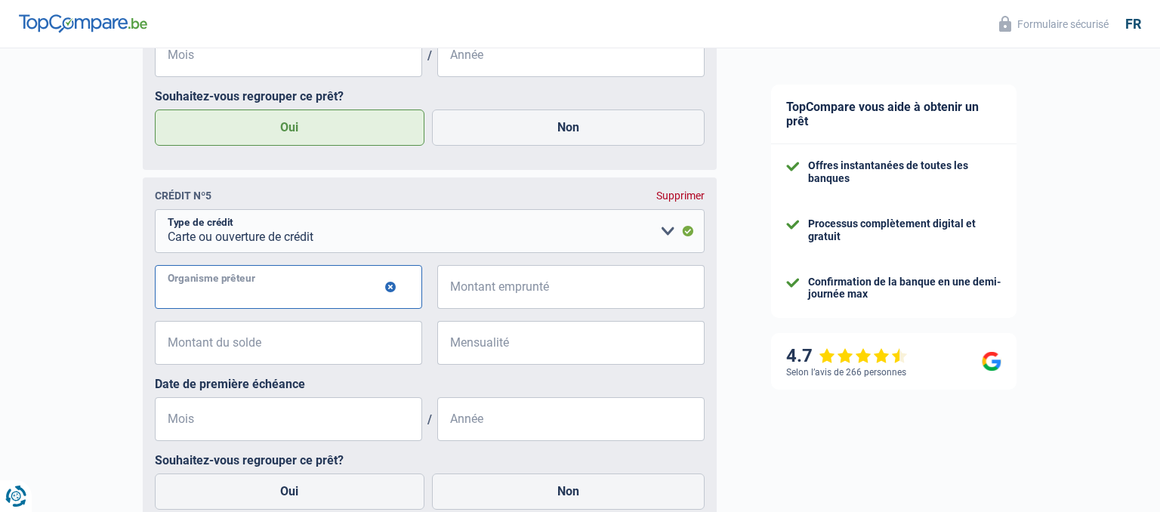
click at [261, 295] on input "Organisme prêteur" at bounding box center [288, 287] width 267 height 44
type input "alpha credit"
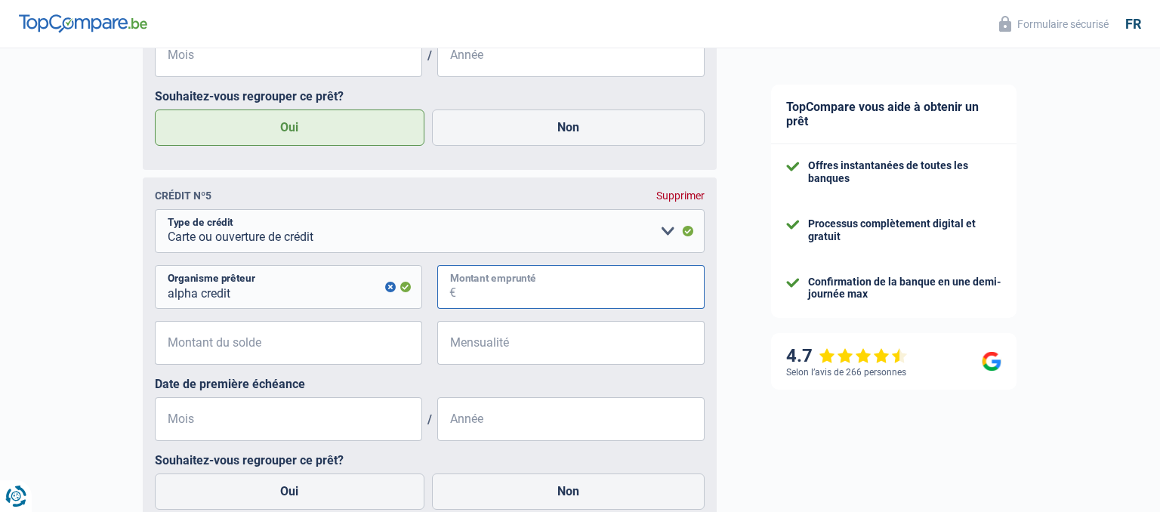
click at [499, 298] on input "Montant emprunté" at bounding box center [580, 287] width 249 height 44
type input "5.000"
click at [336, 343] on input "Montant du solde" at bounding box center [298, 343] width 249 height 44
type input "5.000"
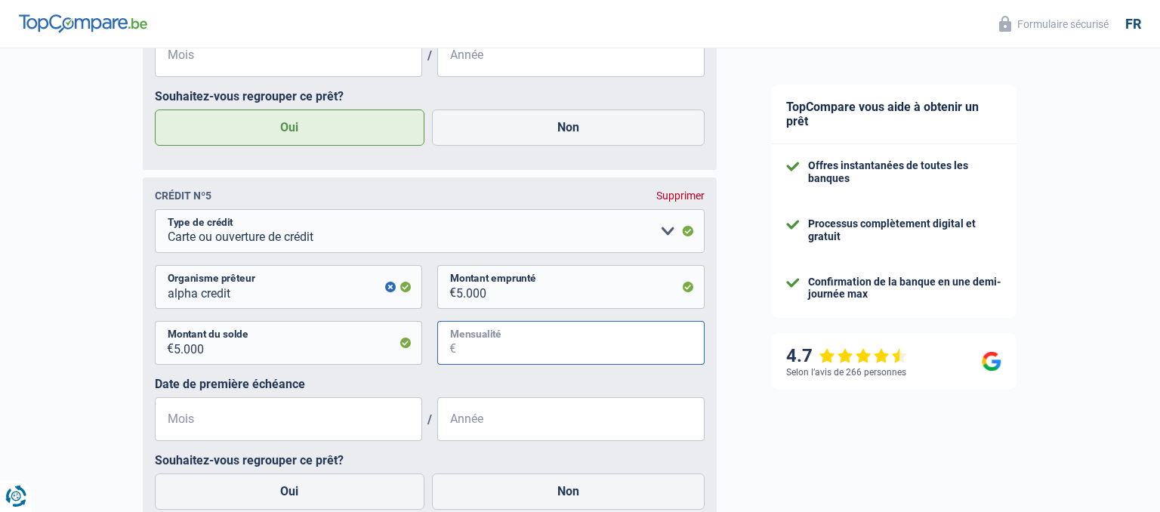
click at [543, 351] on input "Mensualité" at bounding box center [580, 343] width 249 height 44
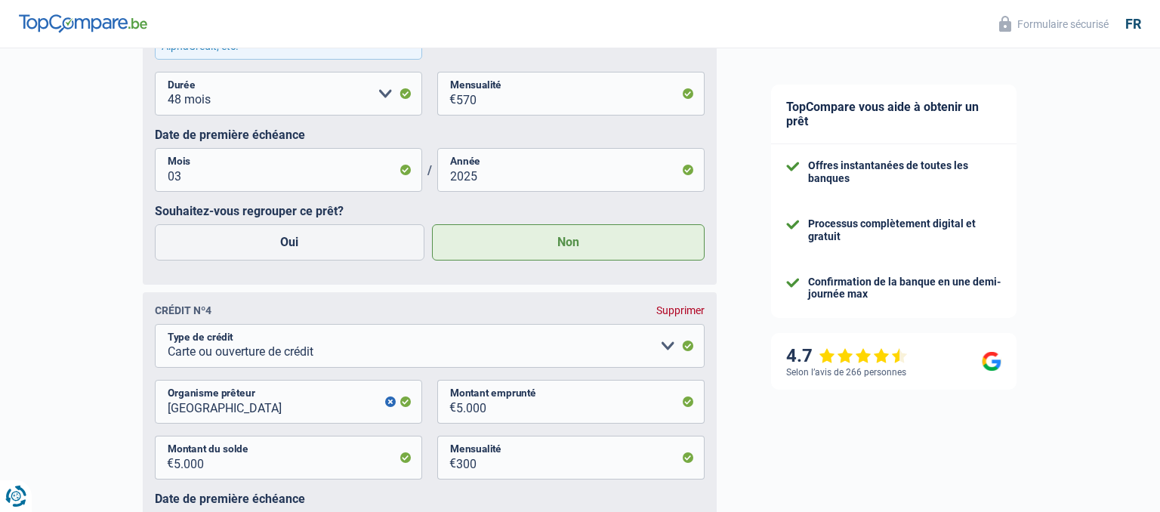
scroll to position [1812, 0]
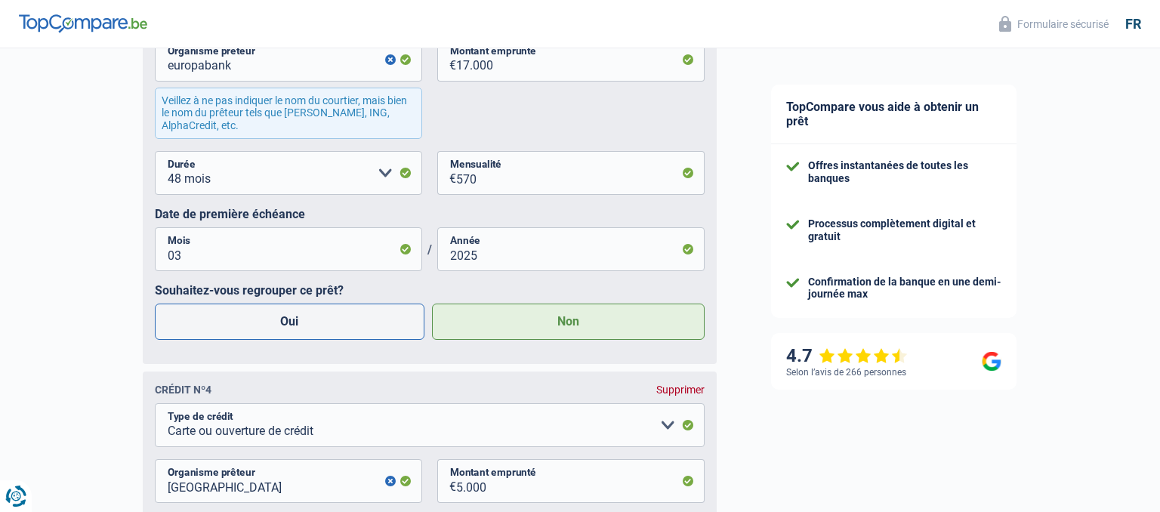
click at [345, 328] on label "Oui" at bounding box center [290, 322] width 270 height 36
click at [345, 328] on input "Oui" at bounding box center [290, 322] width 270 height 36
radio input "true"
radio input "false"
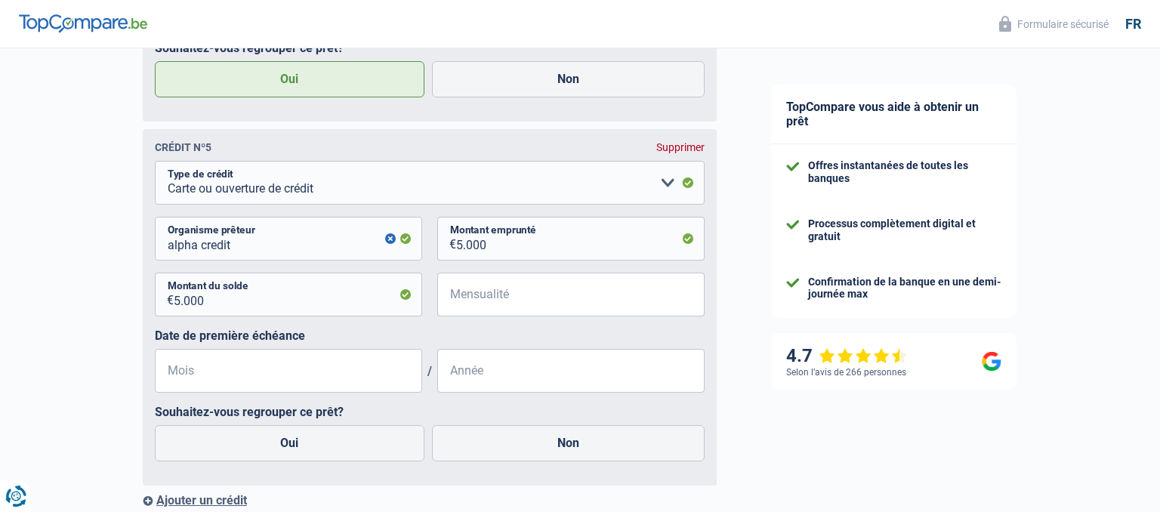
scroll to position [2530, 0]
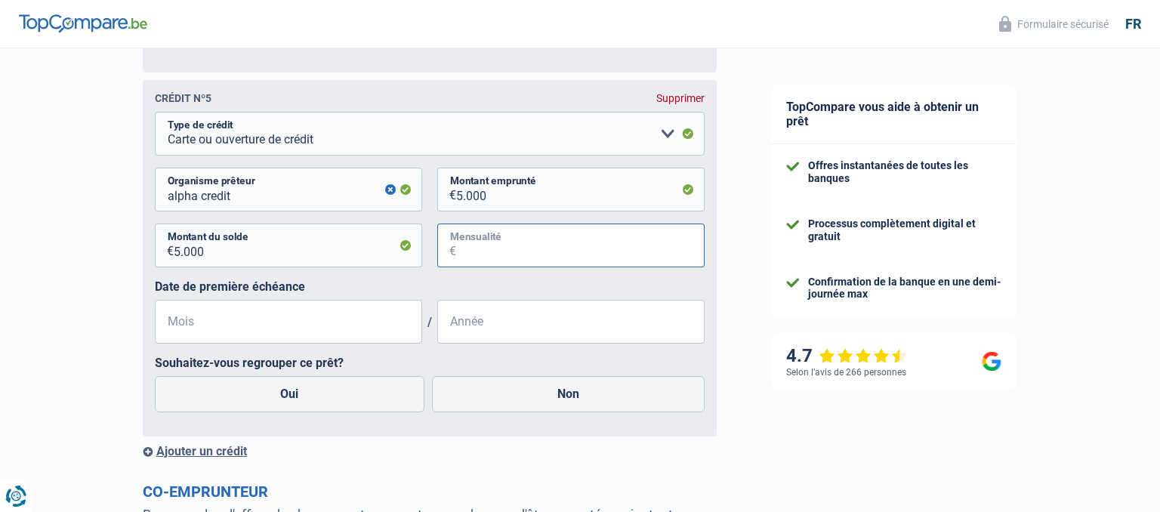
click at [508, 263] on input "Mensualité" at bounding box center [580, 246] width 249 height 44
type input "300"
click at [267, 328] on input "Mois" at bounding box center [288, 322] width 267 height 44
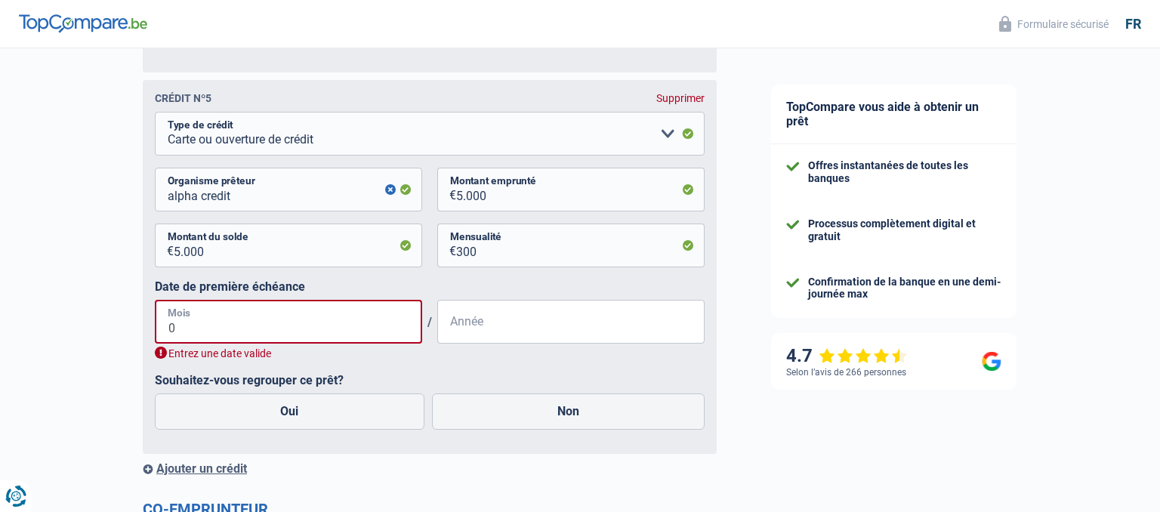
type input "03"
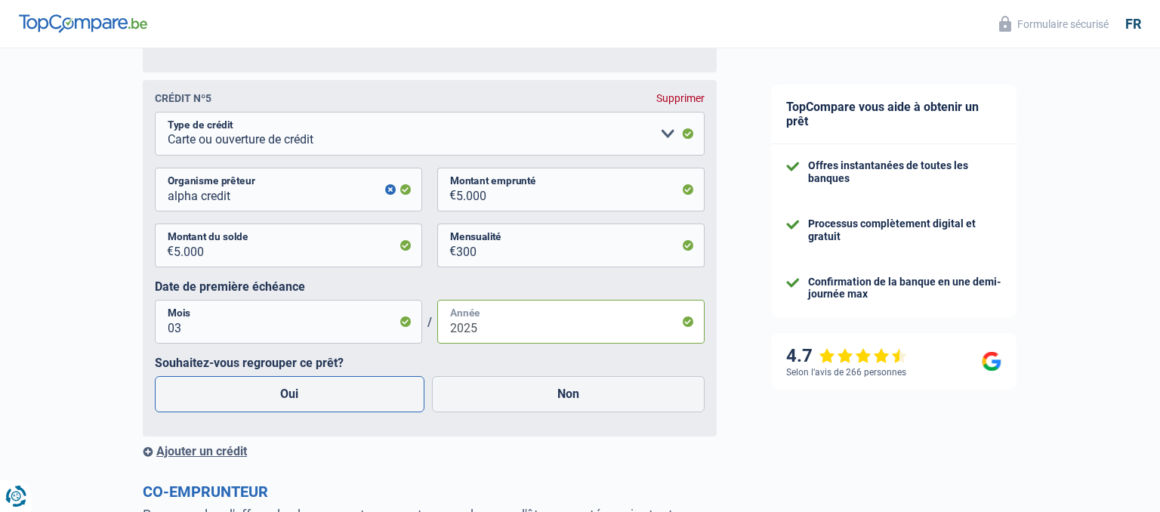
type input "2025"
click at [252, 394] on label "Oui" at bounding box center [290, 394] width 270 height 36
click at [252, 394] on input "Oui" at bounding box center [290, 394] width 270 height 36
radio input "true"
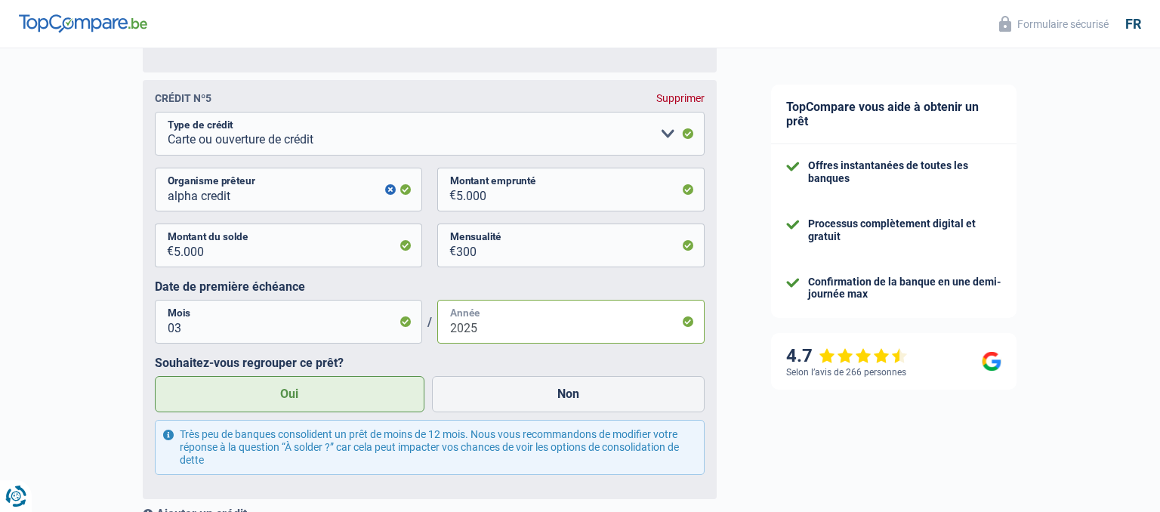
click at [632, 322] on input "2025" at bounding box center [570, 322] width 267 height 44
click at [397, 328] on input "03" at bounding box center [288, 322] width 267 height 44
drag, startPoint x: 320, startPoint y: 343, endPoint x: 124, endPoint y: 324, distance: 196.6
click at [155, 324] on input "03" at bounding box center [288, 322] width 267 height 44
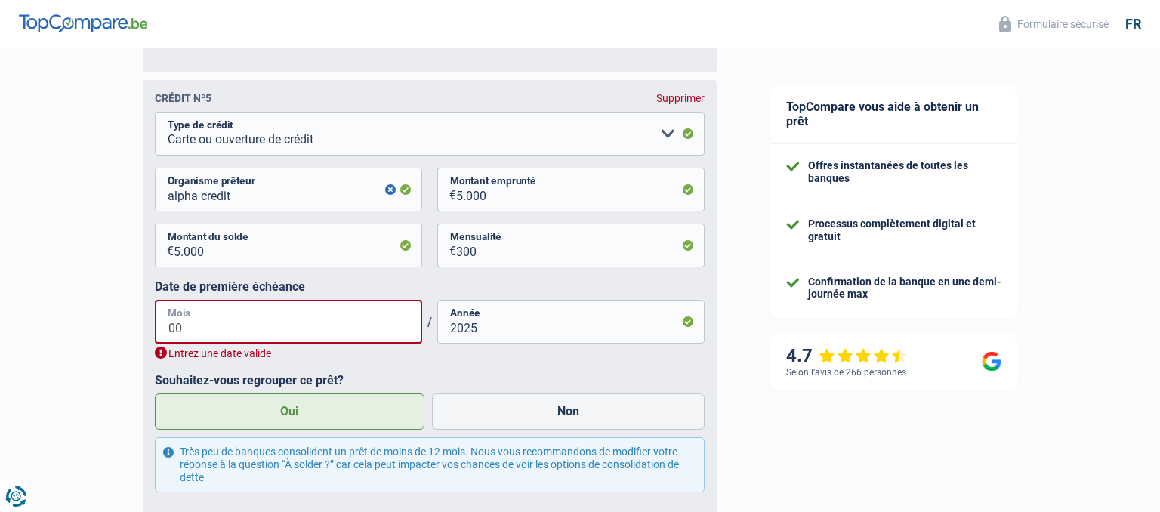
type input "00"
click at [579, 396] on div "Oui Non" at bounding box center [430, 412] width 558 height 44
click at [344, 322] on input "00" at bounding box center [288, 322] width 267 height 44
drag, startPoint x: 225, startPoint y: 325, endPoint x: 145, endPoint y: 319, distance: 80.3
click at [155, 319] on input "00" at bounding box center [288, 322] width 267 height 44
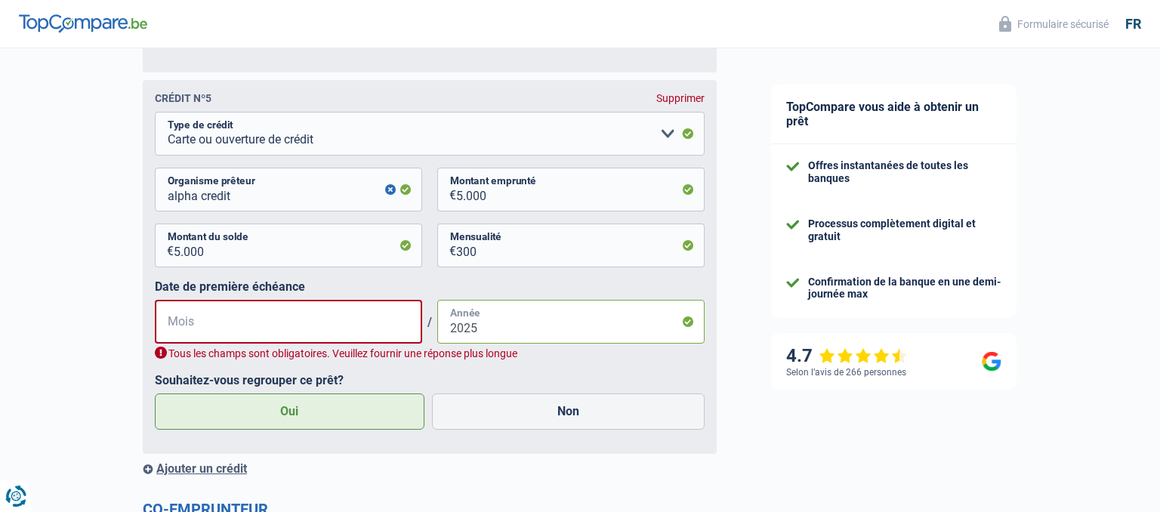
drag, startPoint x: 518, startPoint y: 343, endPoint x: 406, endPoint y: 328, distance: 113.6
click at [437, 328] on input "2025" at bounding box center [570, 322] width 267 height 44
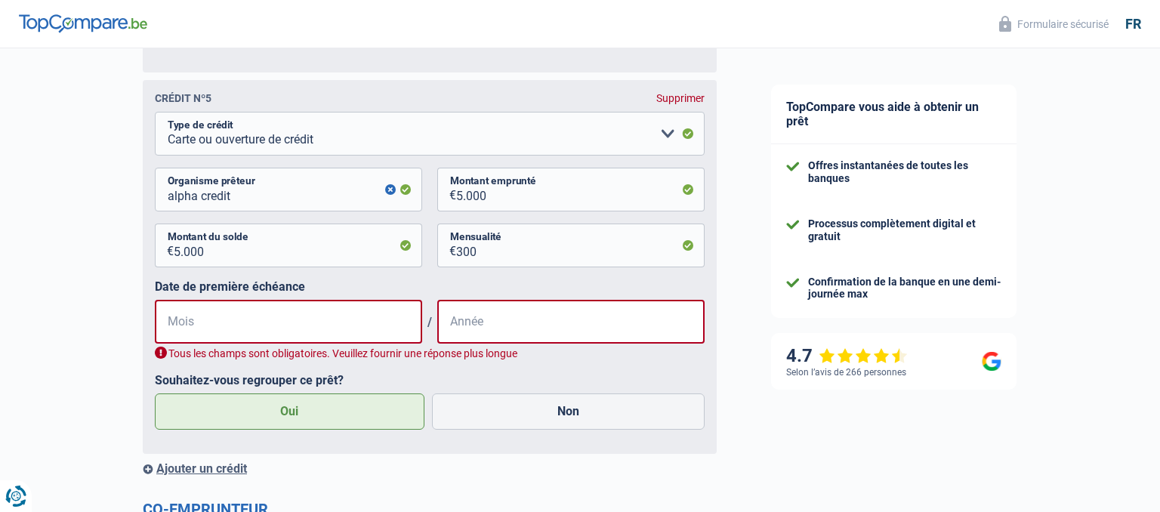
click at [564, 373] on fieldset "Carte ou ouverture de crédit Prêt hypothécaire Vente à tempérament Prêt à tempé…" at bounding box center [430, 277] width 550 height 330
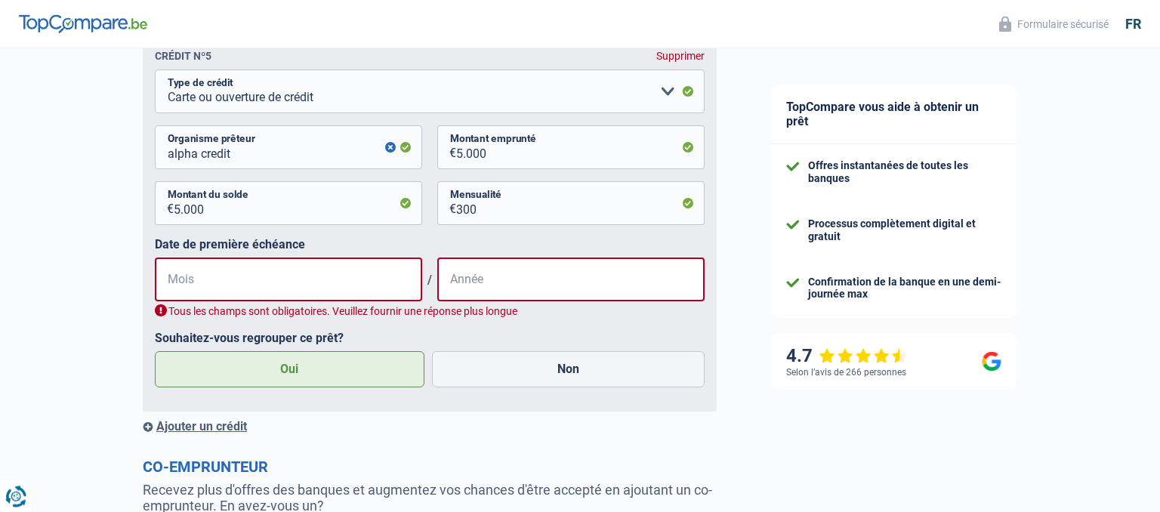
scroll to position [2610, 0]
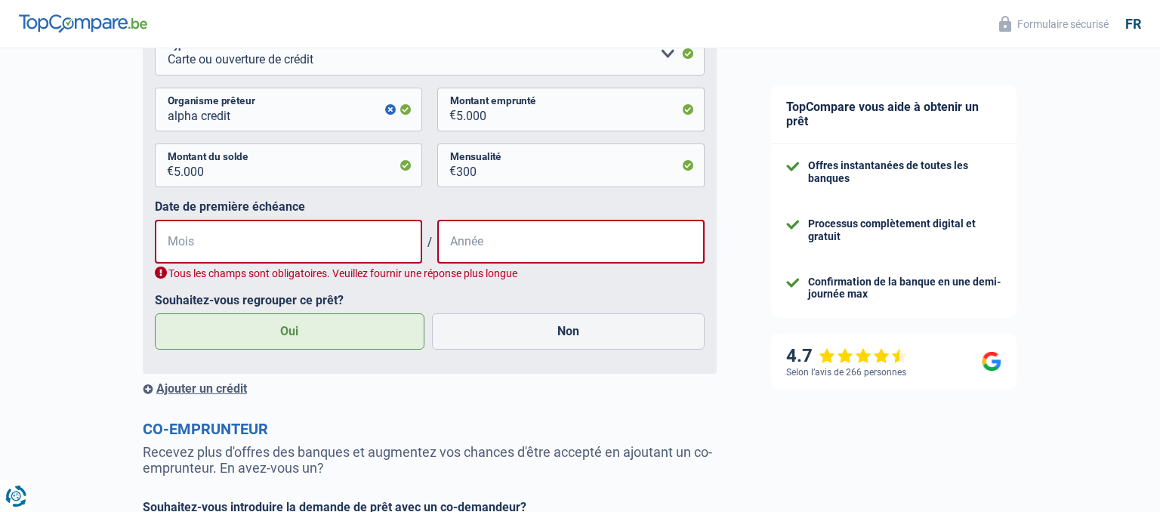
click at [255, 344] on label "Oui" at bounding box center [290, 332] width 270 height 36
click at [255, 344] on input "Oui" at bounding box center [290, 332] width 270 height 36
click at [319, 159] on input "5.000" at bounding box center [298, 166] width 249 height 44
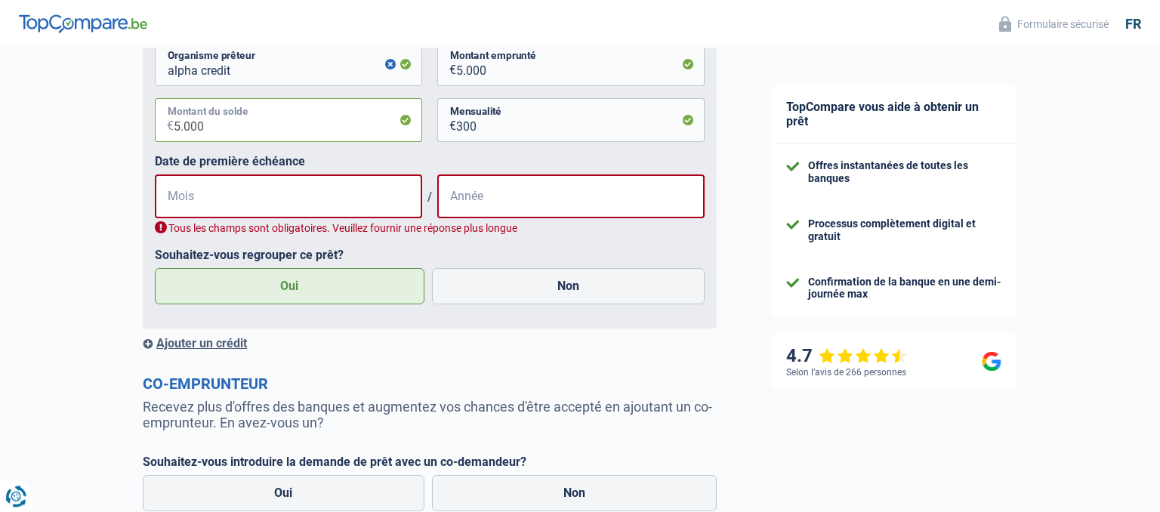
scroll to position [2689, 0]
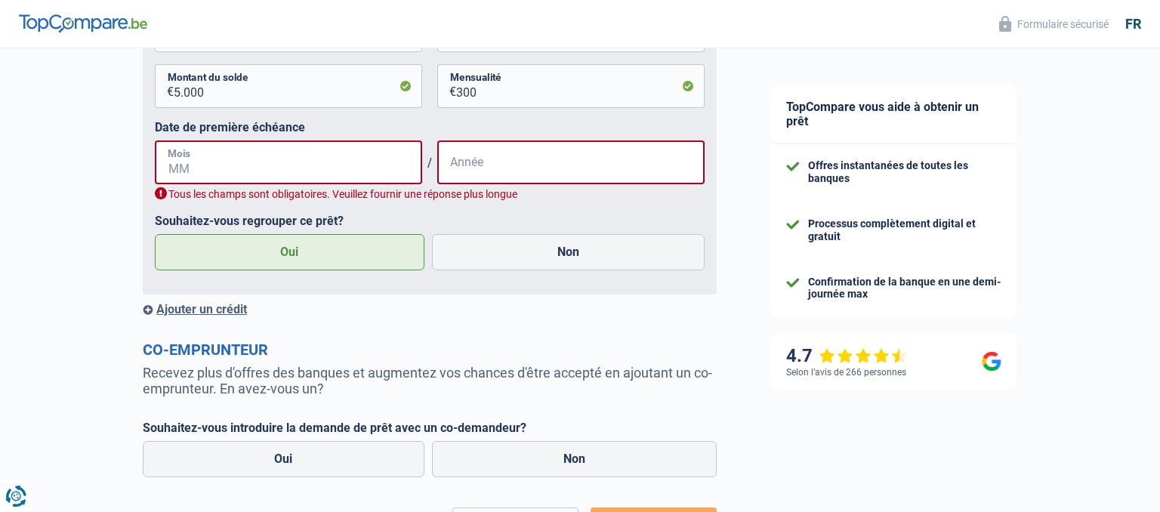
click at [247, 171] on input "Mois" at bounding box center [288, 163] width 267 height 44
type input "03"
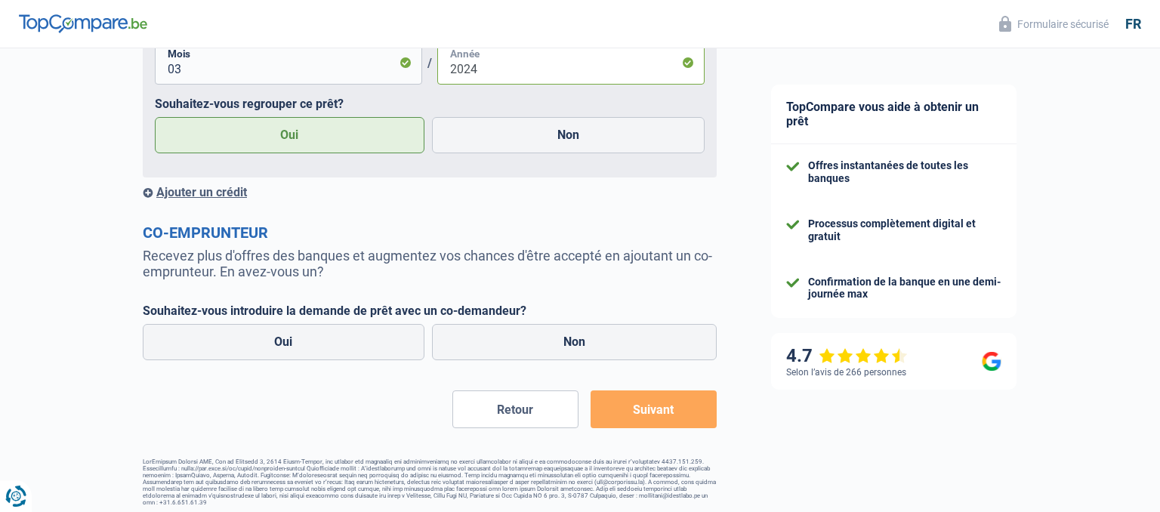
scroll to position [2801, 0]
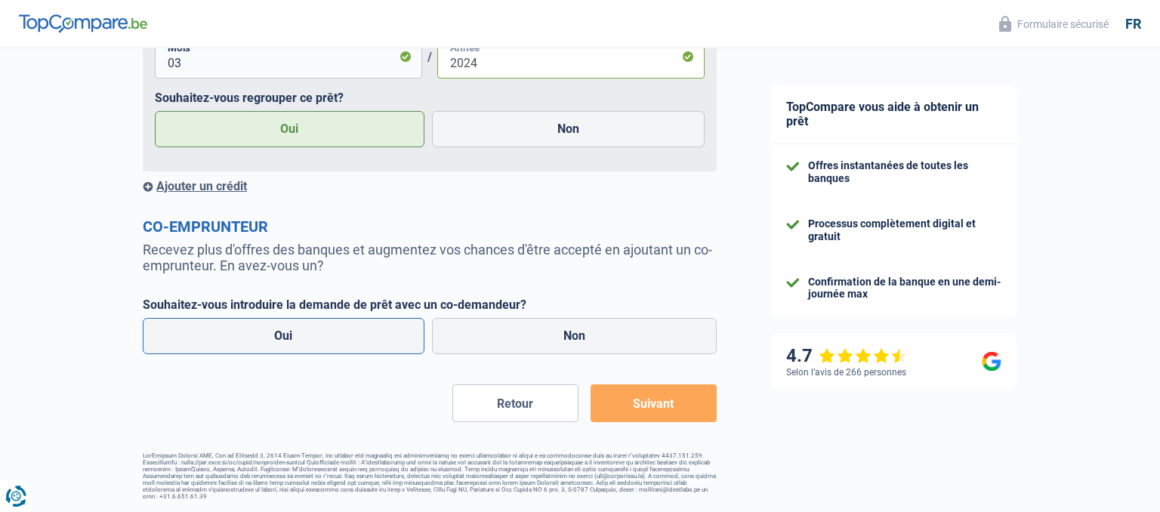
type input "2024"
click at [285, 340] on label "Oui" at bounding box center [284, 336] width 282 height 36
click at [285, 340] on input "Oui" at bounding box center [284, 336] width 282 height 36
radio input "true"
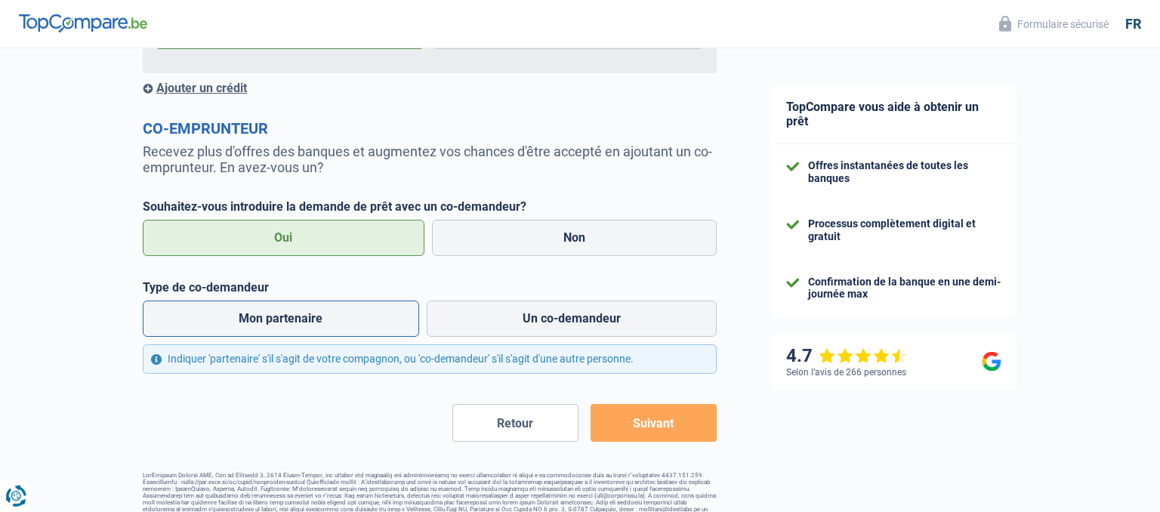
scroll to position [2919, 0]
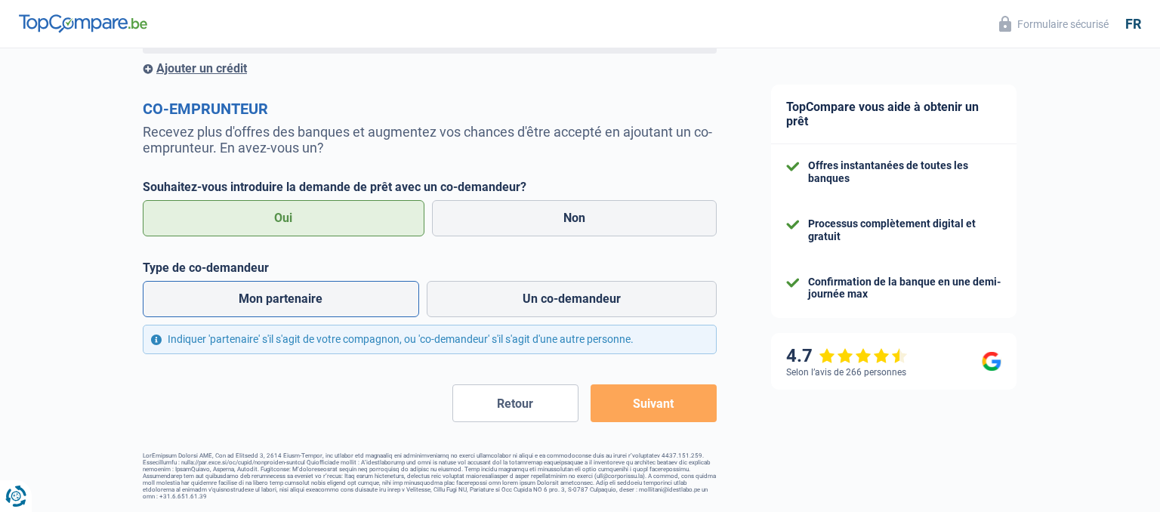
click at [263, 298] on label "Mon partenaire" at bounding box center [281, 299] width 276 height 36
click at [263, 298] on input "Mon partenaire" at bounding box center [281, 299] width 276 height 36
radio input "true"
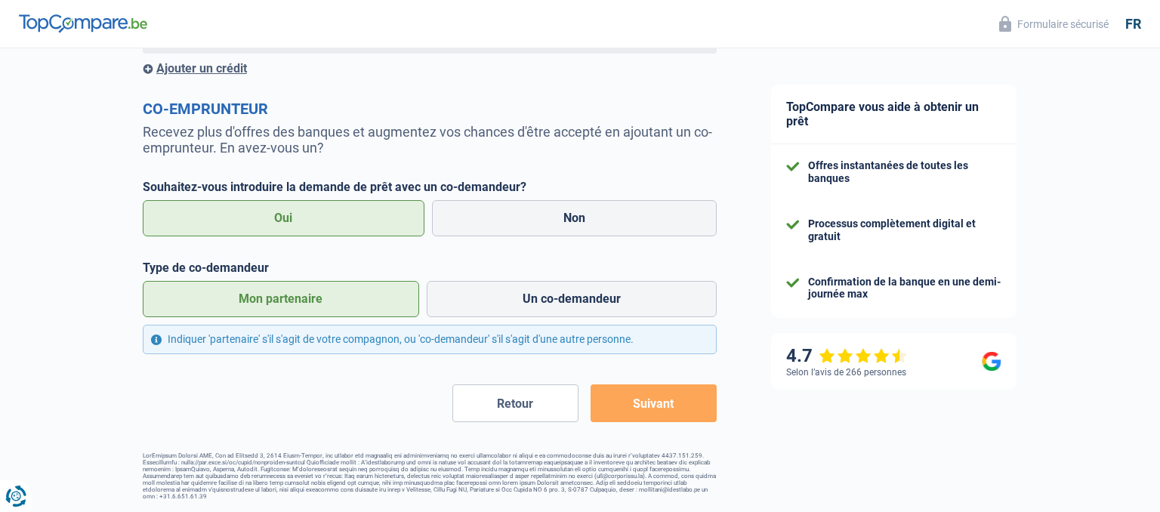
click at [681, 409] on button "Suivant" at bounding box center [654, 404] width 126 height 38
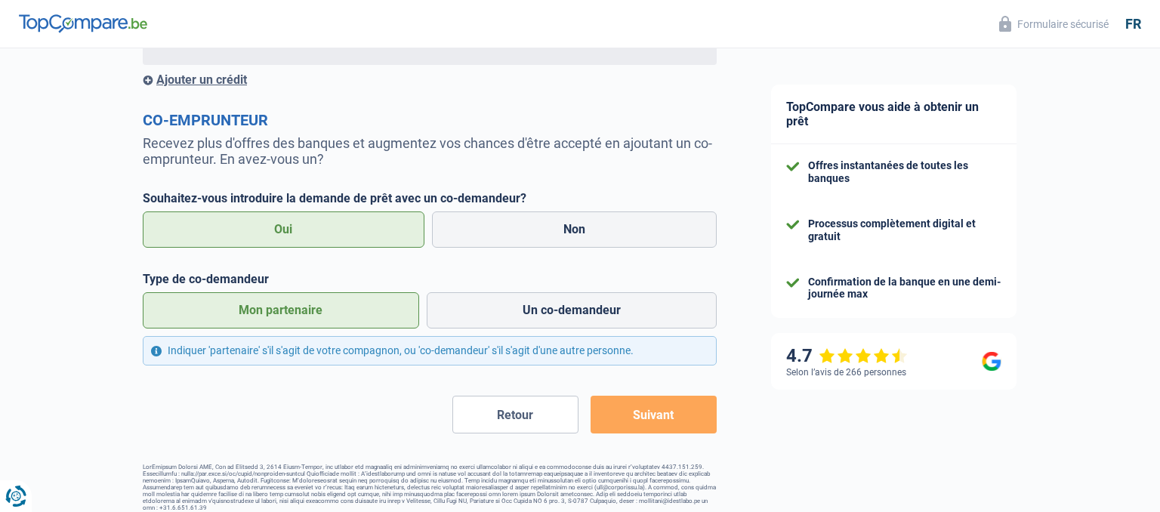
scroll to position [2936, 0]
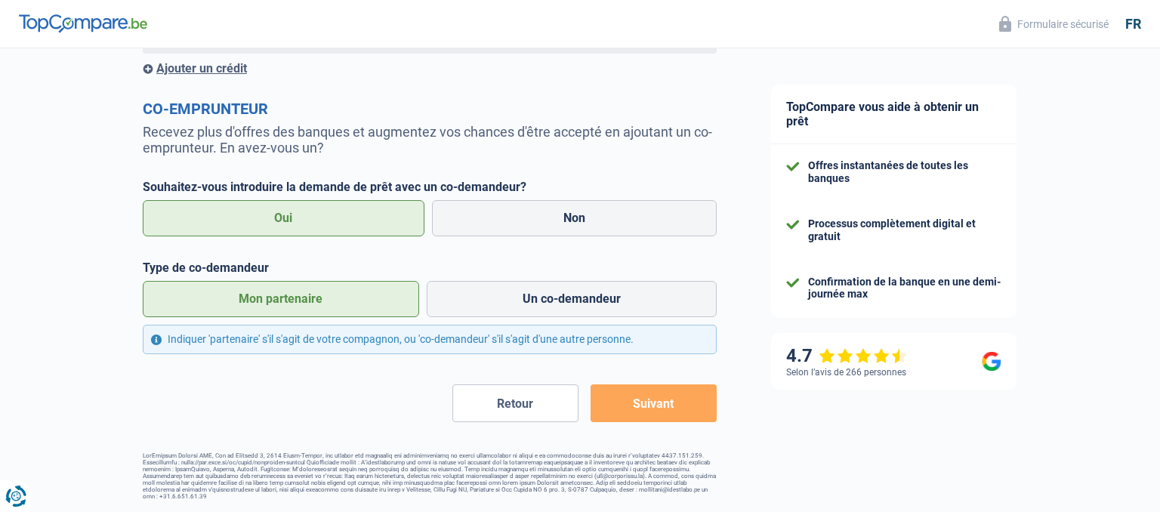
click at [656, 403] on button "Suivant" at bounding box center [654, 404] width 126 height 38
click at [625, 403] on button "Suivant" at bounding box center [654, 404] width 126 height 38
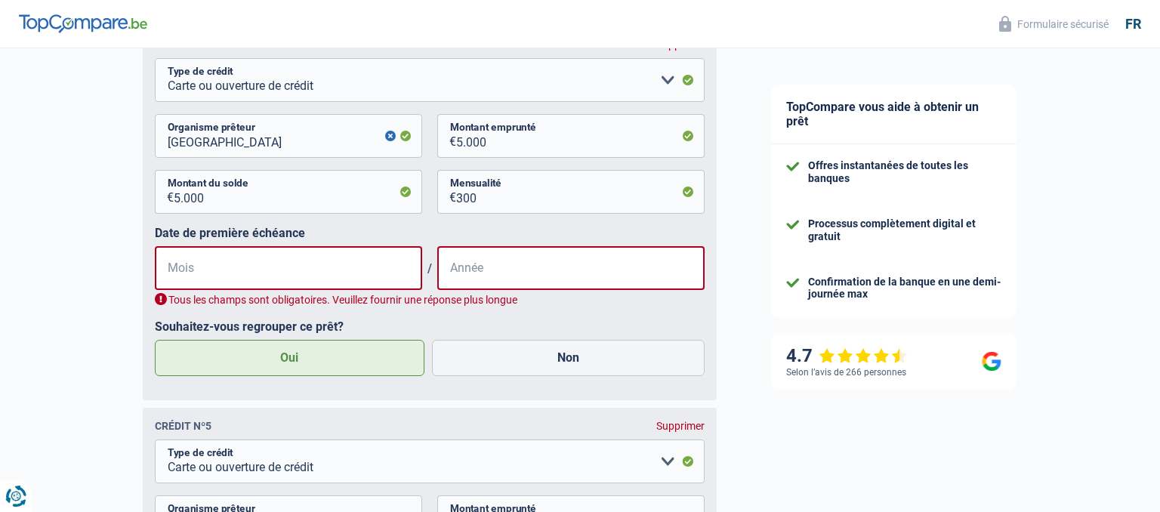
scroll to position [2218, 0]
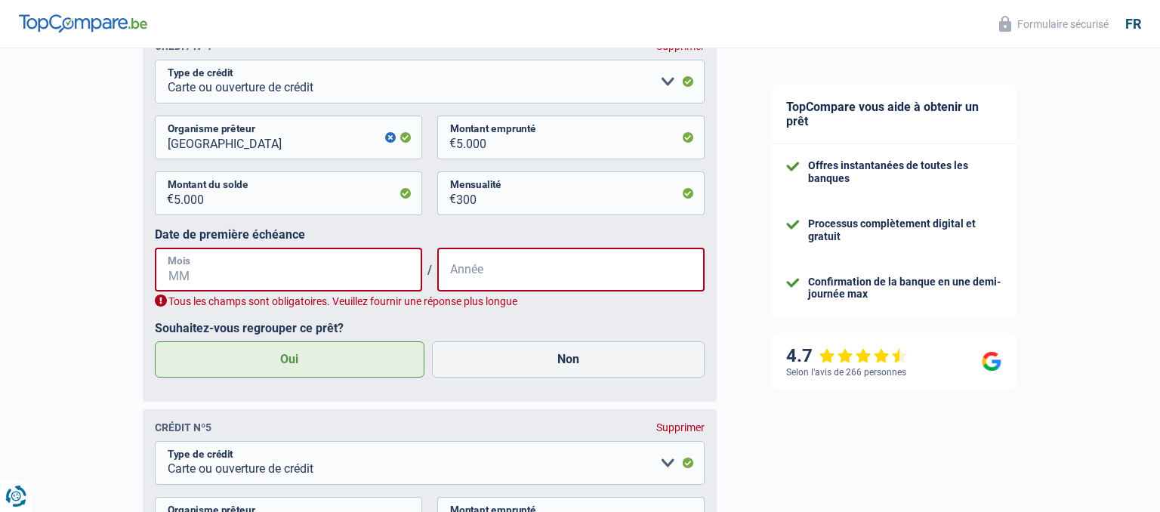
click at [269, 273] on input "Mois" at bounding box center [288, 270] width 267 height 44
type input "09"
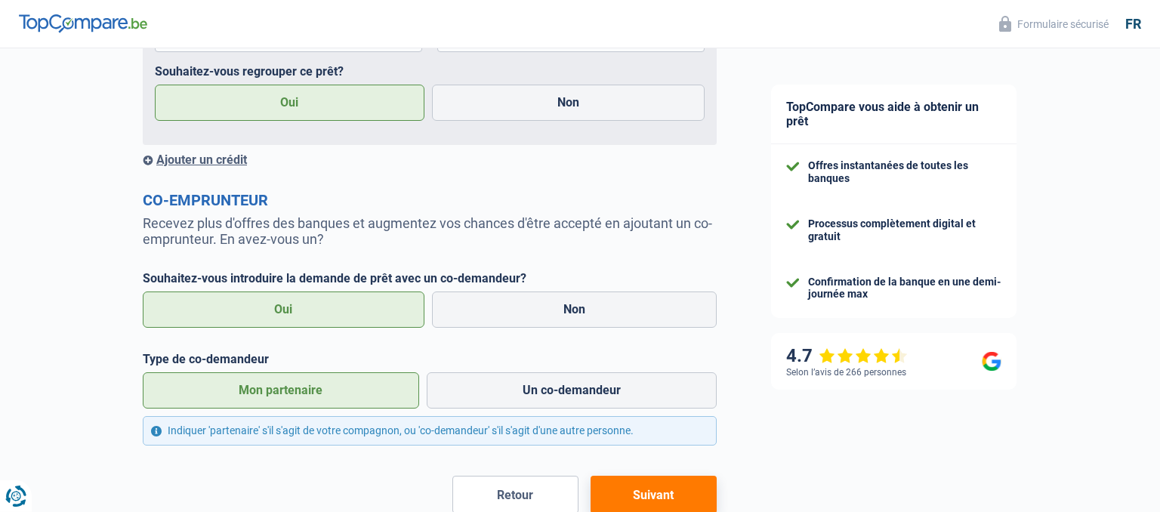
scroll to position [2919, 0]
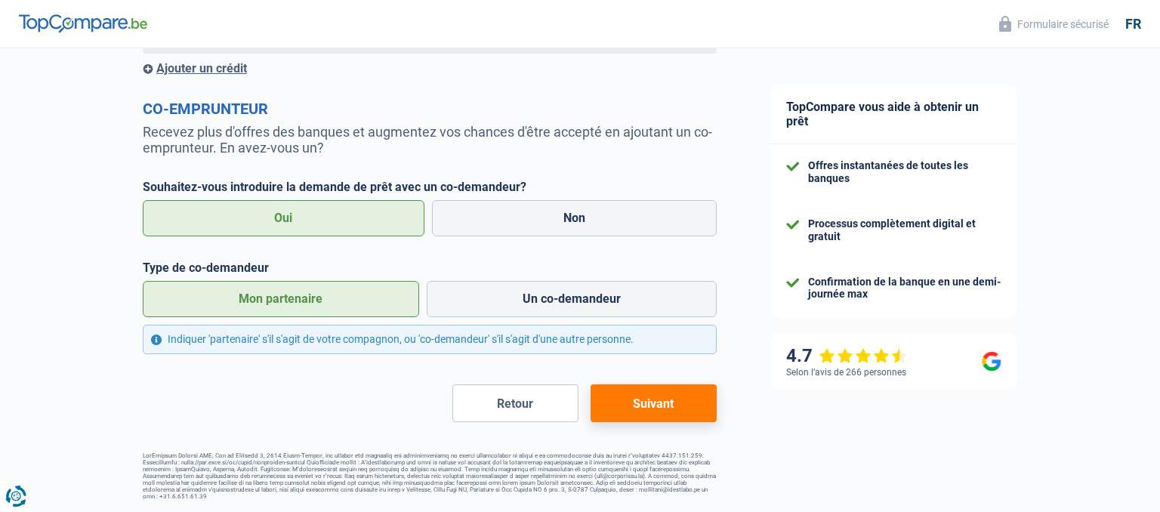
type input "2023"
click at [681, 409] on button "Suivant" at bounding box center [654, 404] width 126 height 38
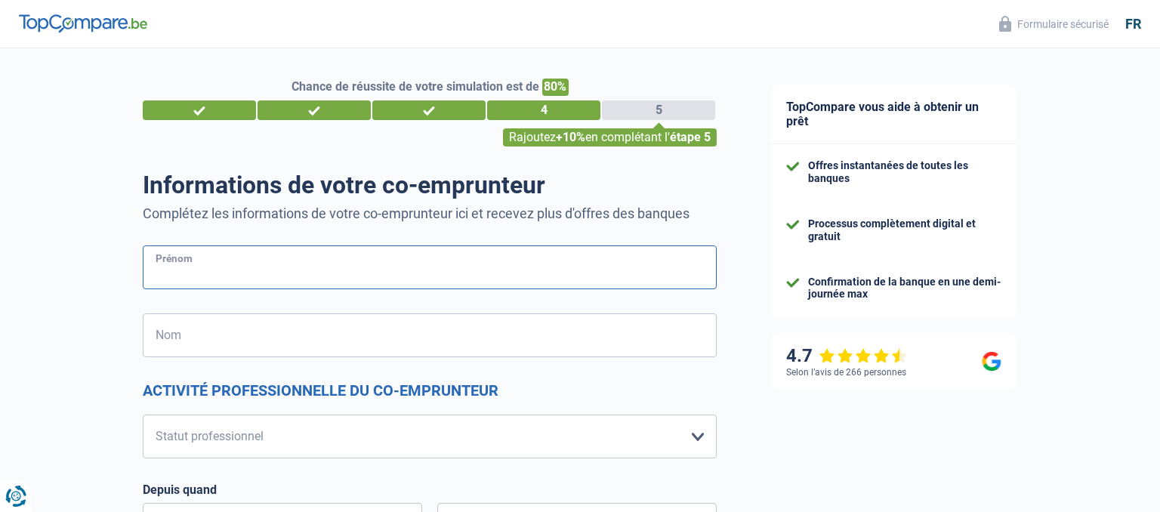
click at [378, 262] on input "Prénom" at bounding box center [430, 268] width 574 height 44
type input "[PERSON_NAME]"
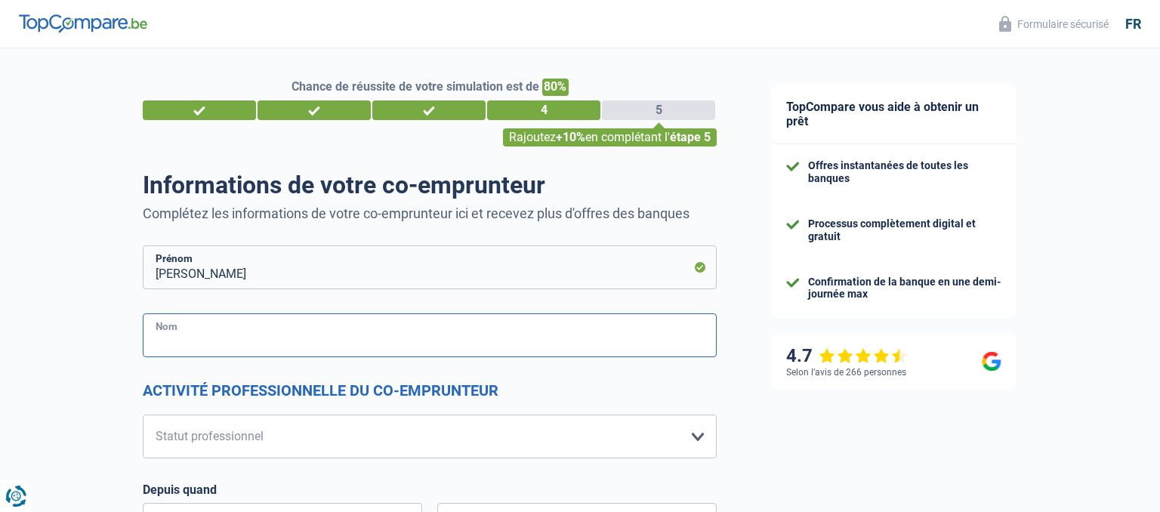
click at [280, 345] on input "Nom" at bounding box center [430, 336] width 574 height 44
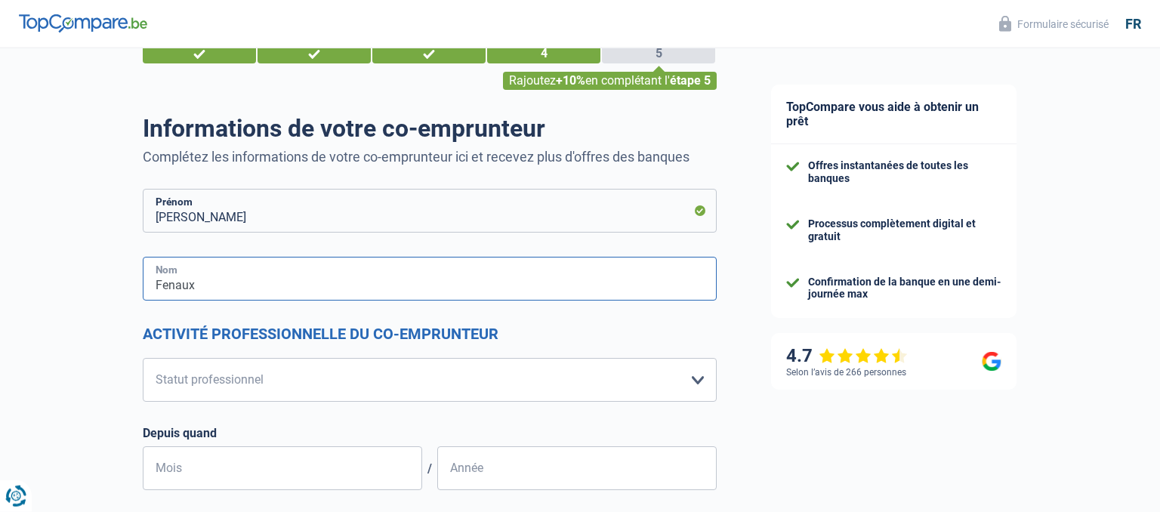
scroll to position [159, 0]
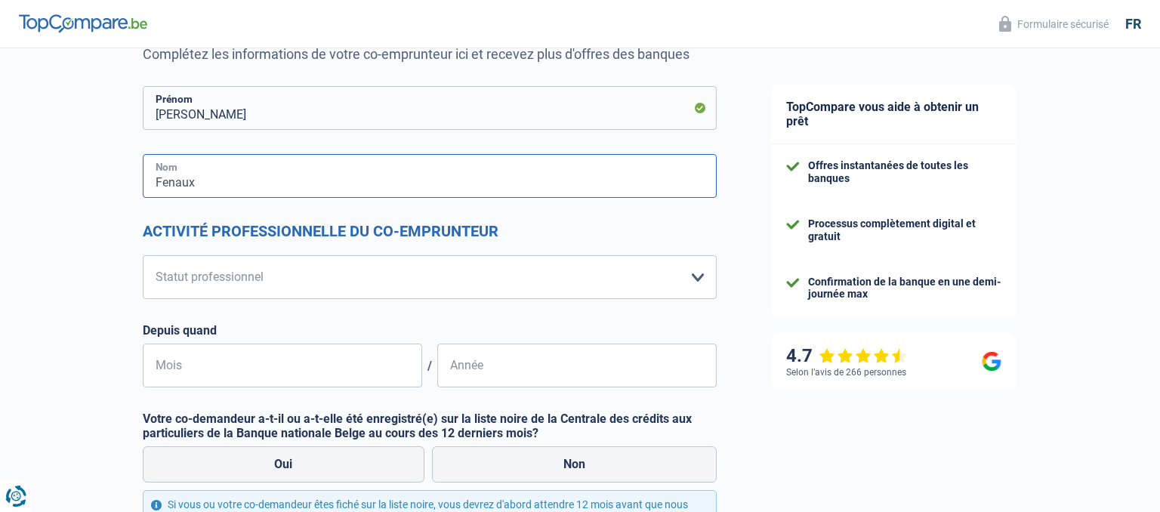
type input "Fenaux"
select select "mutuality"
click option "Mutuelle" at bounding box center [0, 0] width 0 height 0
select select "mutualityIndemnity"
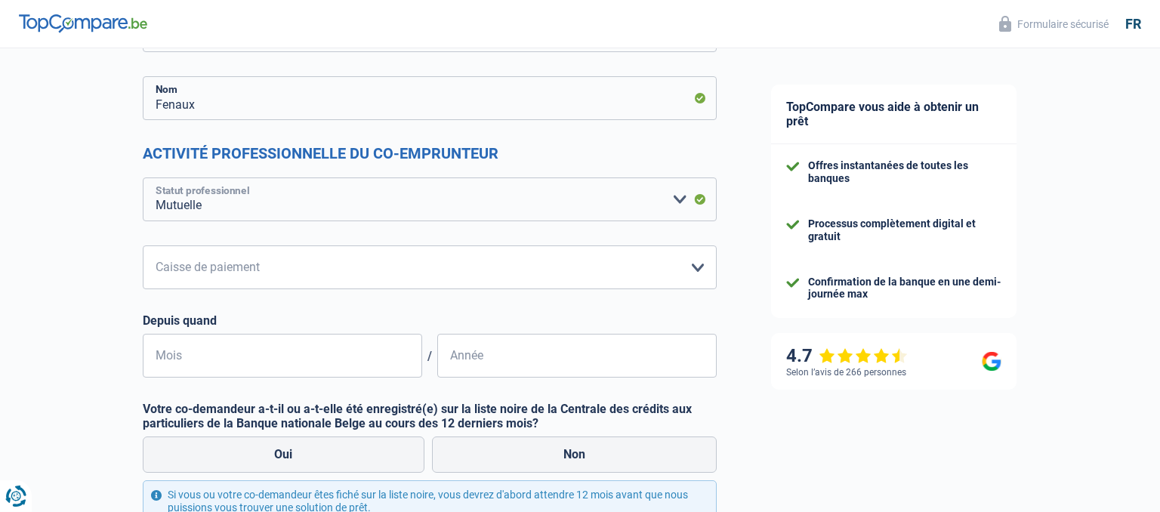
scroll to position [239, 0]
select select "solidaris"
click option "Mutualité Socialiste (Solidaris)" at bounding box center [0, 0] width 0 height 0
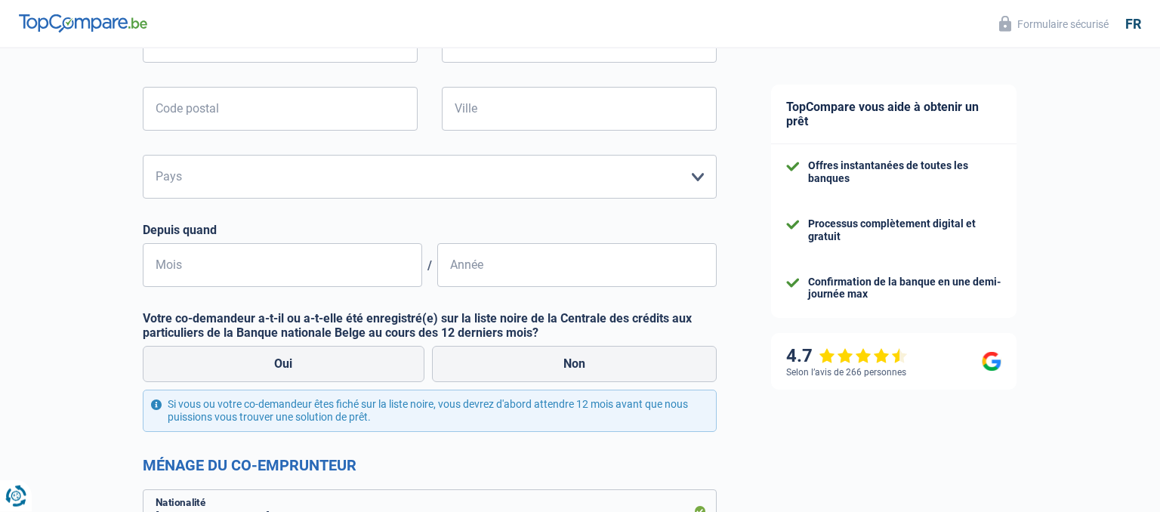
scroll to position [558, 0]
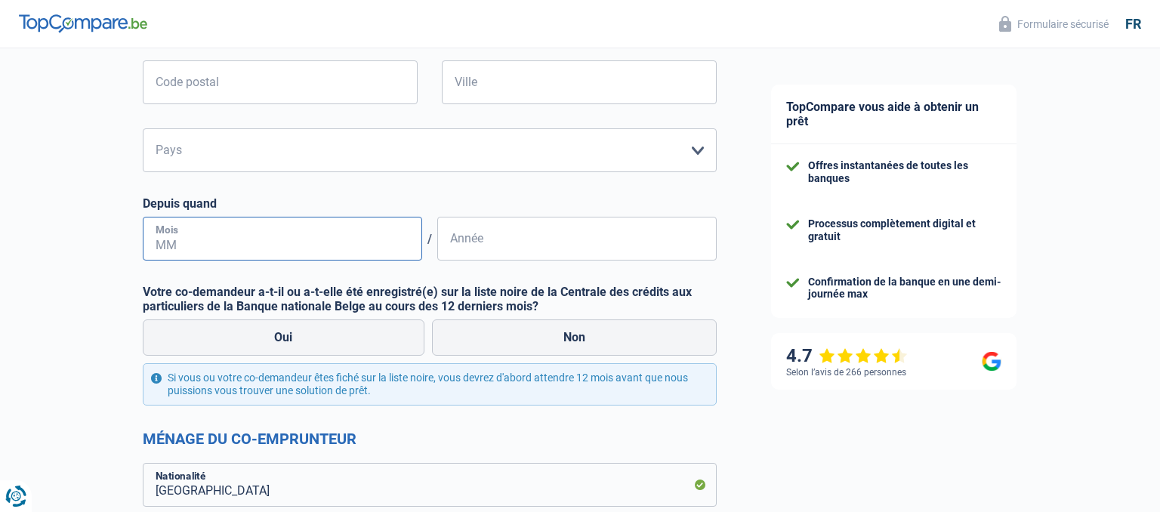
click at [253, 244] on input "Mois" at bounding box center [283, 239] width 280 height 44
type input "09"
type input "2024"
click at [539, 334] on label "Non" at bounding box center [575, 338] width 286 height 36
click at [539, 334] on input "Non" at bounding box center [575, 338] width 286 height 36
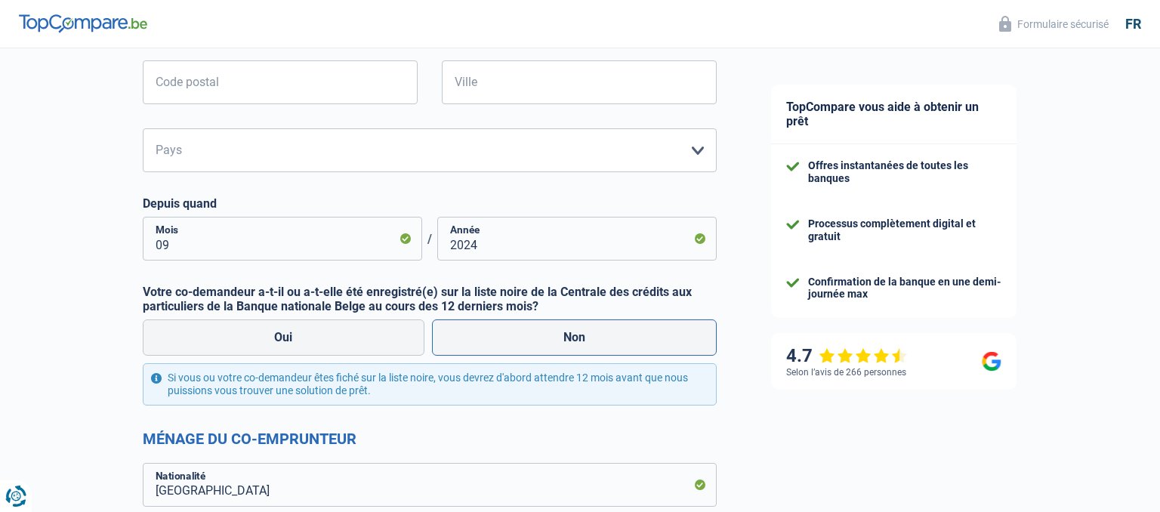
radio input "true"
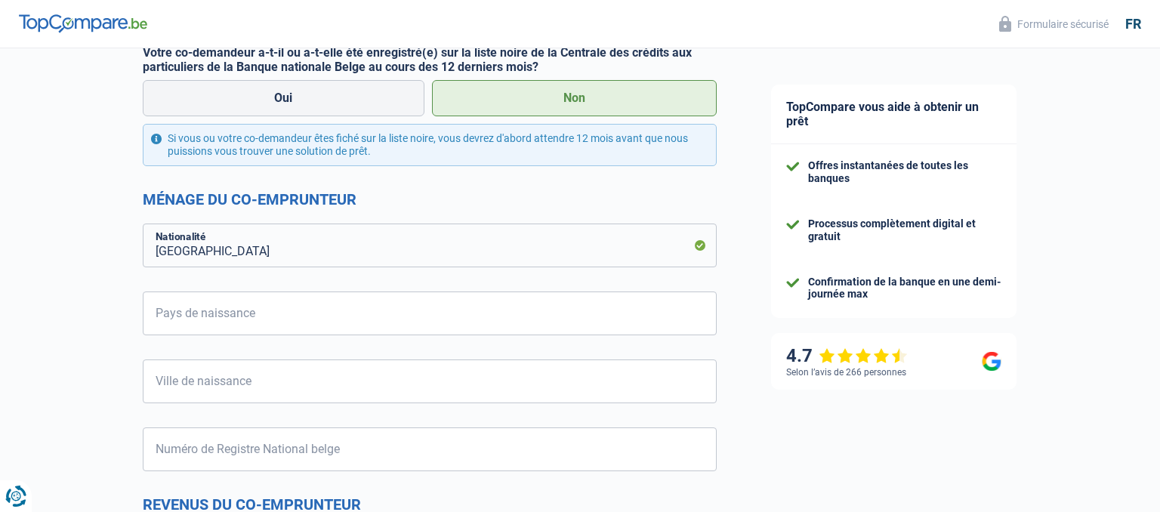
scroll to position [877, 0]
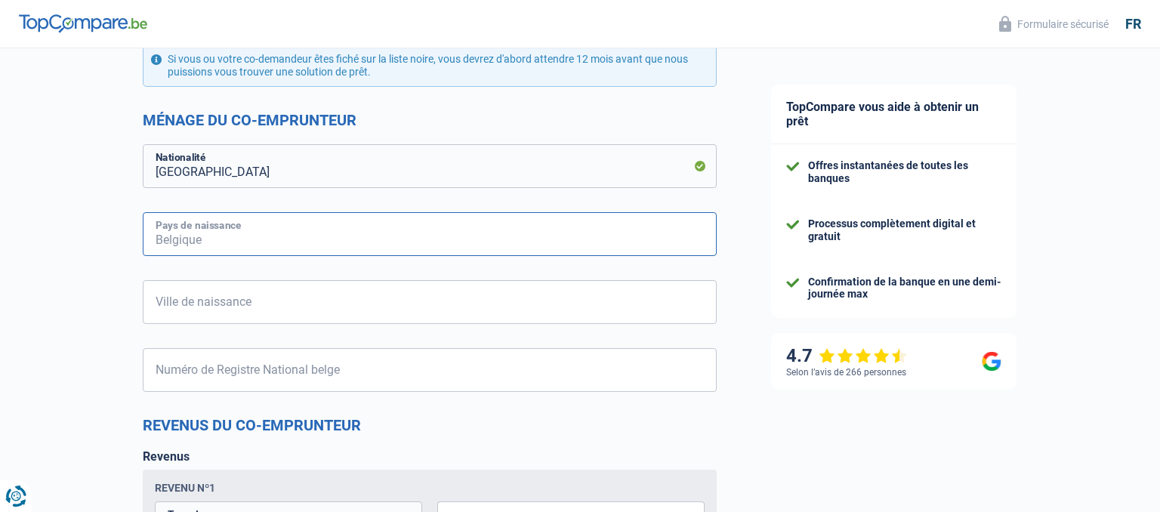
click at [307, 249] on input "Pays de naissance" at bounding box center [430, 234] width 574 height 44
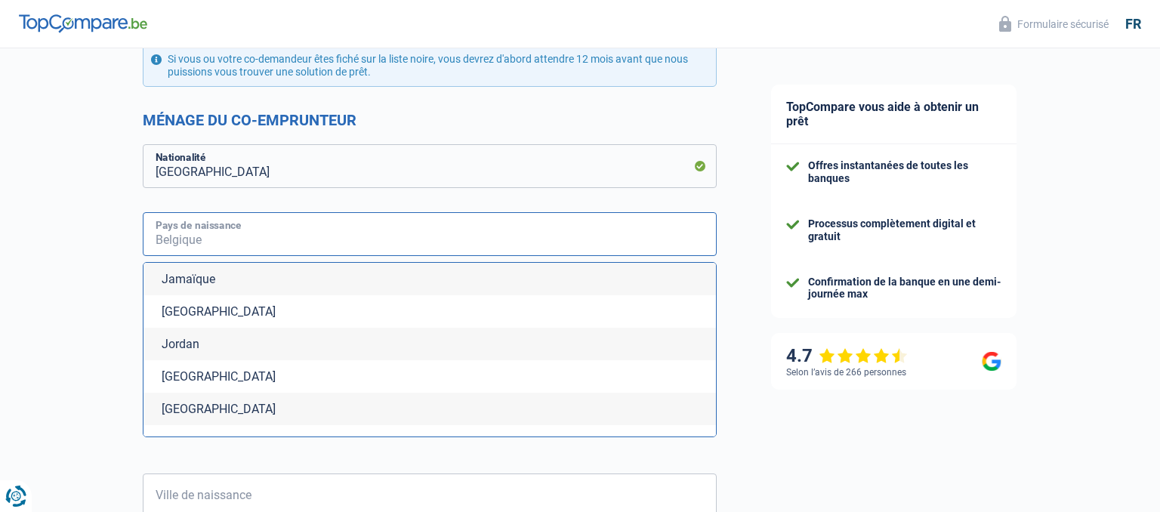
scroll to position [2785, 0]
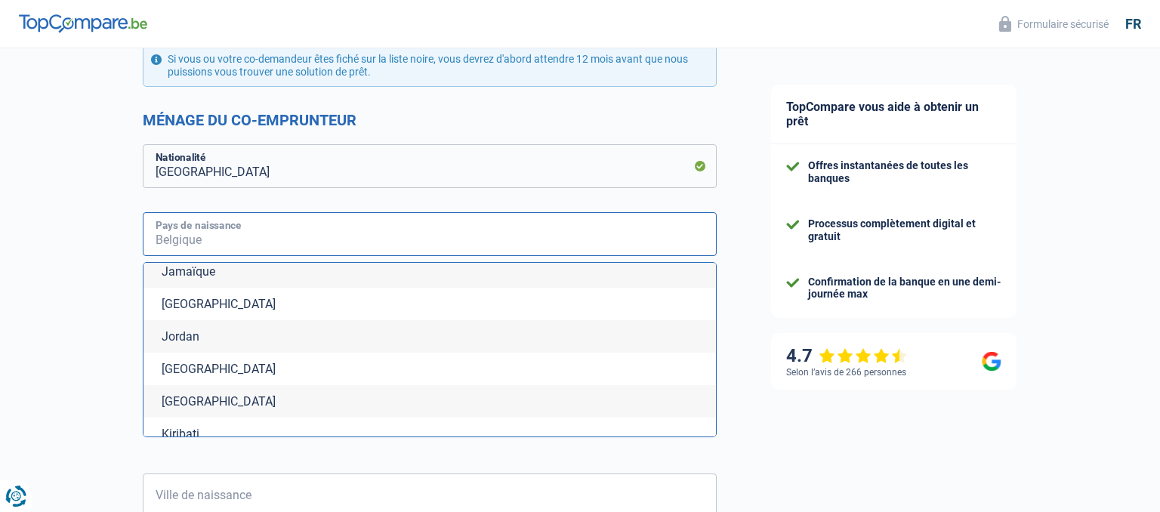
type input "f"
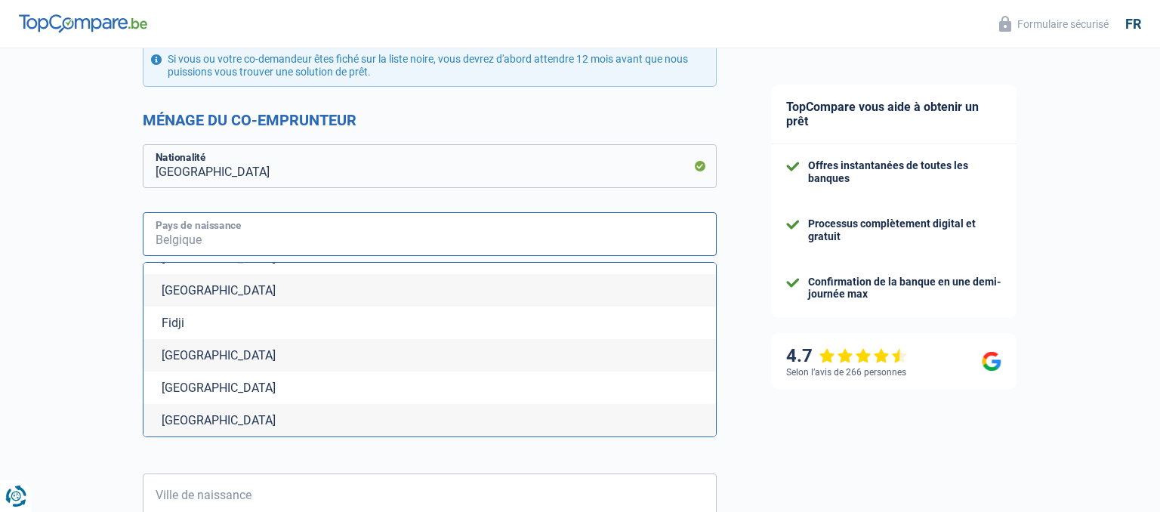
scroll to position [168, 0]
type input "r"
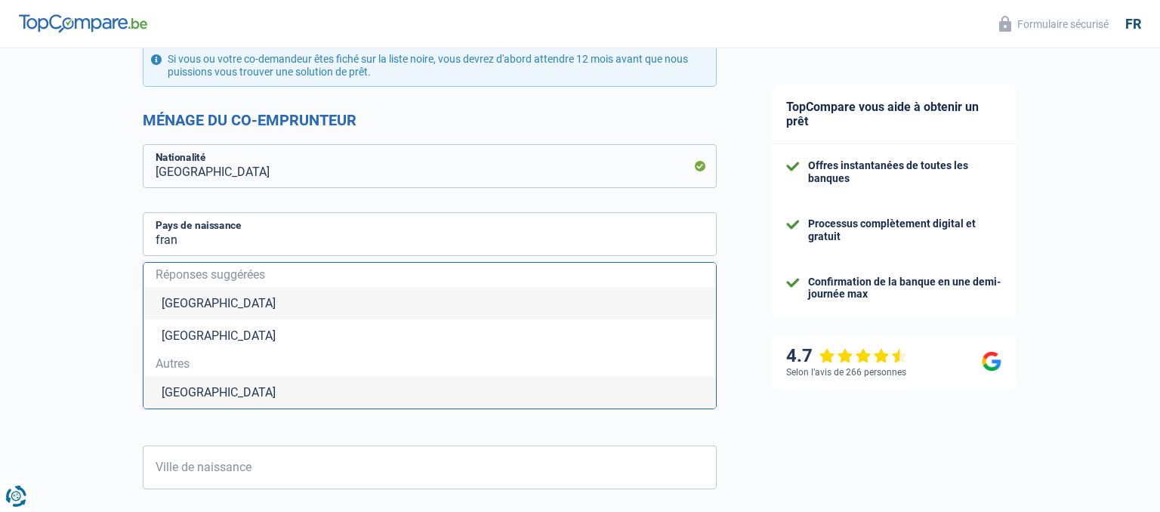
click at [0, 141] on div "Chance de réussite de votre simulation est de 80% 1 2 3 4 5 Rajoutez +10% en co…" at bounding box center [372, 169] width 744 height 2009
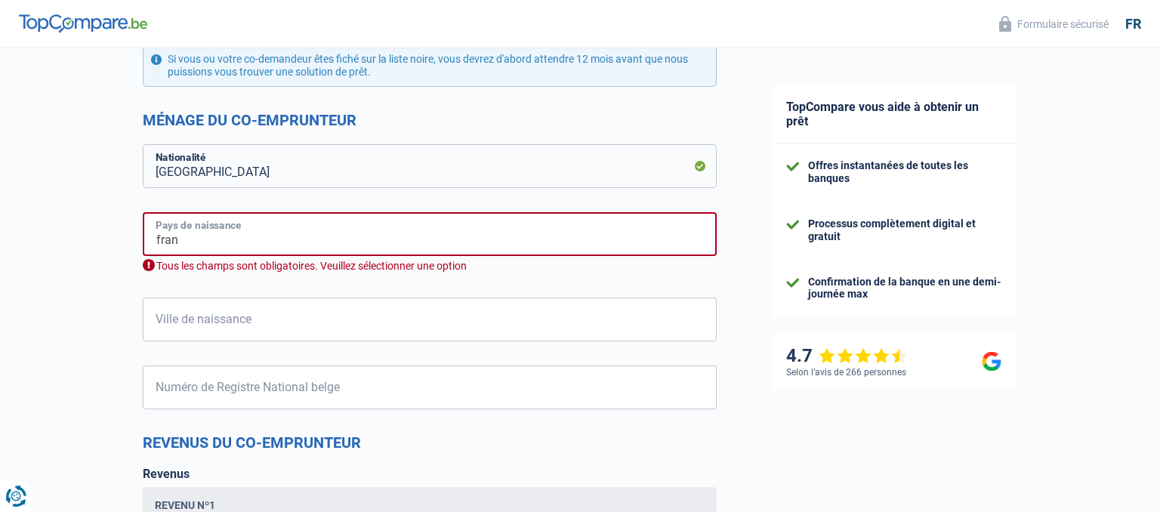
click at [199, 251] on input "fran" at bounding box center [430, 234] width 574 height 44
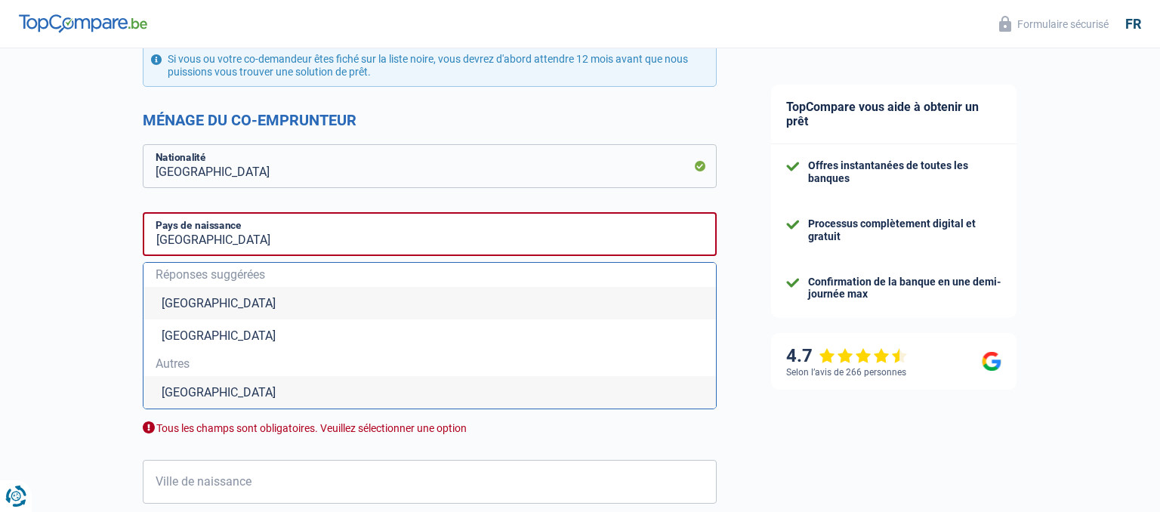
click at [185, 391] on li "[GEOGRAPHIC_DATA]" at bounding box center [430, 392] width 573 height 32
type input "[GEOGRAPHIC_DATA]"
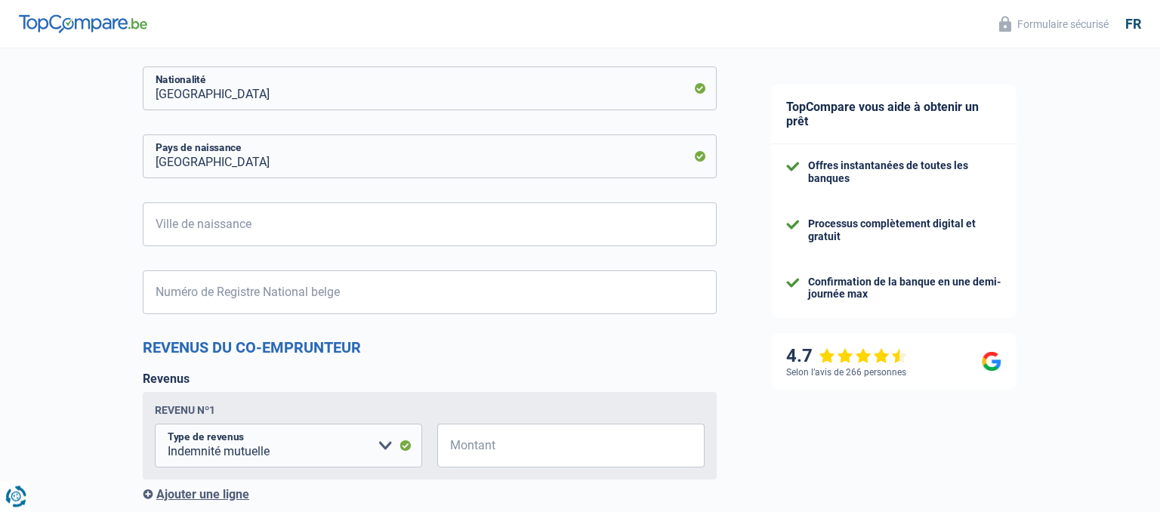
scroll to position [957, 0]
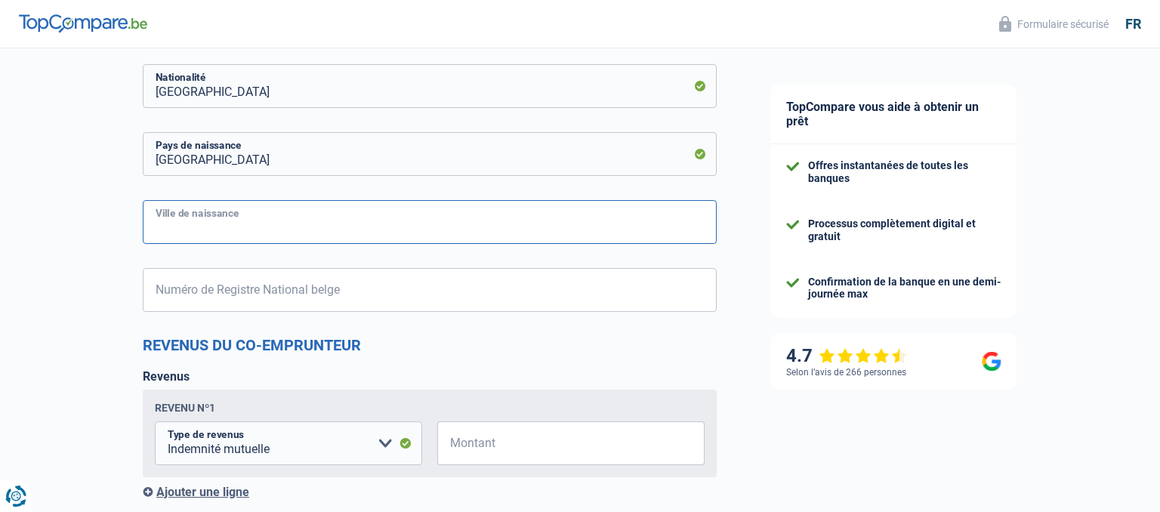
click at [189, 216] on input "Ville de naissance" at bounding box center [430, 222] width 574 height 44
type input "[GEOGRAPHIC_DATA]"
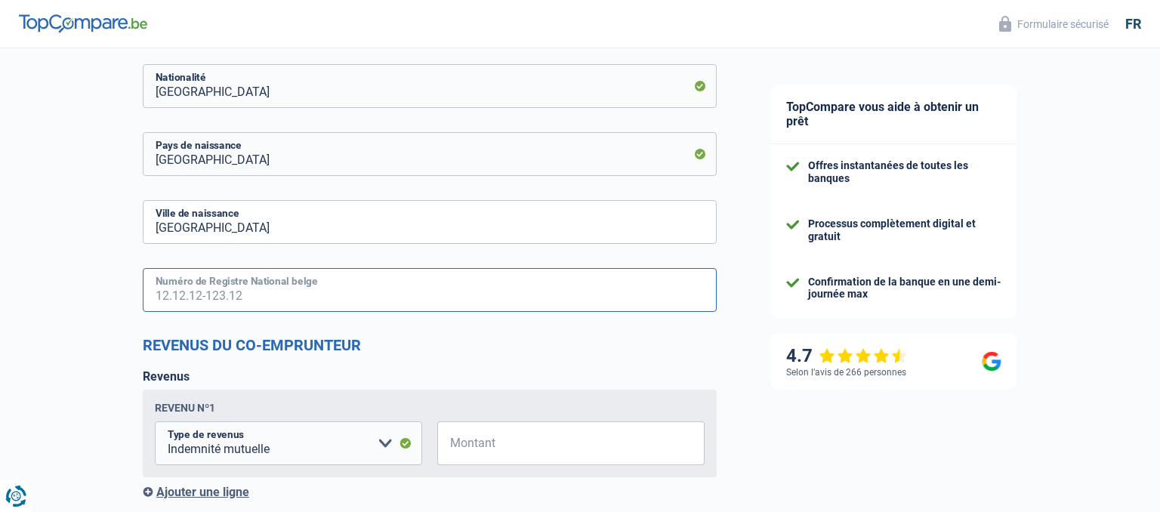
click at [186, 285] on input "Numéro de Registre National belge" at bounding box center [430, 290] width 574 height 44
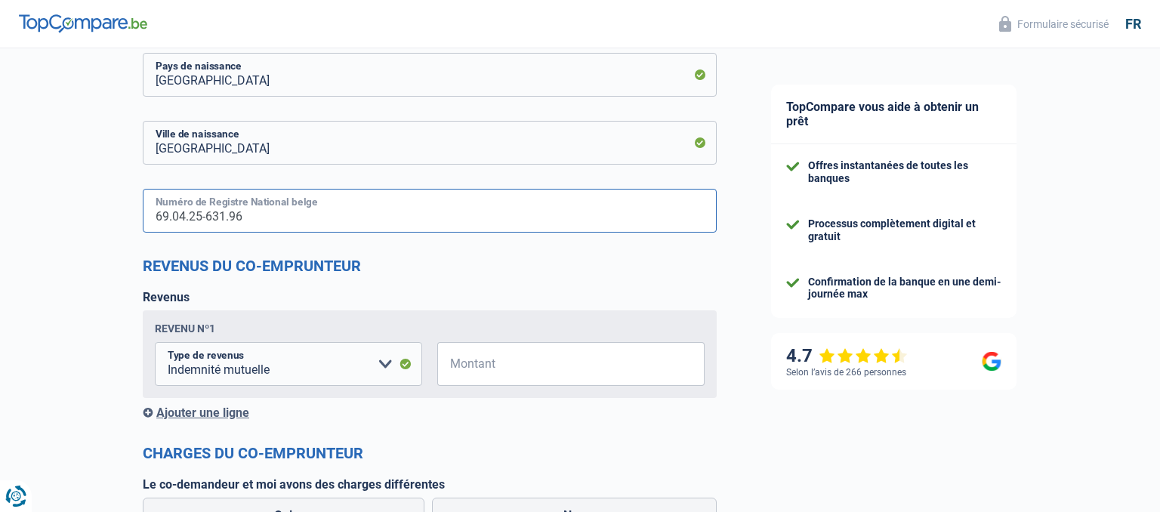
type input "69.04.25-631.96"
click at [498, 360] on input "Montant" at bounding box center [580, 364] width 249 height 44
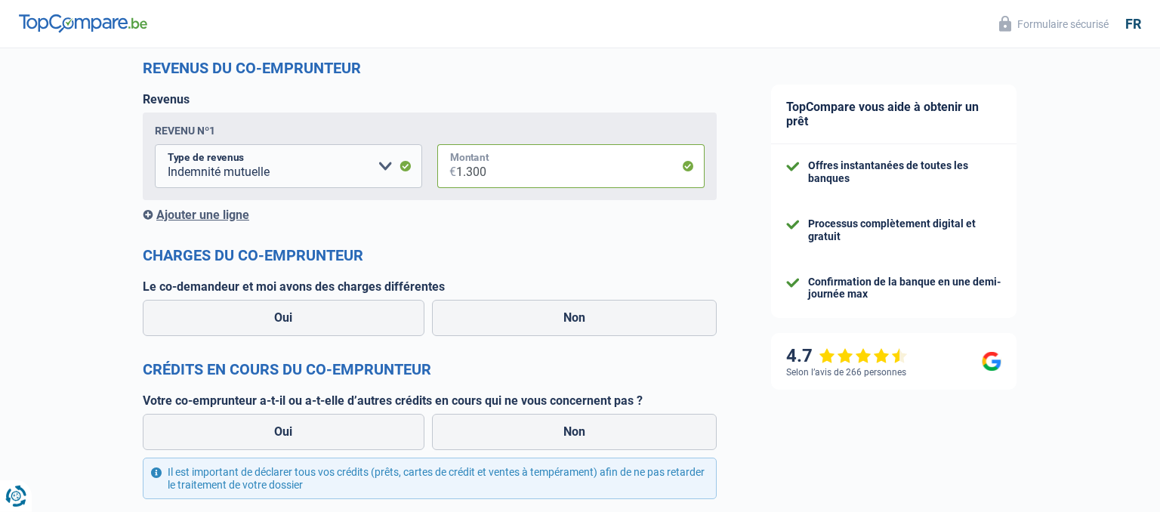
scroll to position [1276, 0]
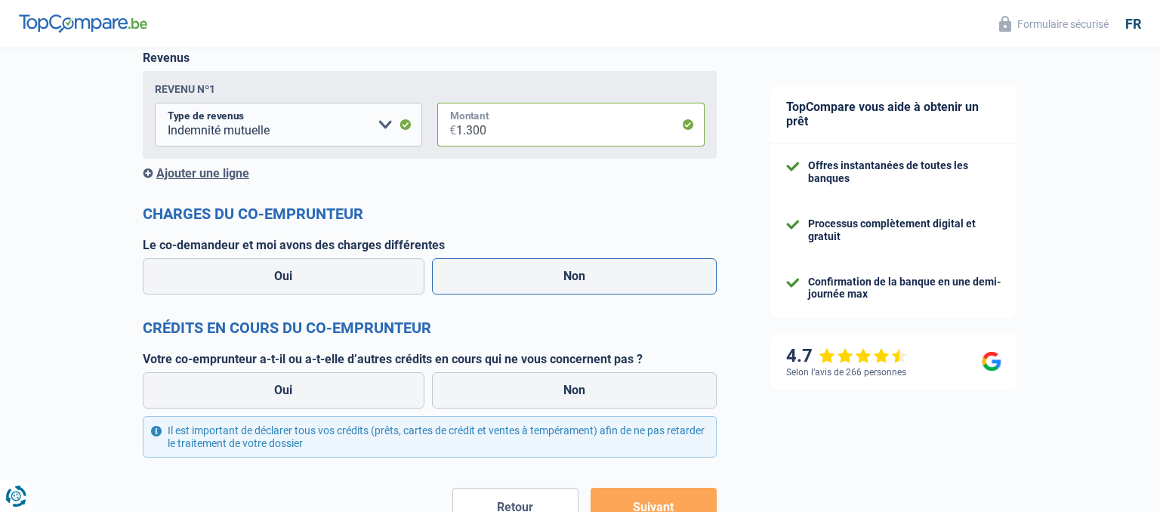
type input "1.300"
click at [562, 278] on label "Non" at bounding box center [575, 276] width 286 height 36
click at [562, 278] on input "Non" at bounding box center [575, 276] width 286 height 36
radio input "true"
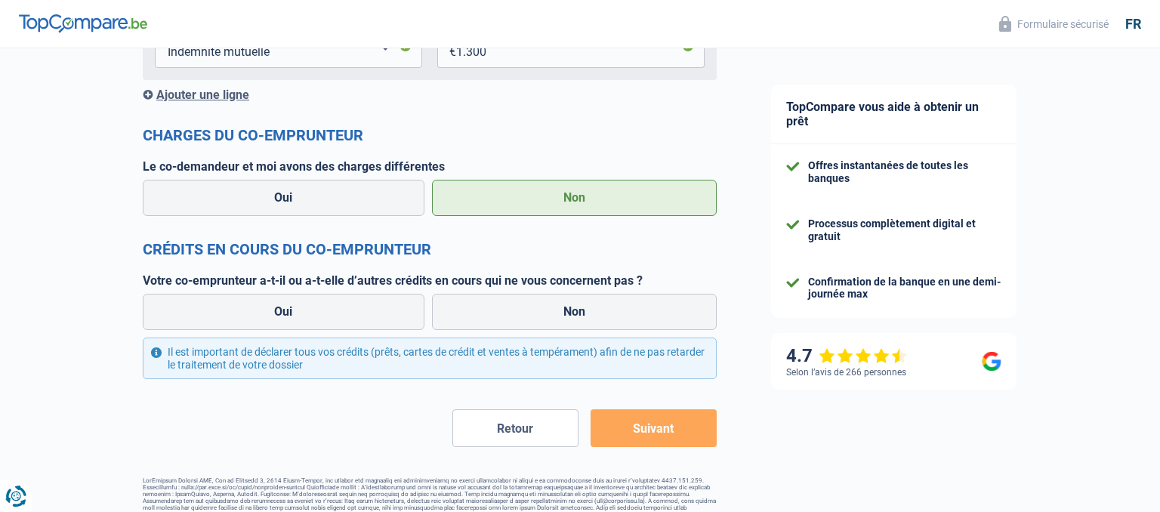
scroll to position [1356, 0]
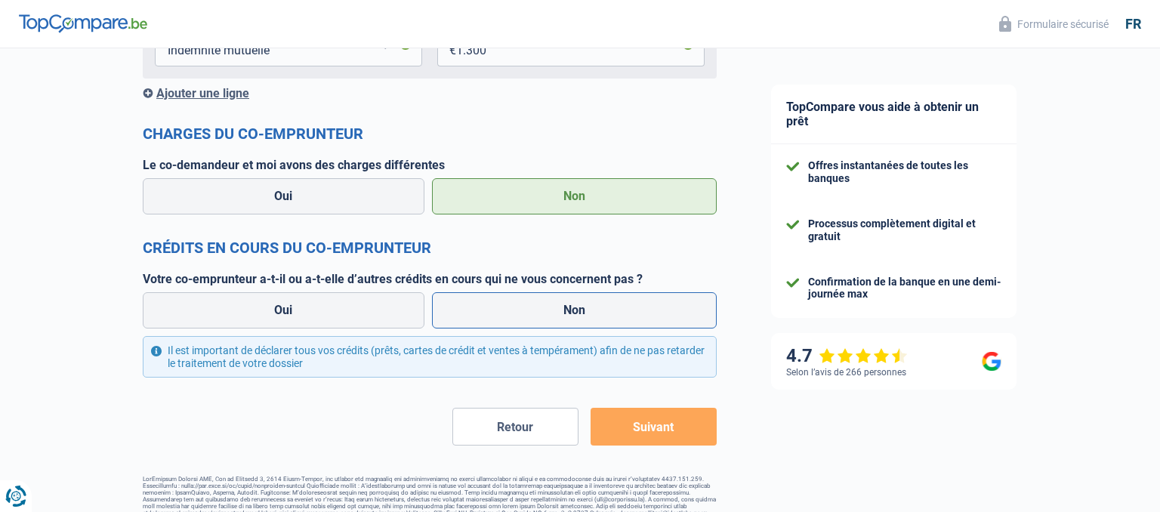
click at [564, 306] on label "Non" at bounding box center [575, 310] width 286 height 36
click at [564, 306] on input "Non" at bounding box center [575, 310] width 286 height 36
radio input "true"
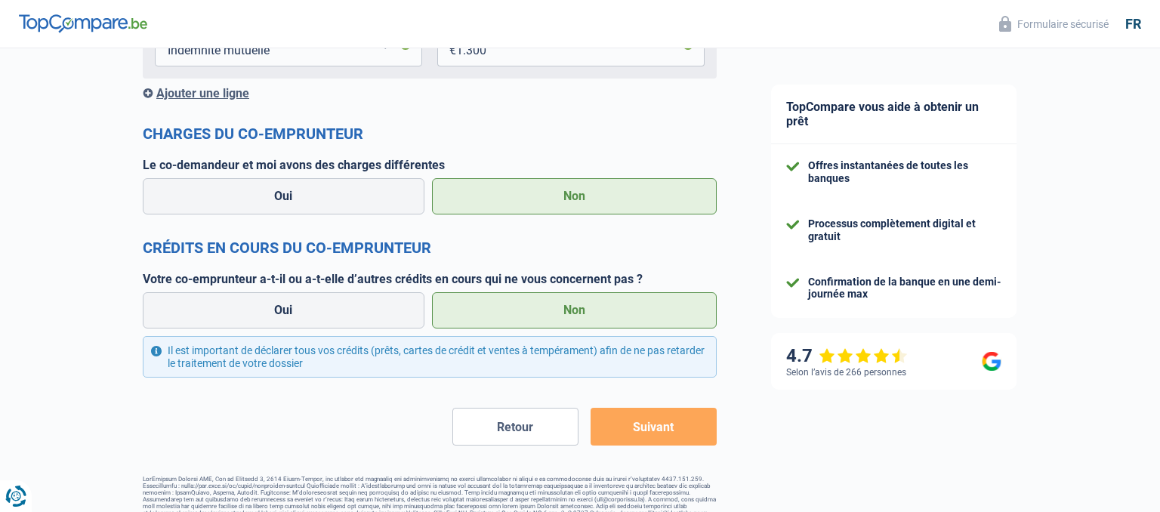
click at [677, 437] on button "Suivant" at bounding box center [654, 427] width 126 height 38
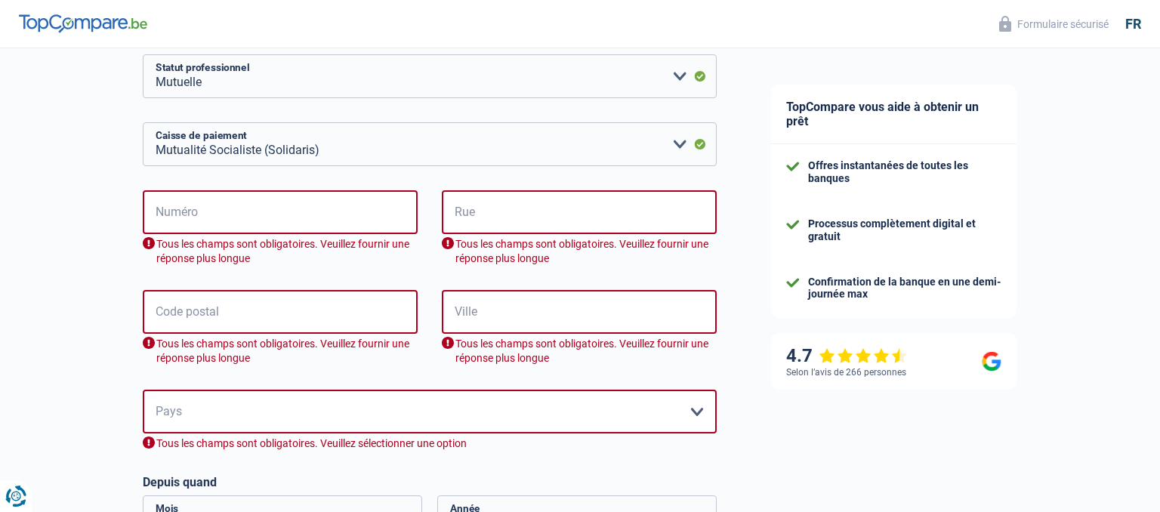
scroll to position [340, 0]
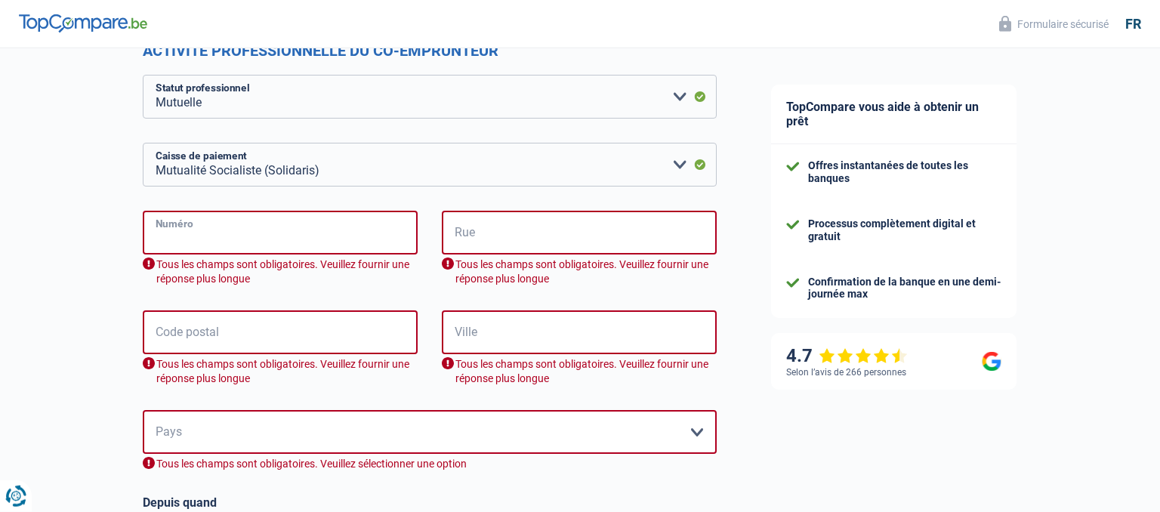
click at [275, 228] on input "Numéro" at bounding box center [280, 233] width 275 height 44
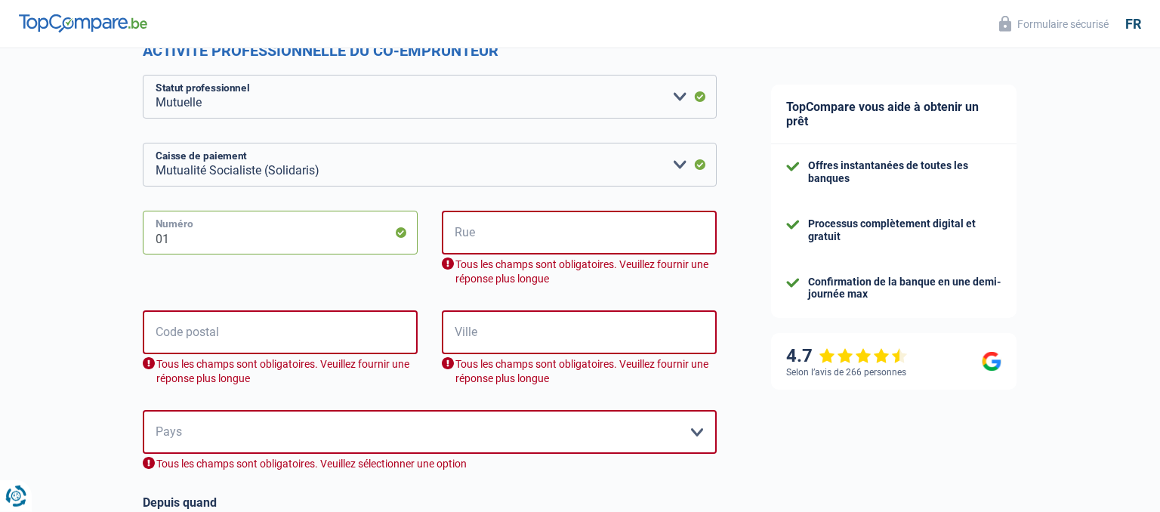
type input "01"
click at [573, 241] on input "Rue" at bounding box center [579, 233] width 275 height 44
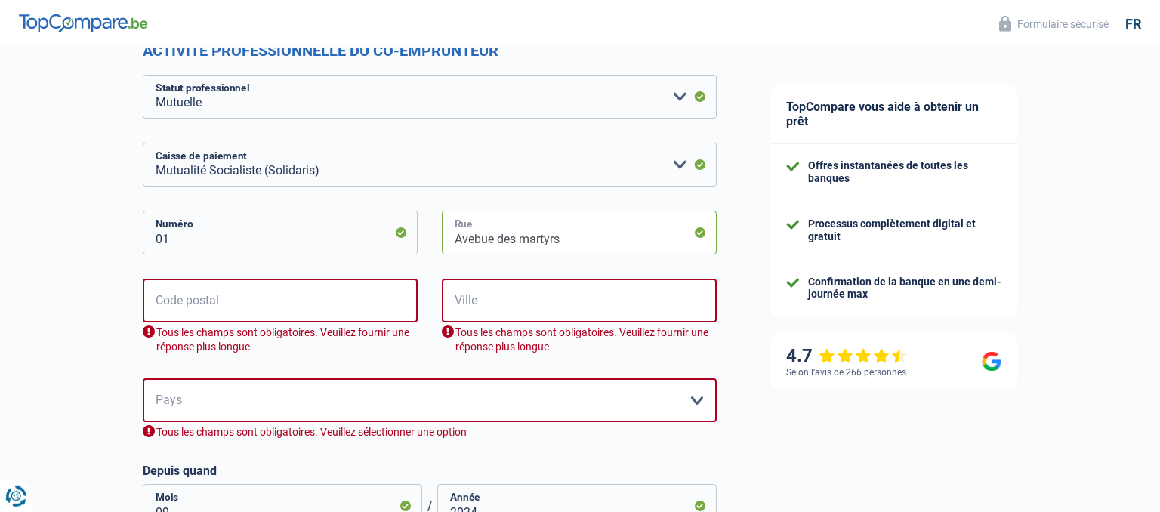
type input "Avebue des martyrs"
click at [310, 301] on input "Code postal" at bounding box center [280, 301] width 275 height 44
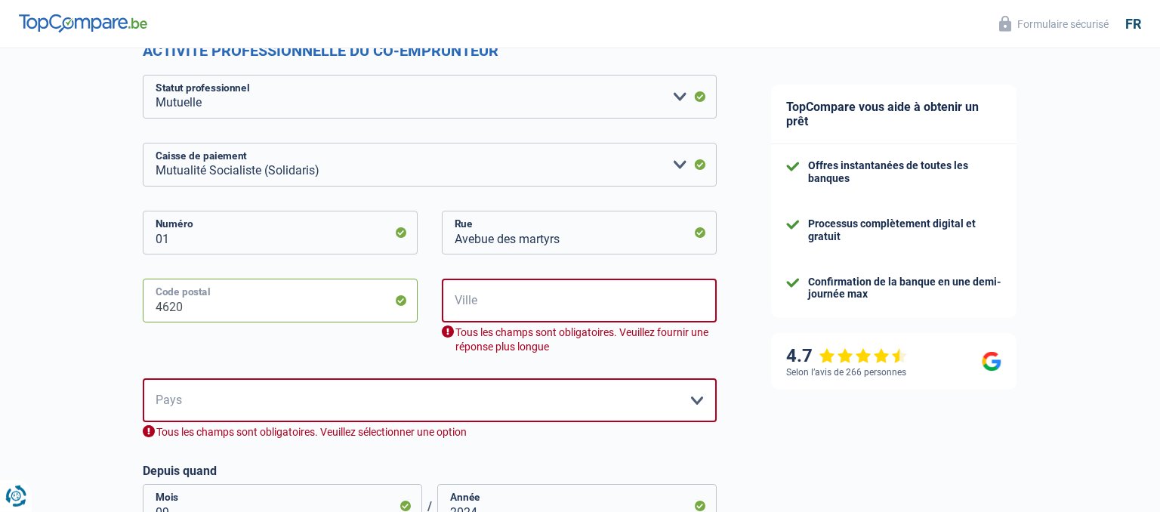
type input "4620"
click at [513, 295] on input "Ville" at bounding box center [579, 301] width 275 height 44
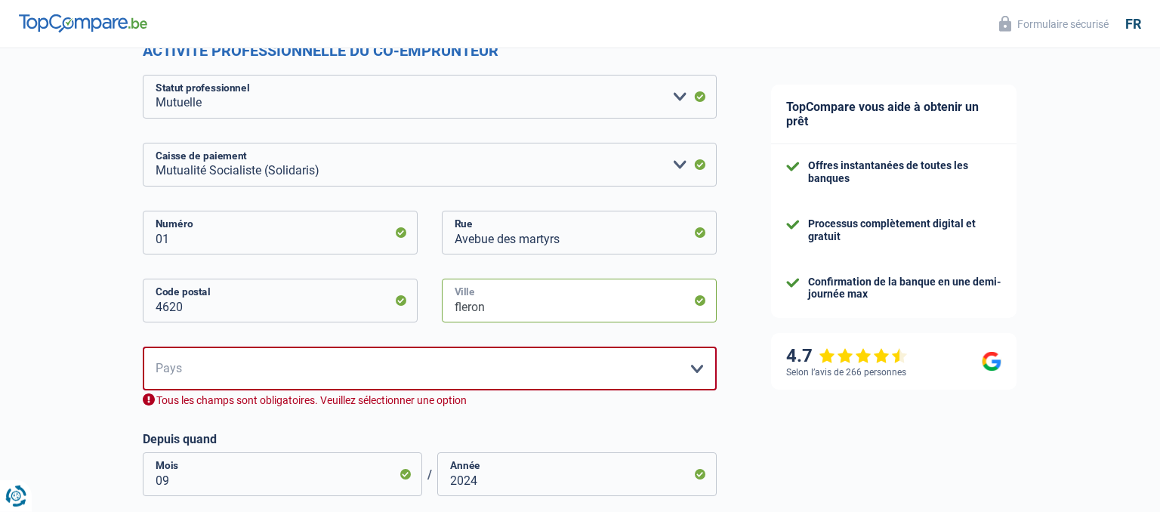
type input "fleron"
click at [143, 347] on select "Belgique Luxembourg Veuillez sélectionner une option" at bounding box center [430, 369] width 574 height 44
select select "BE"
click option "[GEOGRAPHIC_DATA]" at bounding box center [0, 0] width 0 height 0
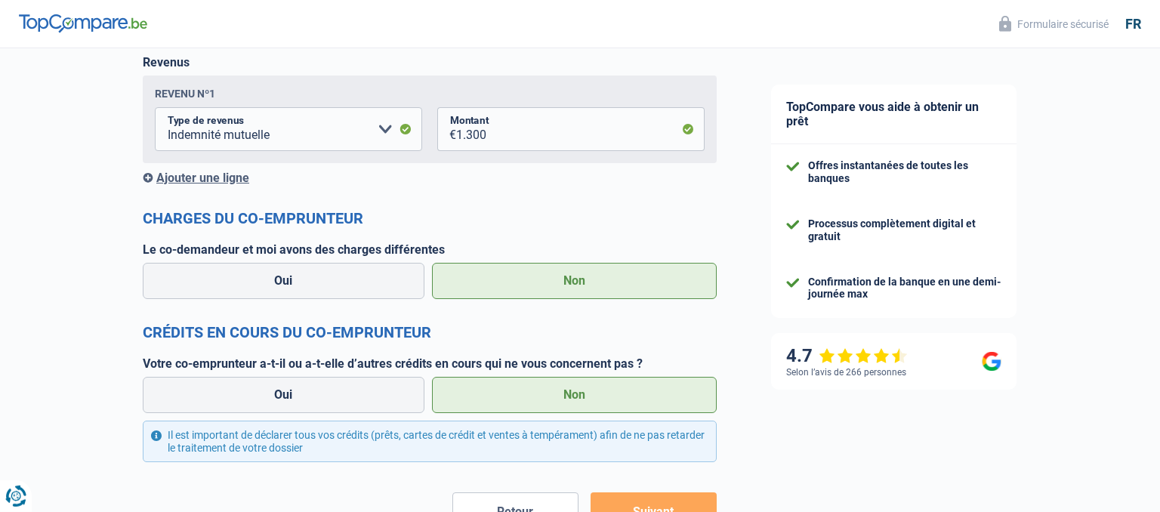
scroll to position [1381, 0]
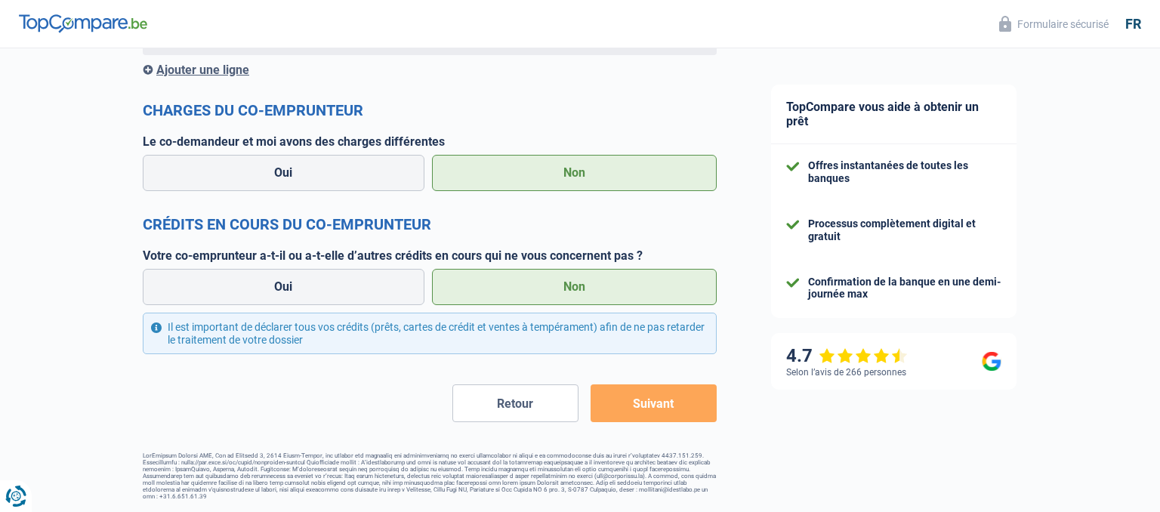
click at [638, 403] on button "Suivant" at bounding box center [654, 404] width 126 height 38
click at [635, 403] on button "Suivant" at bounding box center [654, 404] width 126 height 38
click at [668, 409] on button "Suivant" at bounding box center [654, 404] width 126 height 38
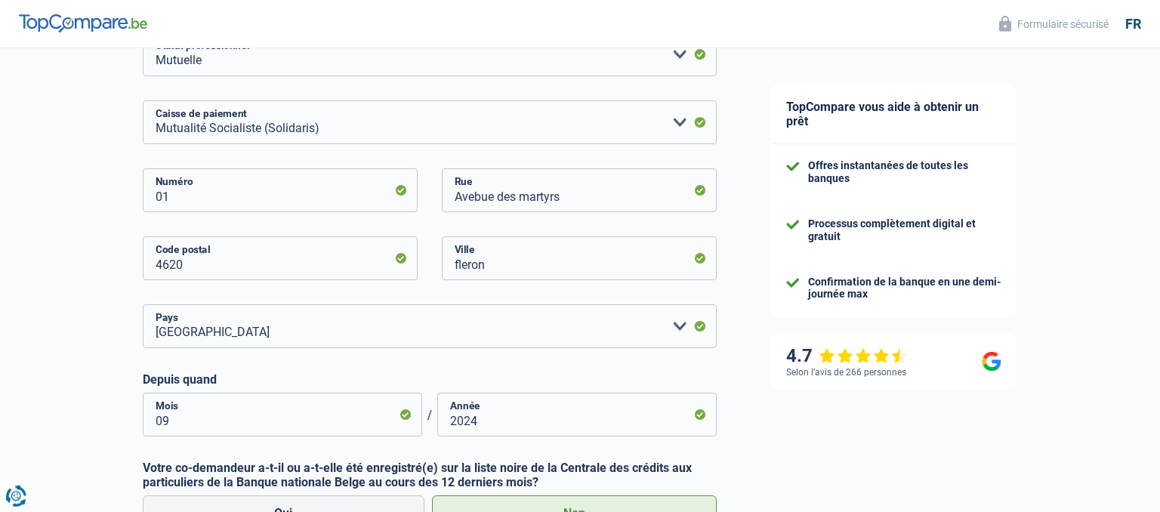
scroll to position [399, 0]
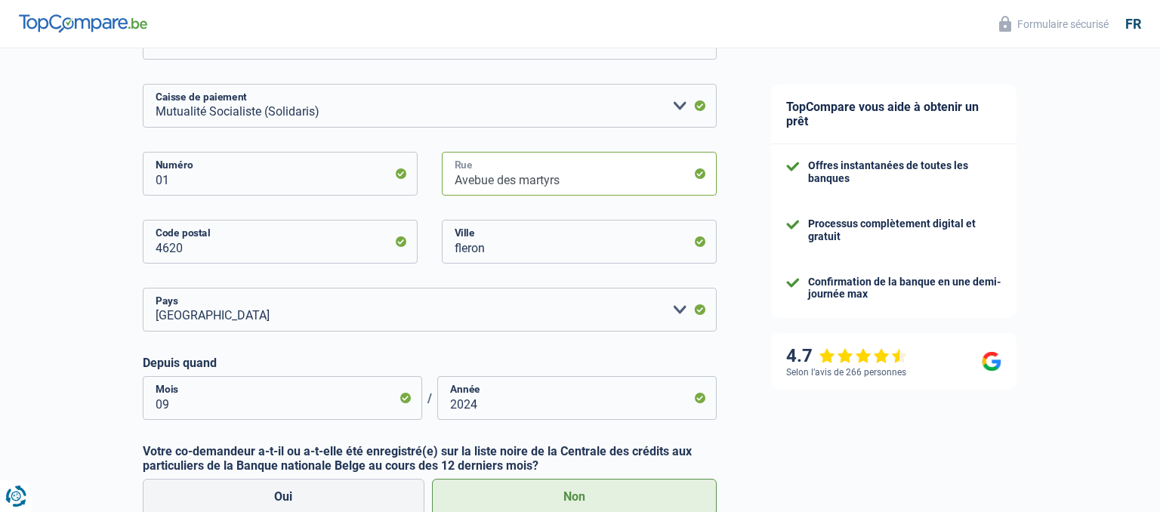
click at [483, 180] on input "Avebue des martyrs" at bounding box center [579, 174] width 275 height 44
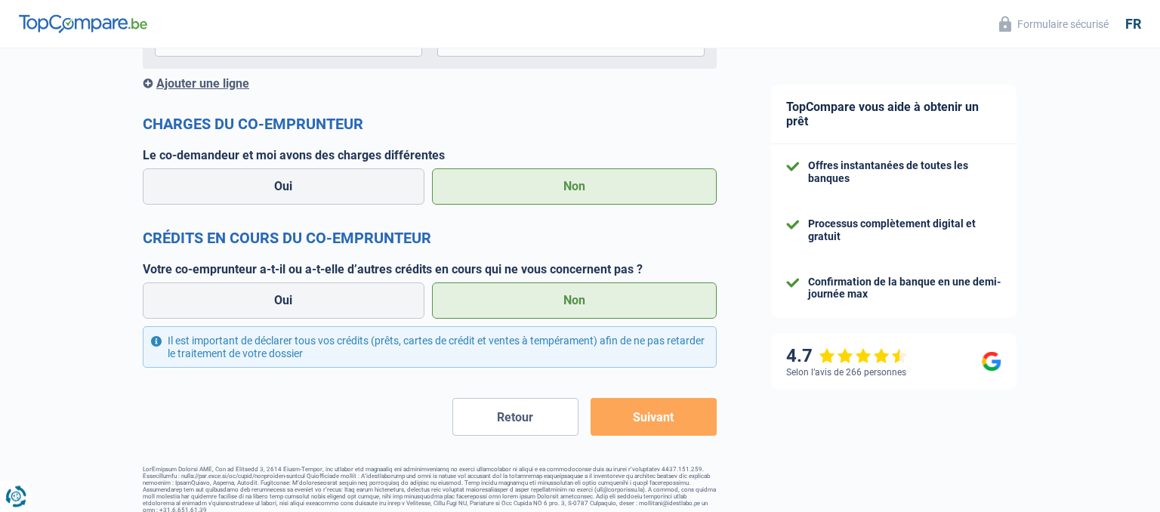
scroll to position [1381, 0]
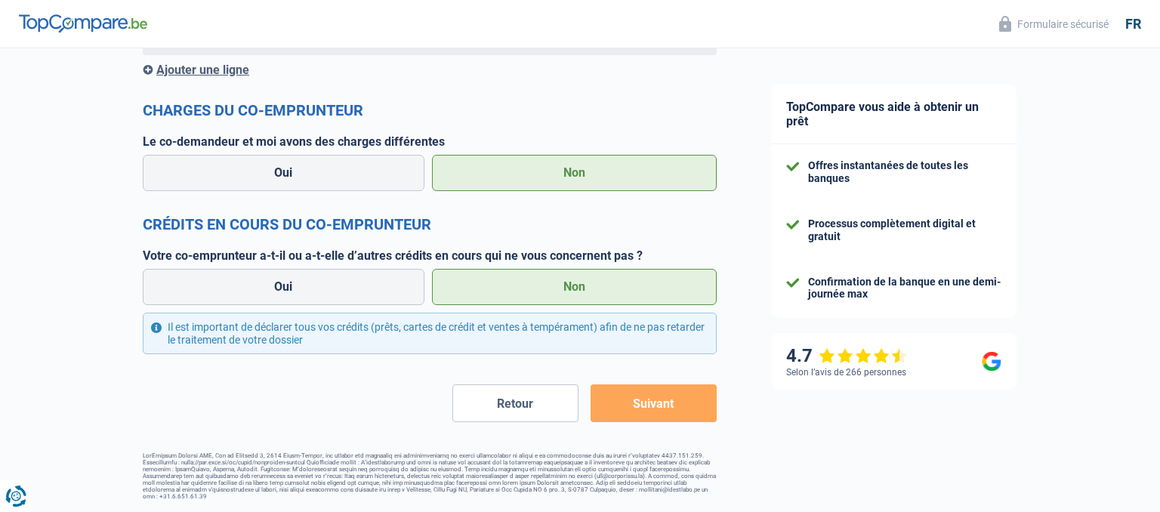
type input "Avenue des martyrs"
click at [326, 351] on div "Il est important de déclarer tous vos crédits (prêts, cartes de crédit et vente…" at bounding box center [430, 334] width 574 height 42
click at [660, 406] on button "Suivant" at bounding box center [654, 404] width 126 height 38
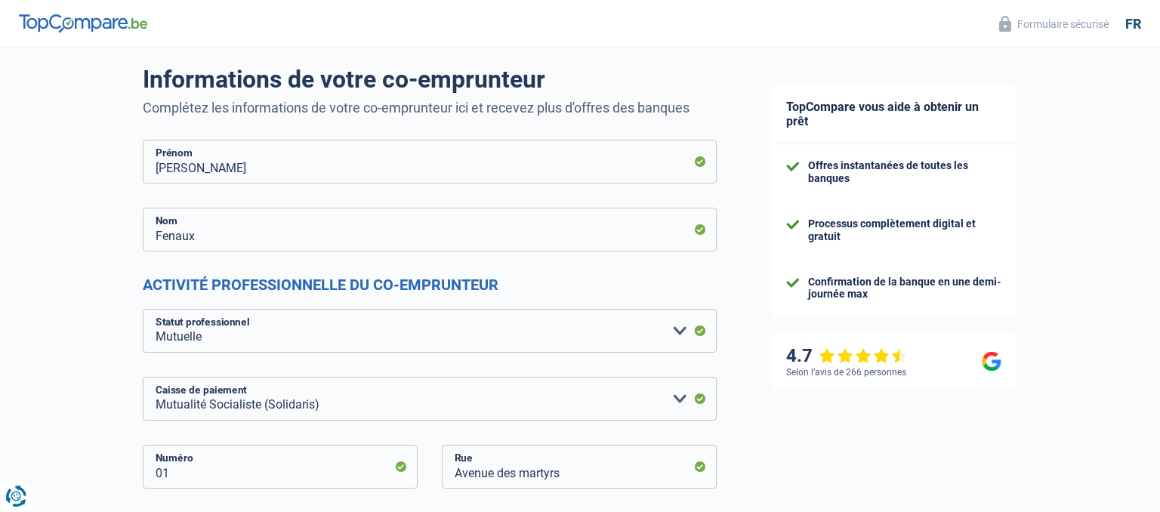
scroll to position [104, 0]
